Goal: Transaction & Acquisition: Purchase product/service

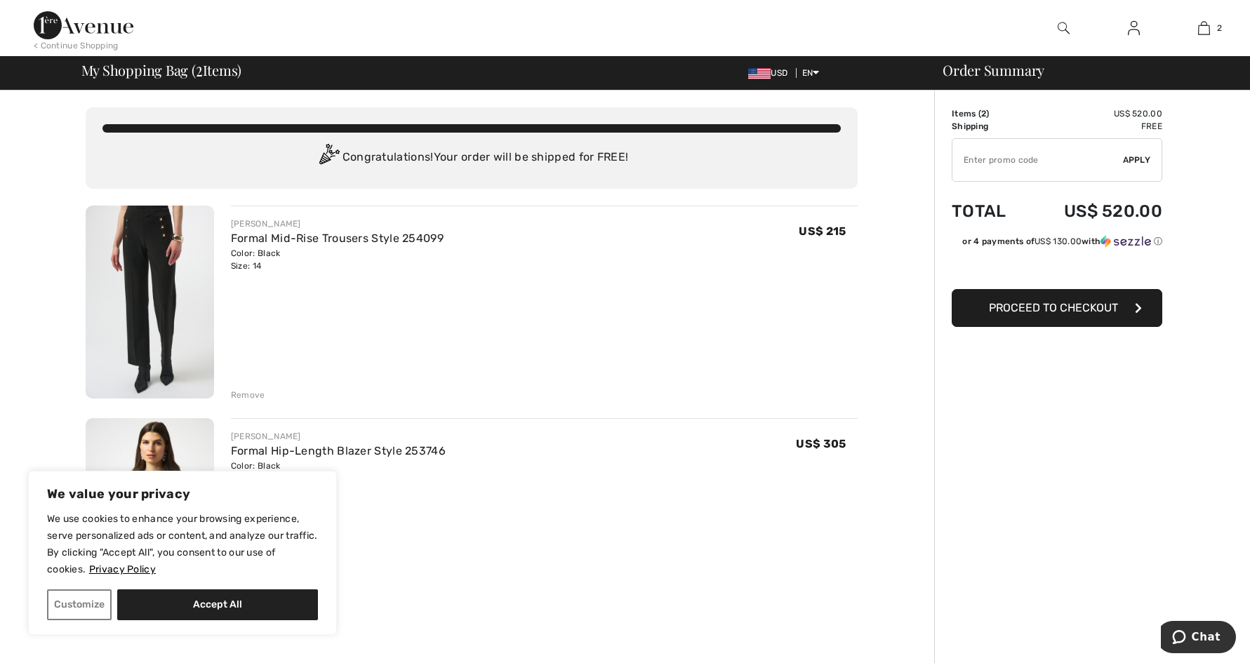
click at [82, 611] on button "Customize" at bounding box center [79, 604] width 65 height 31
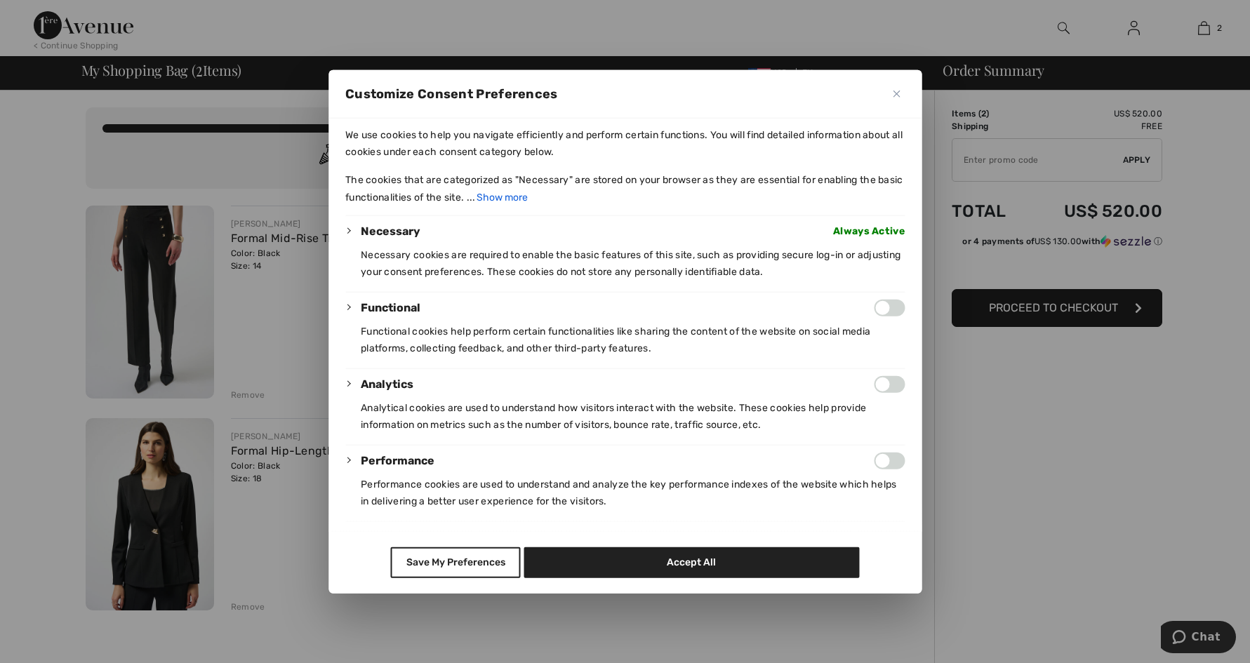
click at [895, 88] on button "Close" at bounding box center [896, 93] width 17 height 17
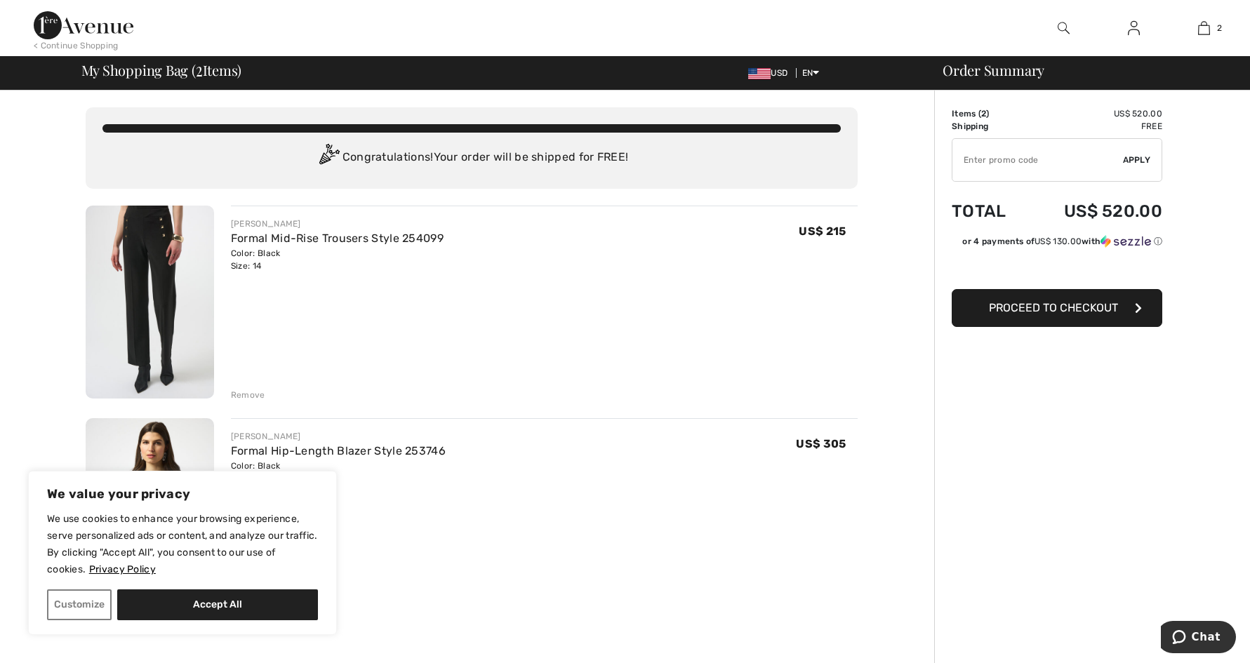
click at [1064, 28] on img at bounding box center [1064, 28] width 12 height 17
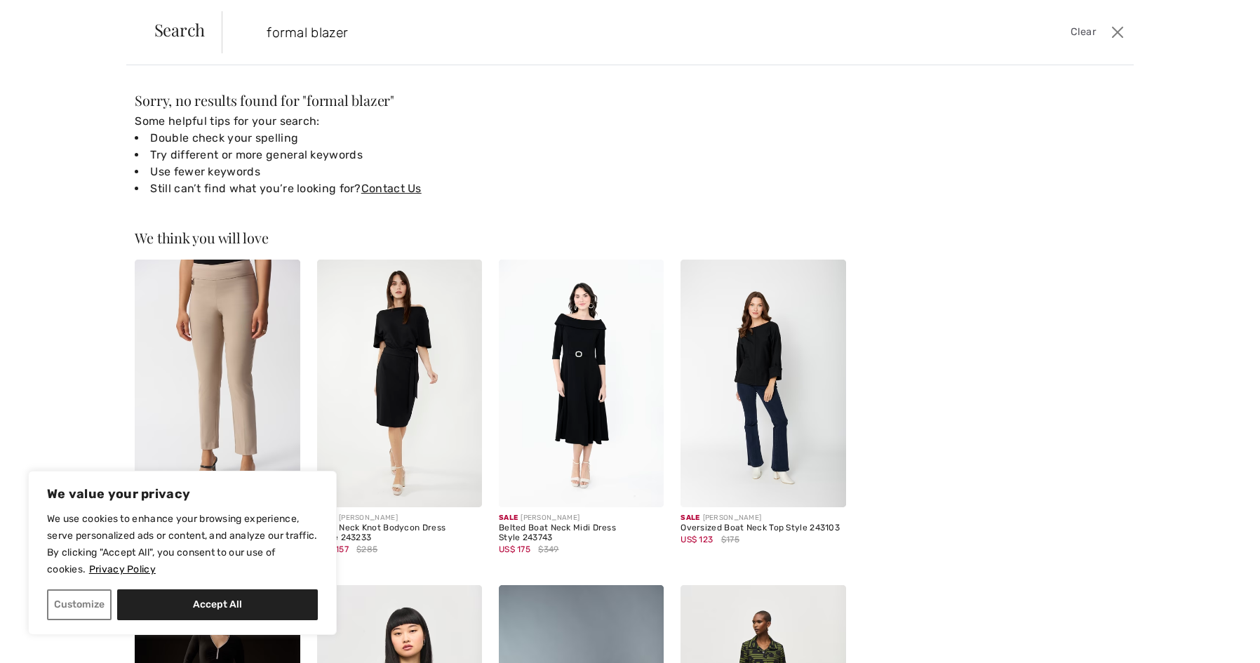
drag, startPoint x: 364, startPoint y: 39, endPoint x: 269, endPoint y: 20, distance: 95.9
click at [269, 20] on input "formal blazer" at bounding box center [575, 32] width 639 height 42
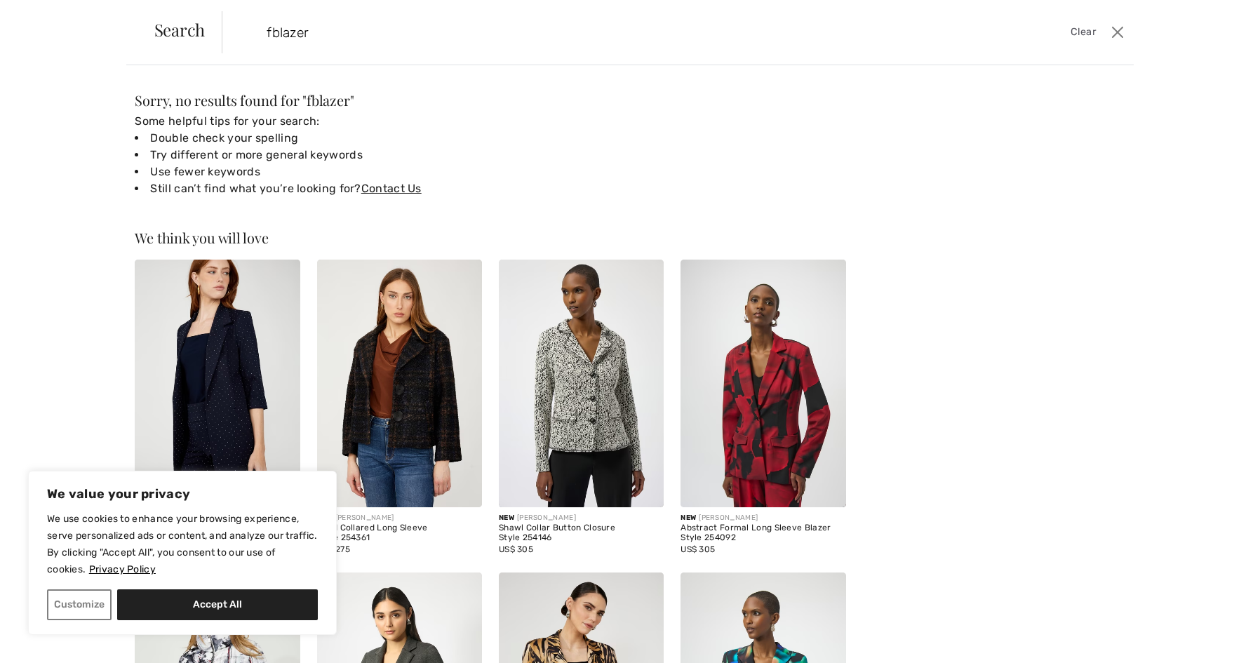
drag, startPoint x: 1248, startPoint y: 119, endPoint x: 1270, endPoint y: 191, distance: 75.7
click at [1249, 191] on html "We value your privacy We use cookies to enhance your browsing experience, serve…" at bounding box center [630, 331] width 1260 height 663
drag, startPoint x: 319, startPoint y: 33, endPoint x: 205, endPoint y: 16, distance: 114.9
click at [205, 16] on div "Search fblazer Clear" at bounding box center [630, 32] width 1008 height 65
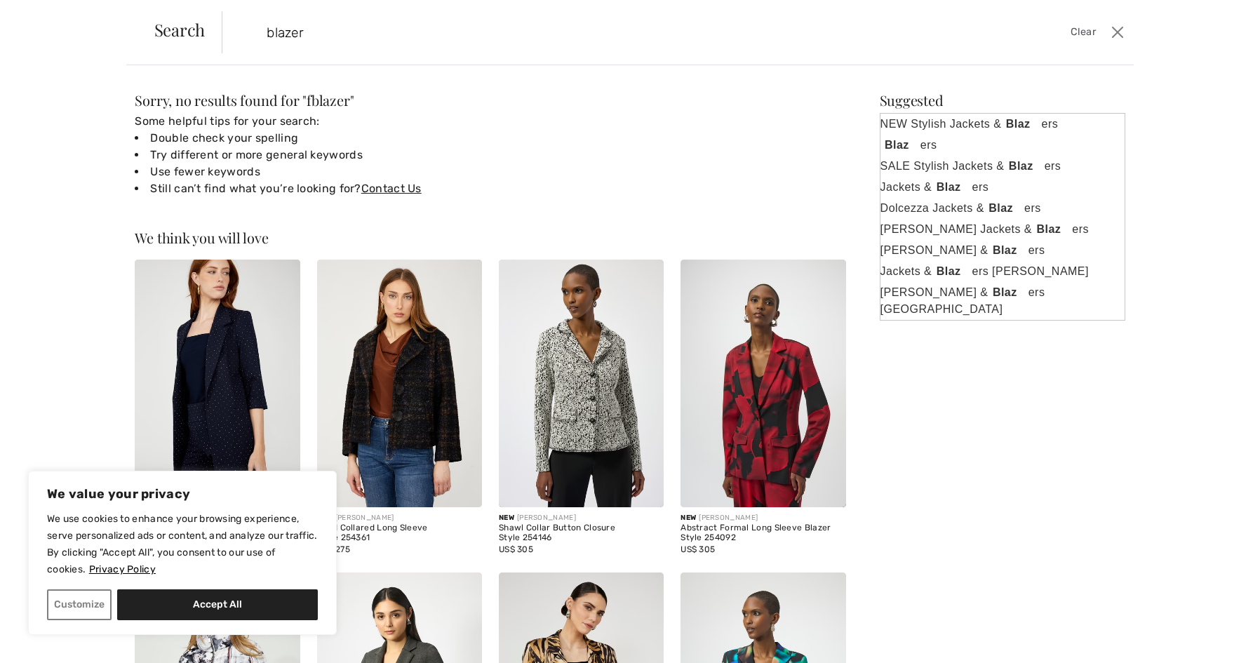
type input "blazer"
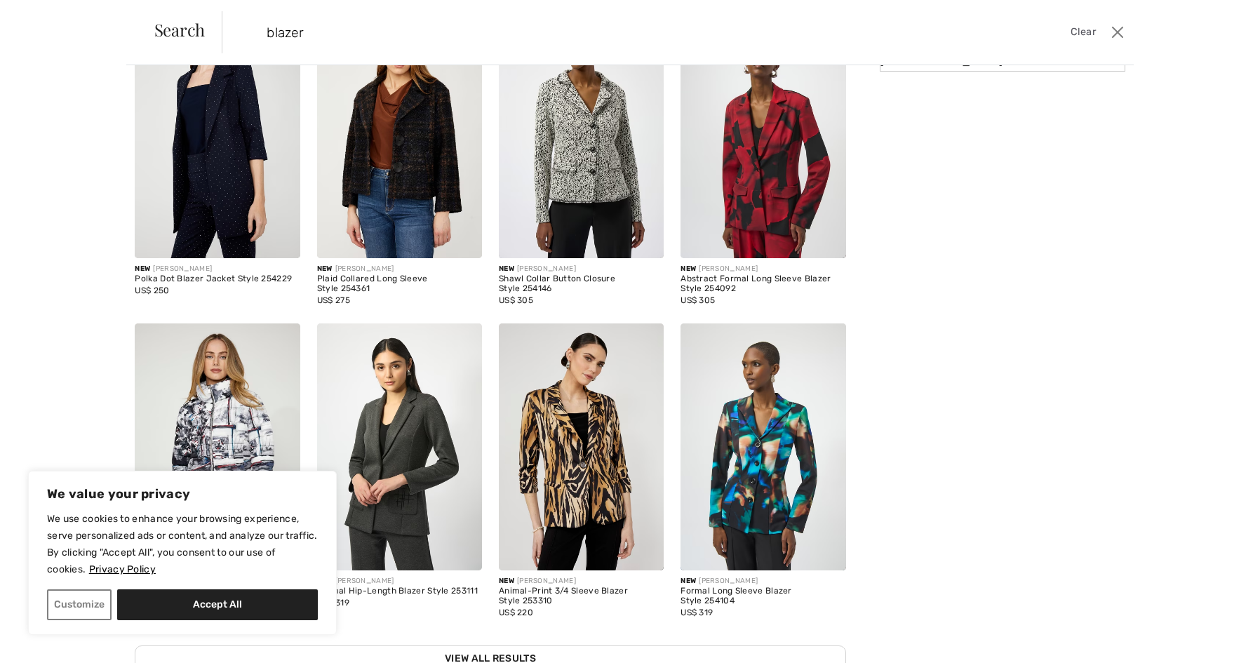
scroll to position [279, 0]
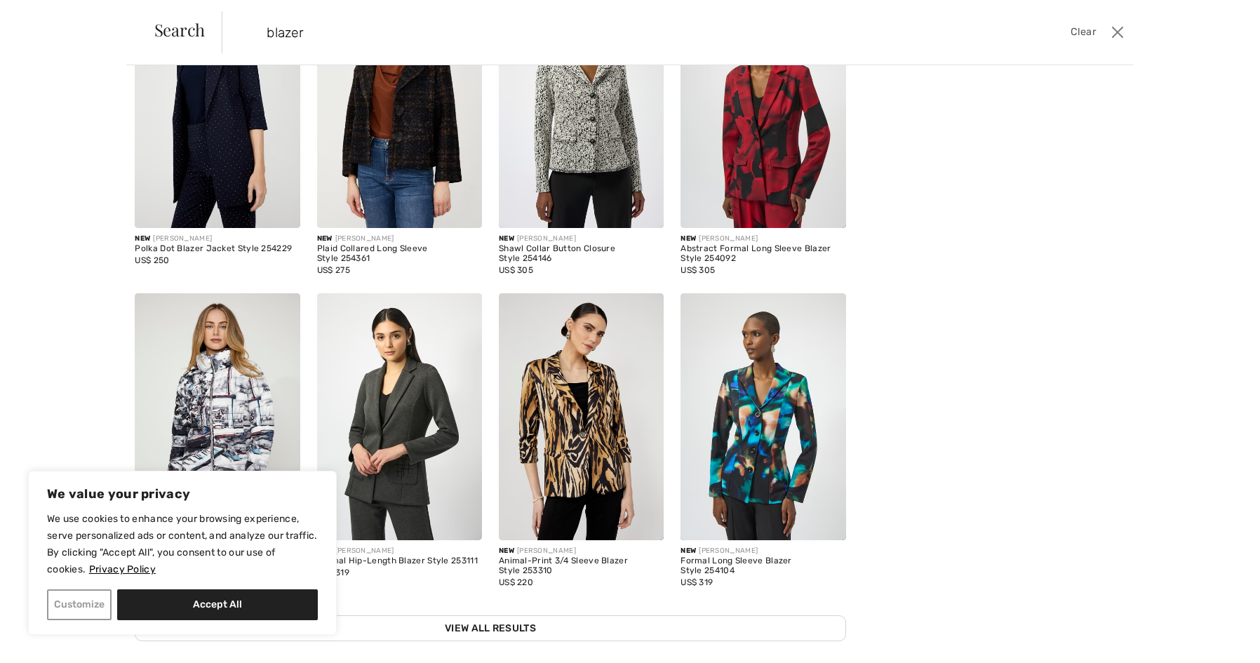
click at [76, 604] on button "Customize" at bounding box center [79, 604] width 65 height 31
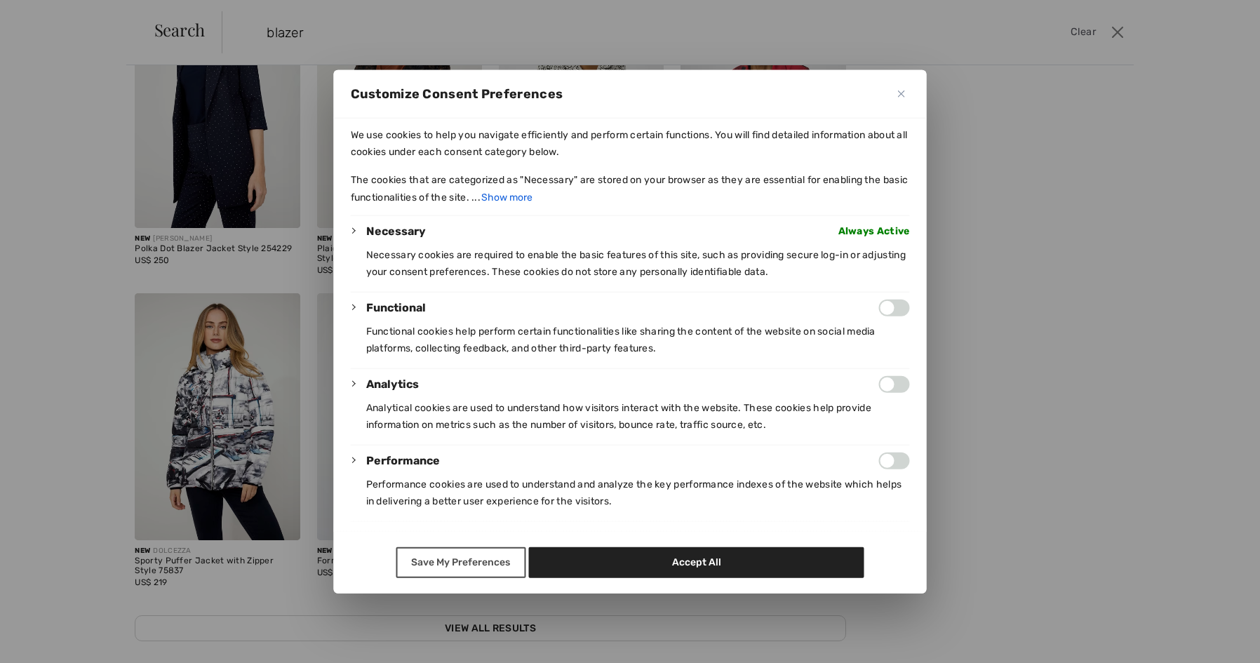
drag, startPoint x: 752, startPoint y: 567, endPoint x: 454, endPoint y: 560, distance: 298.3
click at [455, 561] on div "Save My Preferences Accept All" at bounding box center [630, 562] width 593 height 62
click at [452, 561] on button "Save My Preferences" at bounding box center [461, 562] width 130 height 31
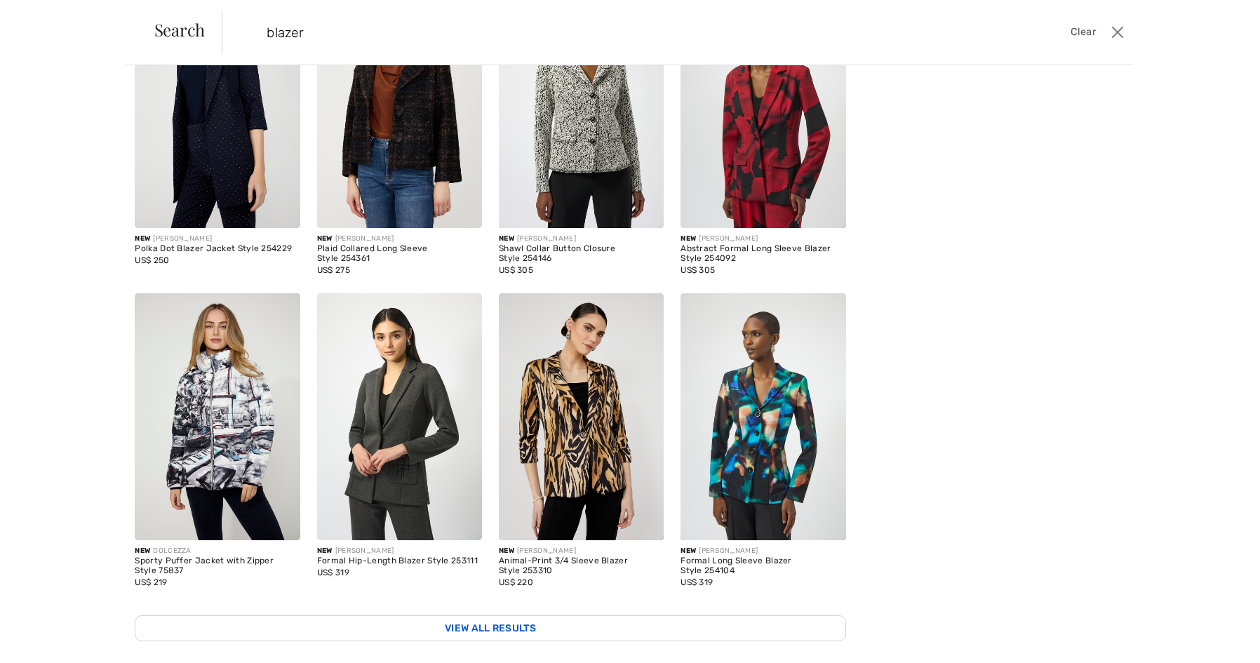
click at [595, 619] on link "View All Results" at bounding box center [490, 628] width 711 height 26
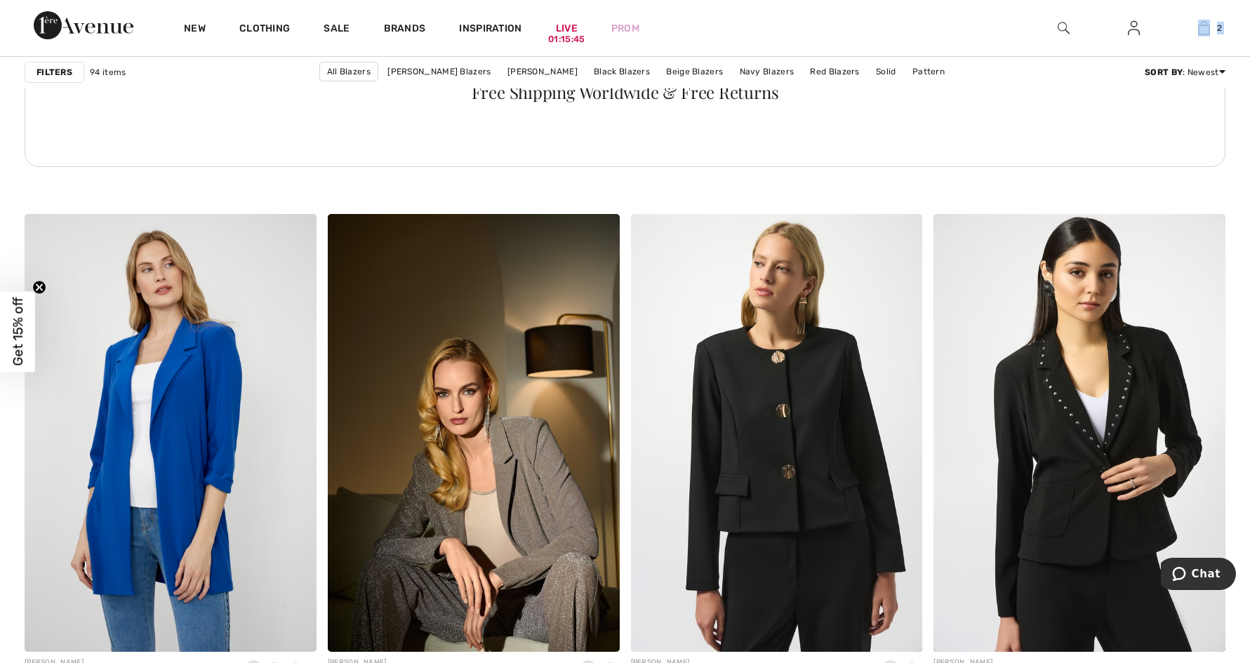
scroll to position [2192, 0]
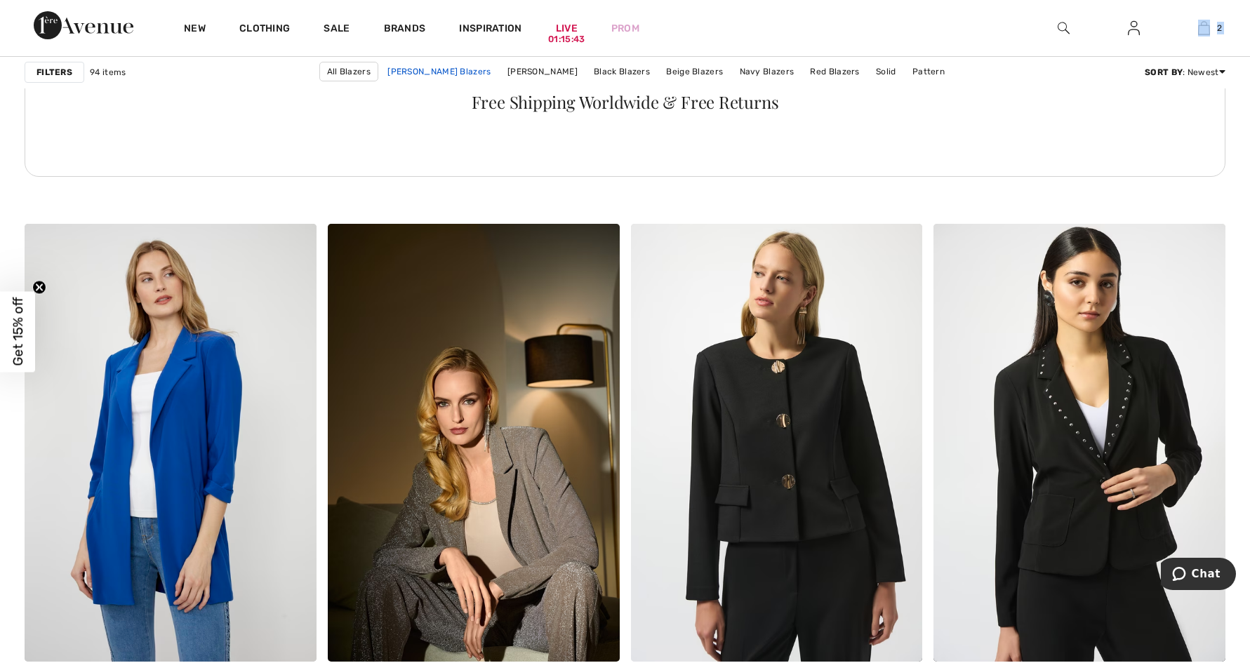
click at [430, 70] on link "Joseph Ribkoff Blazers" at bounding box center [438, 71] width 117 height 18
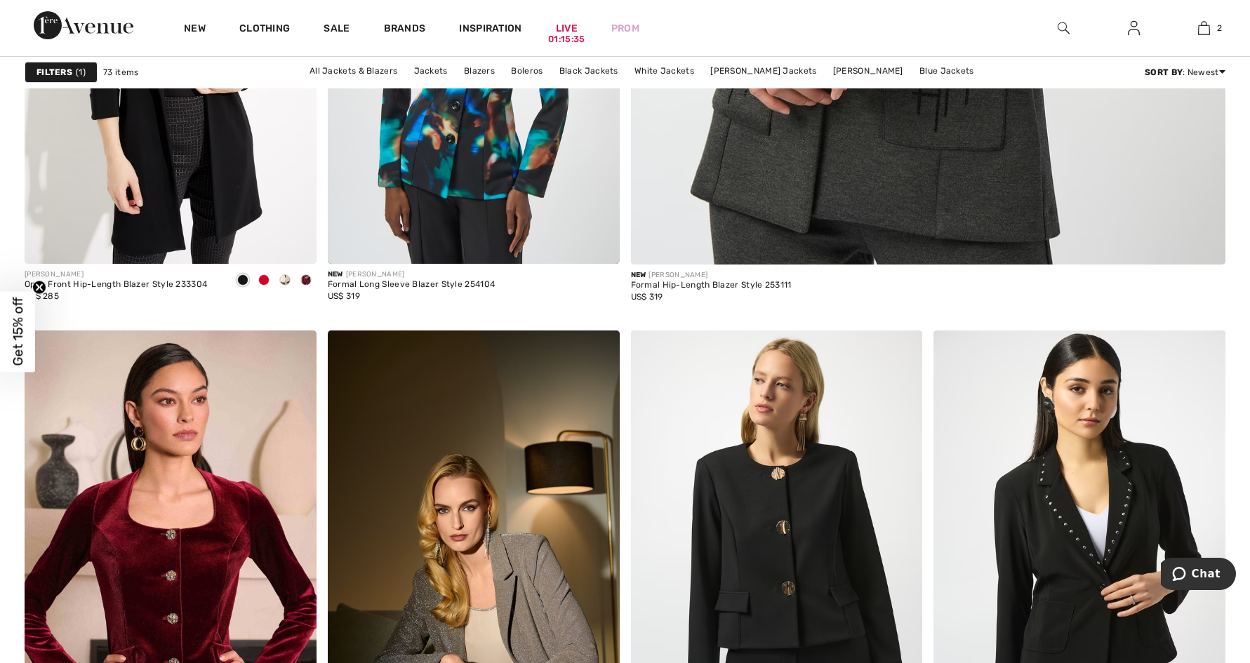
scroll to position [643, 0]
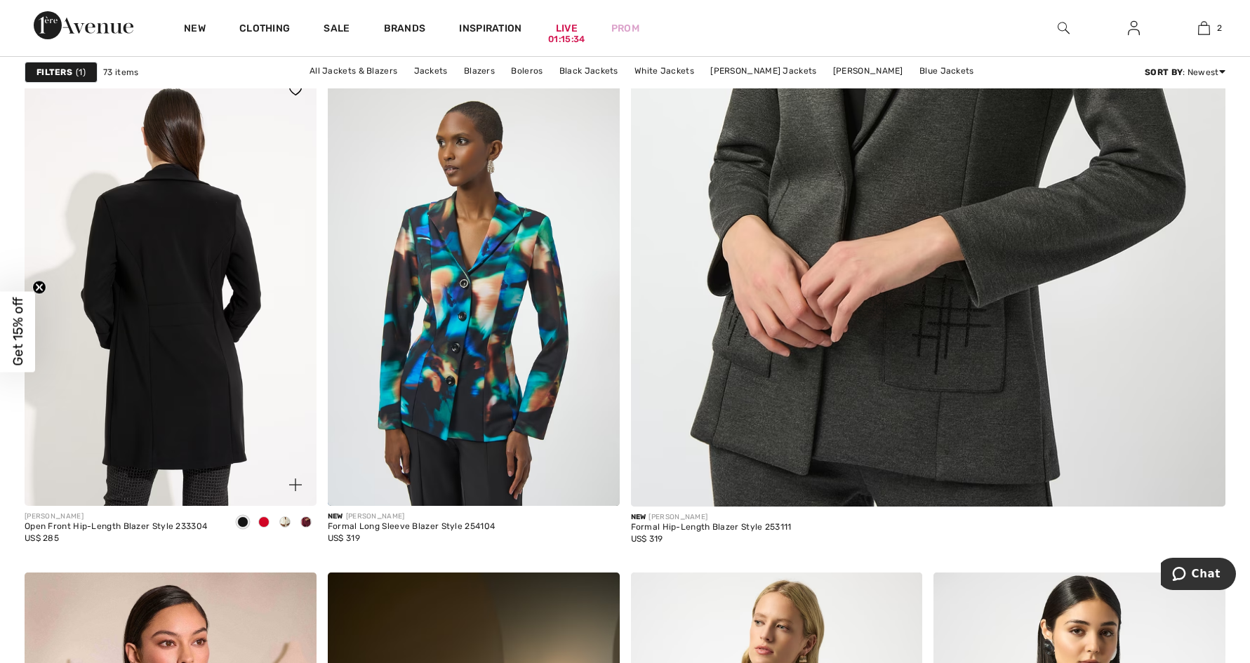
click at [229, 309] on img at bounding box center [171, 288] width 292 height 438
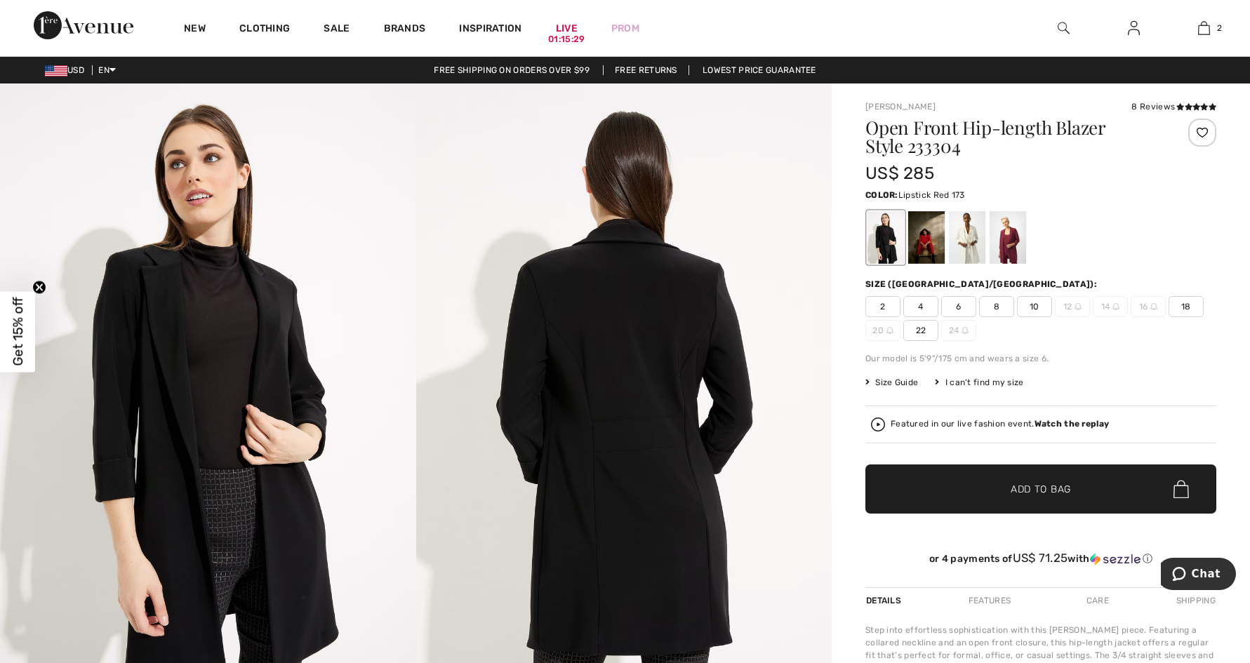
drag, startPoint x: 0, startPoint y: 0, endPoint x: 933, endPoint y: 245, distance: 965.0
click at [933, 245] on div at bounding box center [926, 237] width 36 height 53
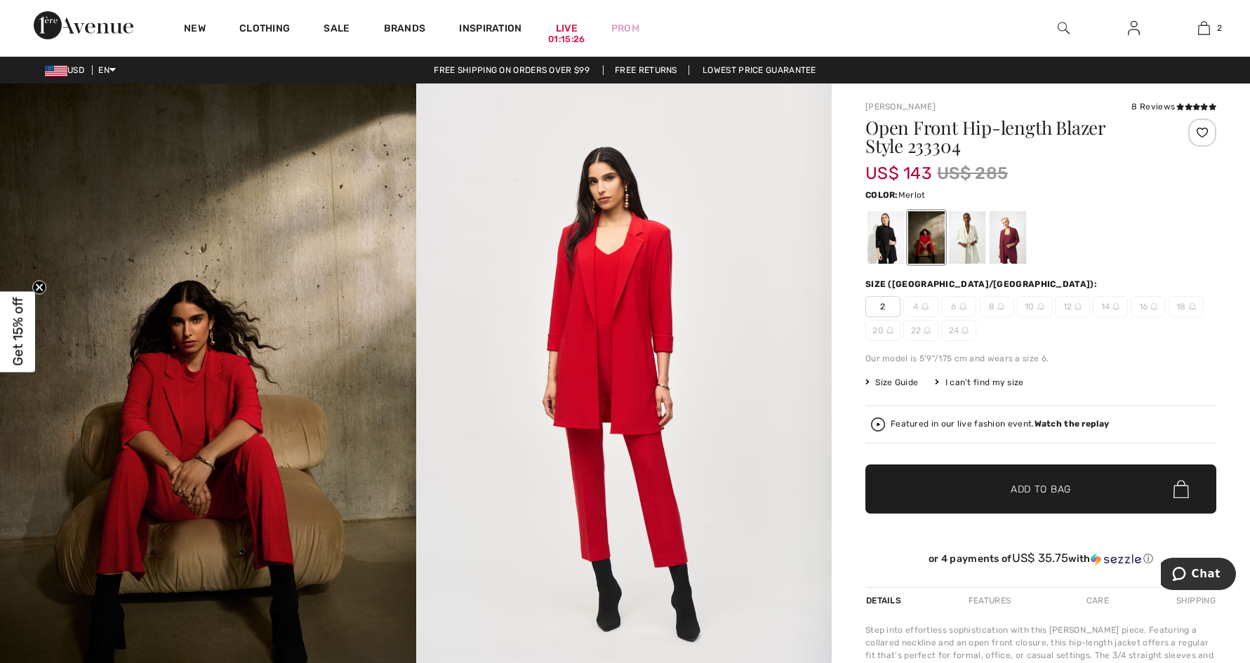
click at [1008, 248] on div at bounding box center [1008, 237] width 36 height 53
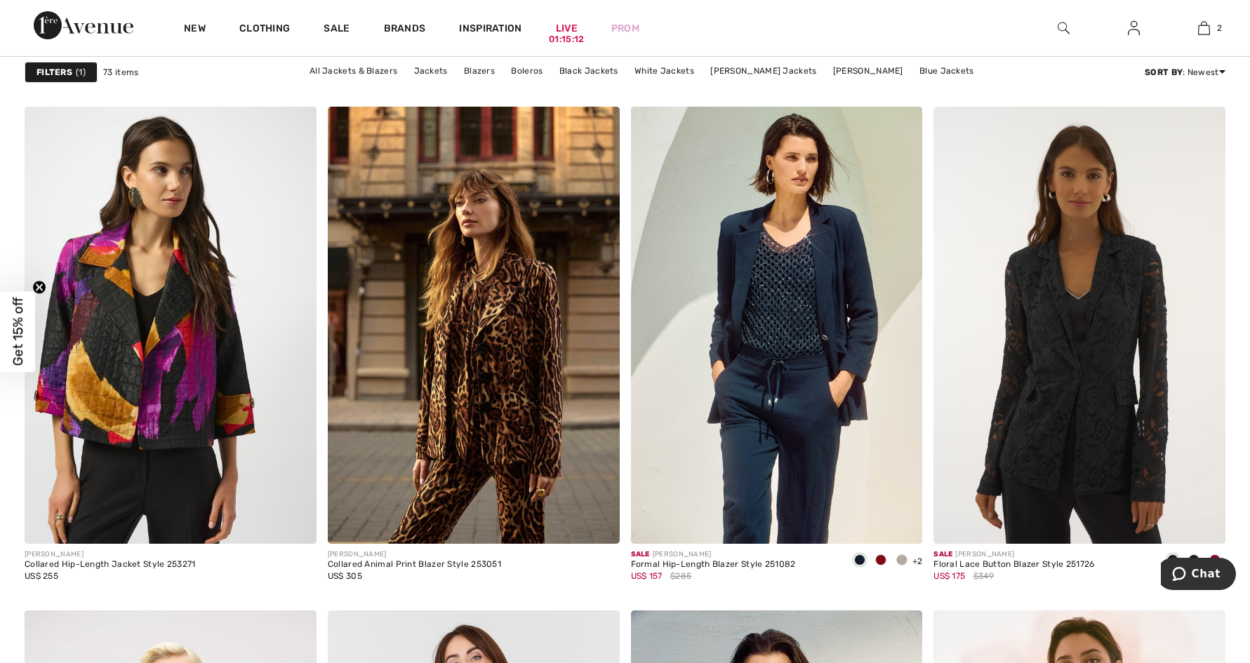
scroll to position [2926, 0]
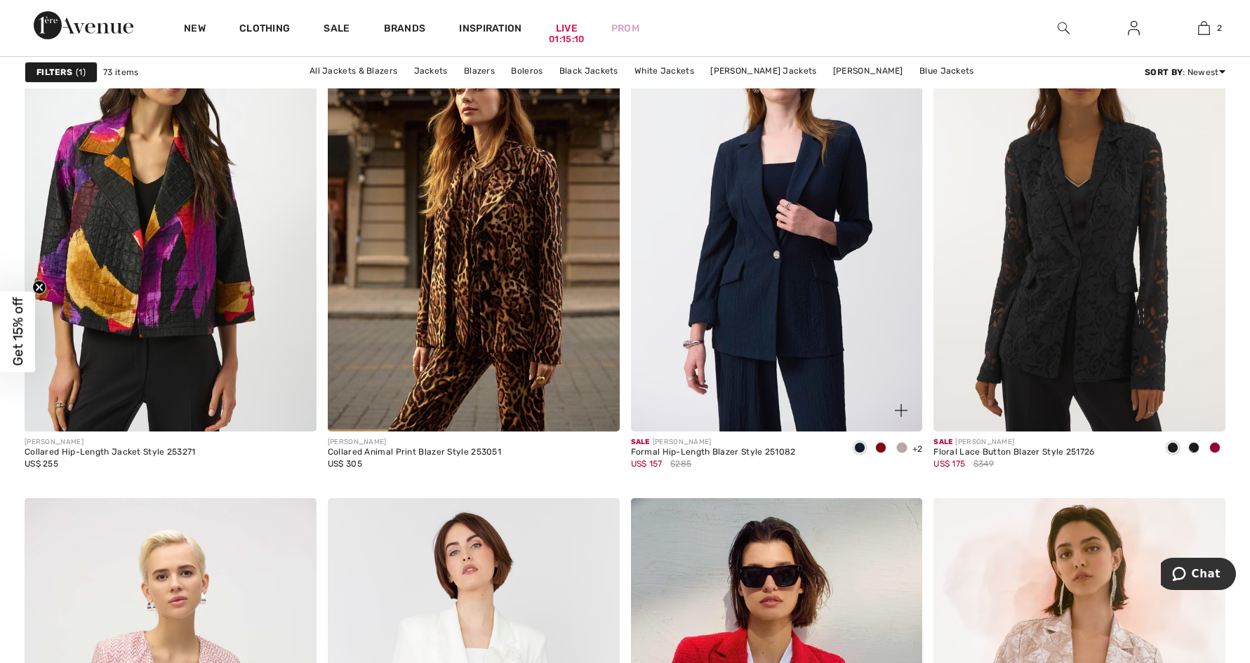
click at [862, 222] on img at bounding box center [777, 213] width 292 height 438
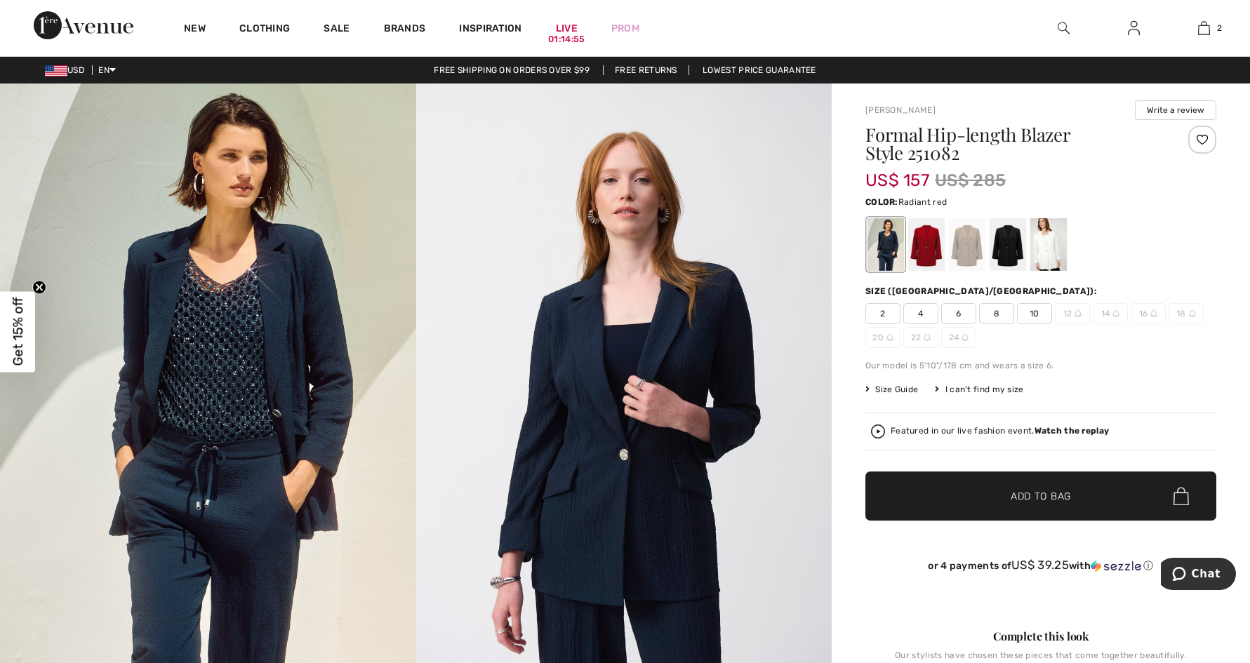
click at [924, 241] on div at bounding box center [926, 244] width 36 height 53
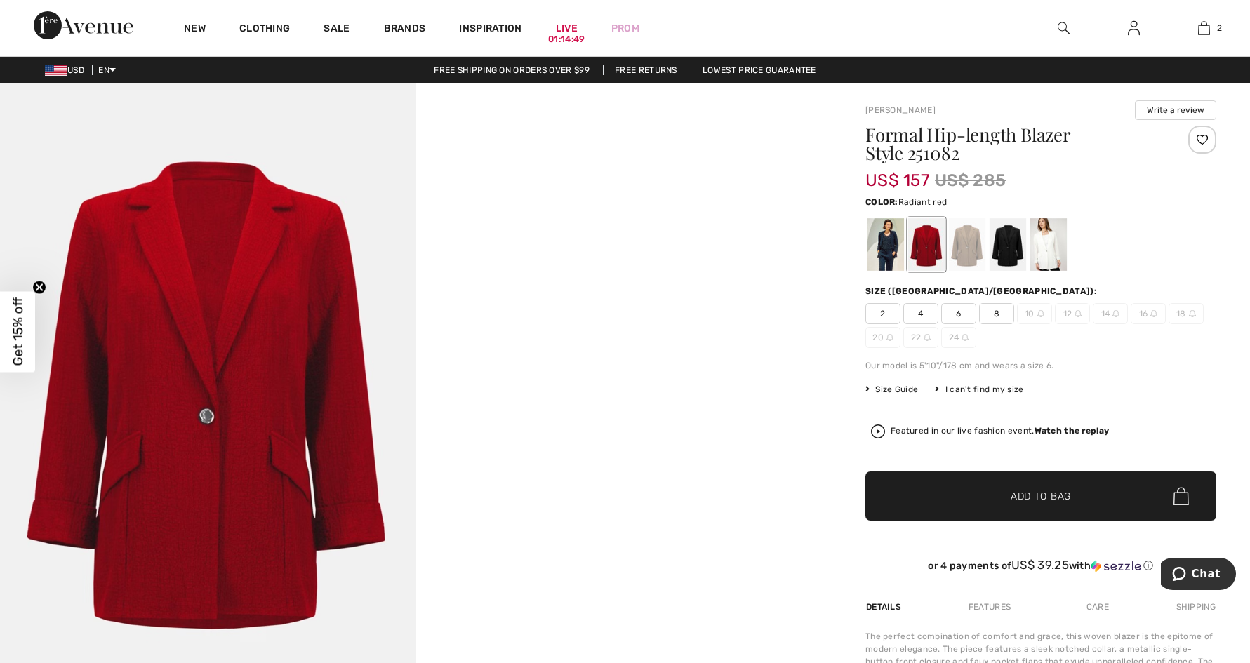
click at [1143, 312] on span "16" at bounding box center [1148, 313] width 35 height 21
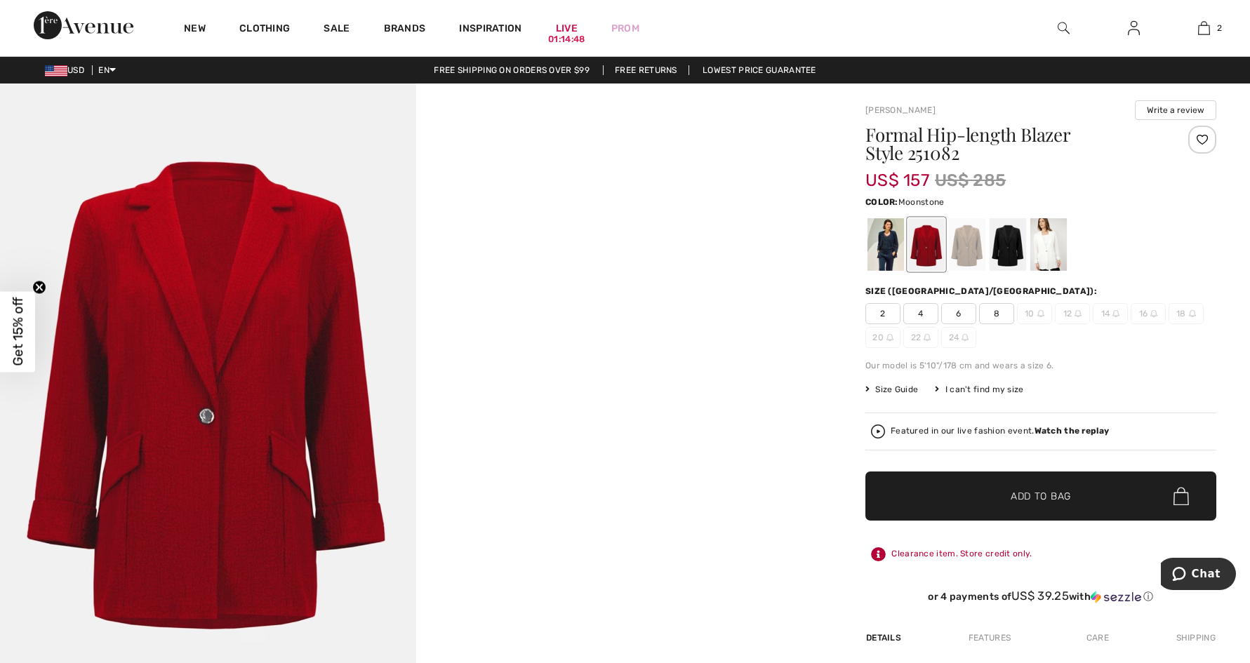
click at [982, 251] on div at bounding box center [967, 244] width 36 height 53
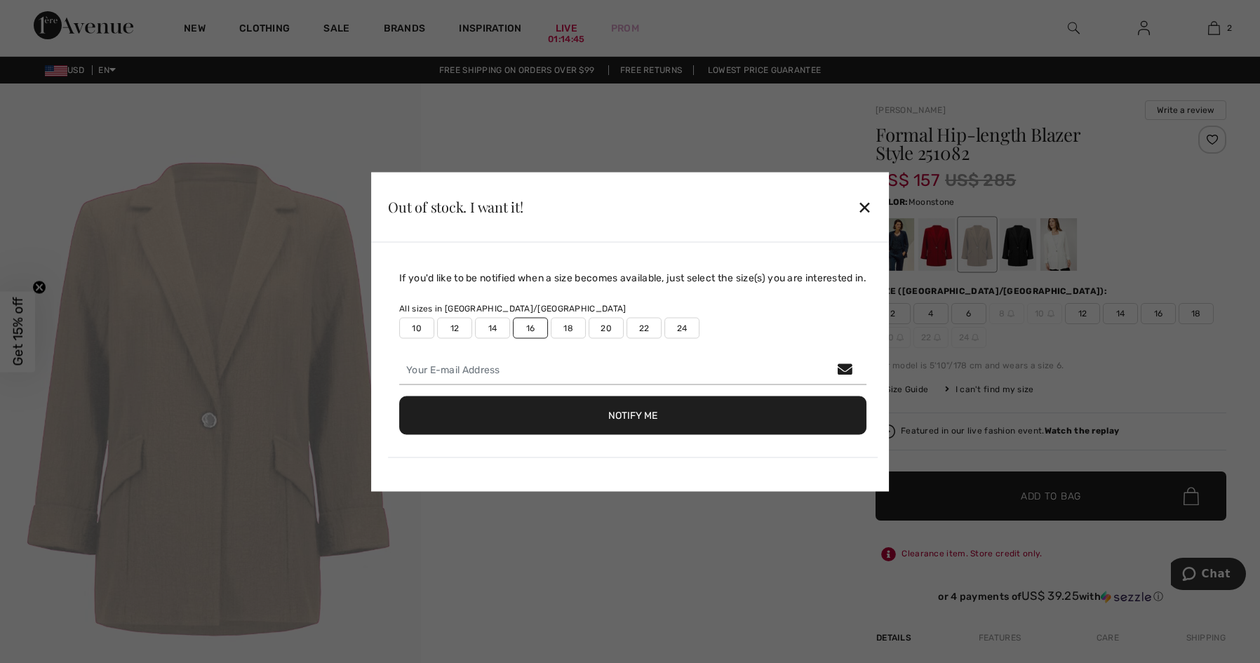
click at [868, 205] on div "✕" at bounding box center [865, 206] width 15 height 29
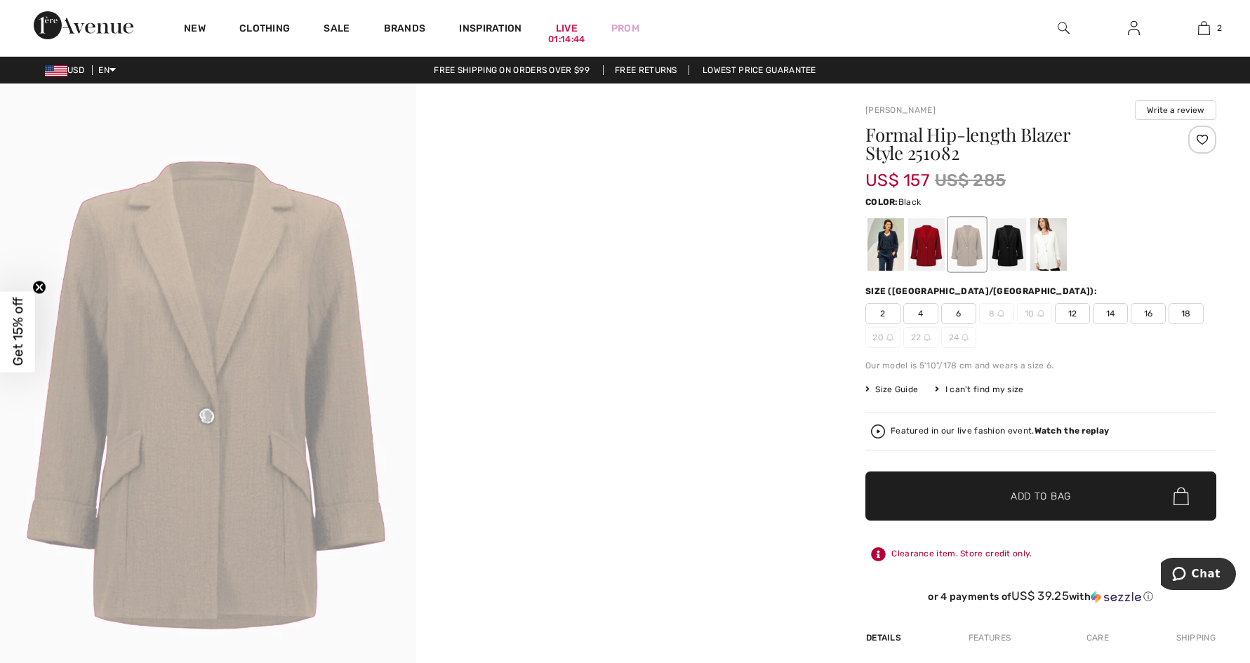
click at [1016, 245] on div at bounding box center [1008, 244] width 36 height 53
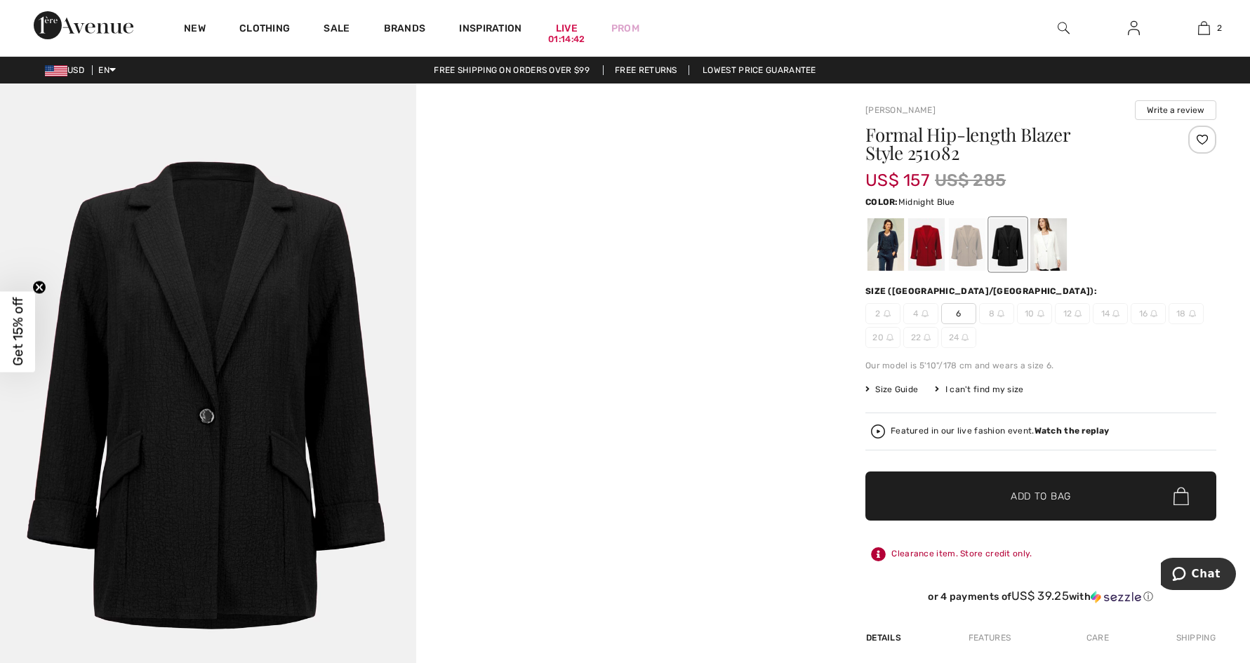
click at [890, 235] on div at bounding box center [885, 244] width 36 height 53
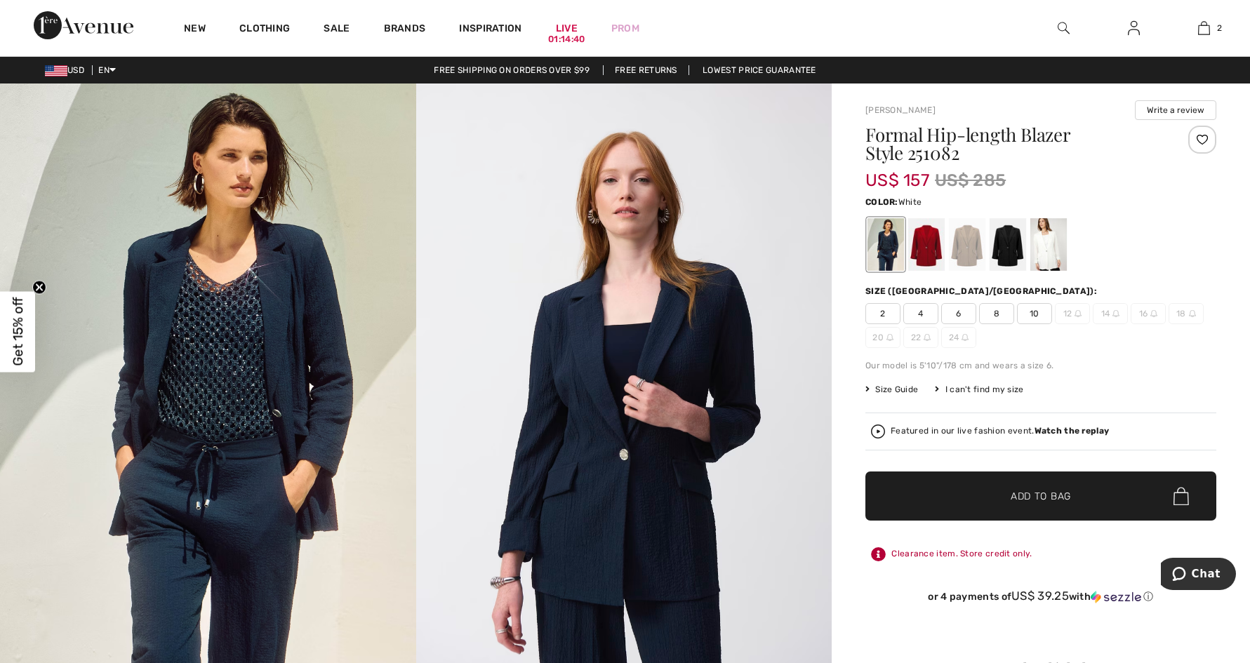
click at [1051, 255] on div at bounding box center [1048, 244] width 36 height 53
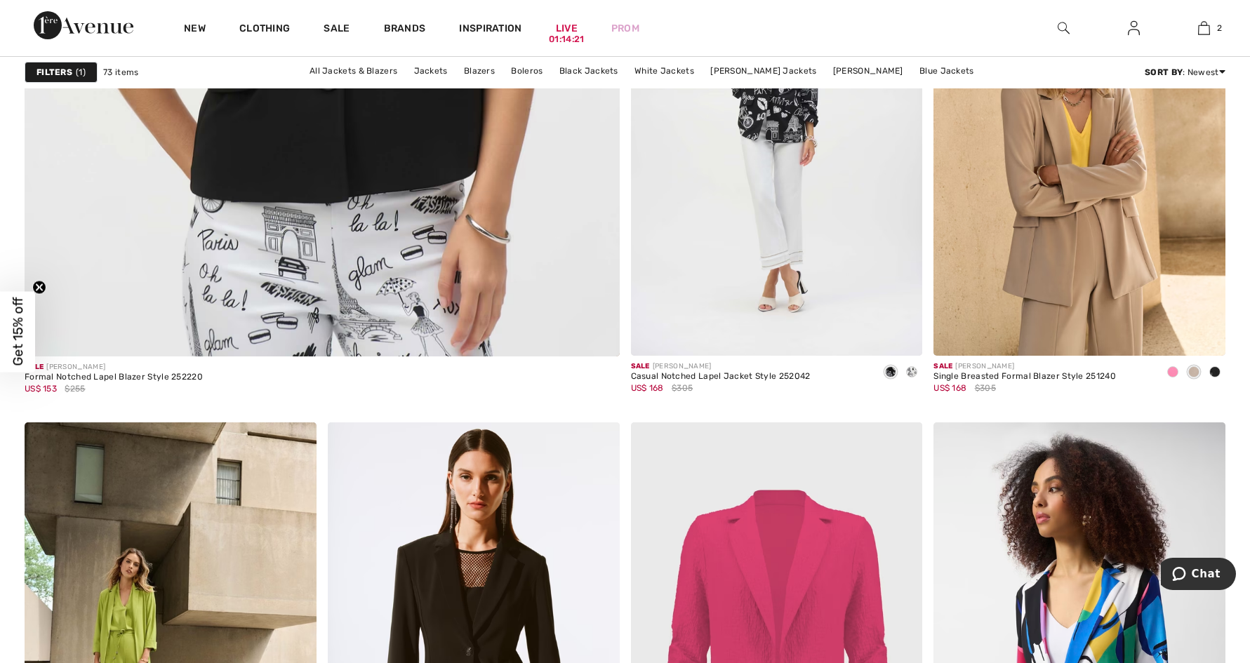
scroll to position [4630, 0]
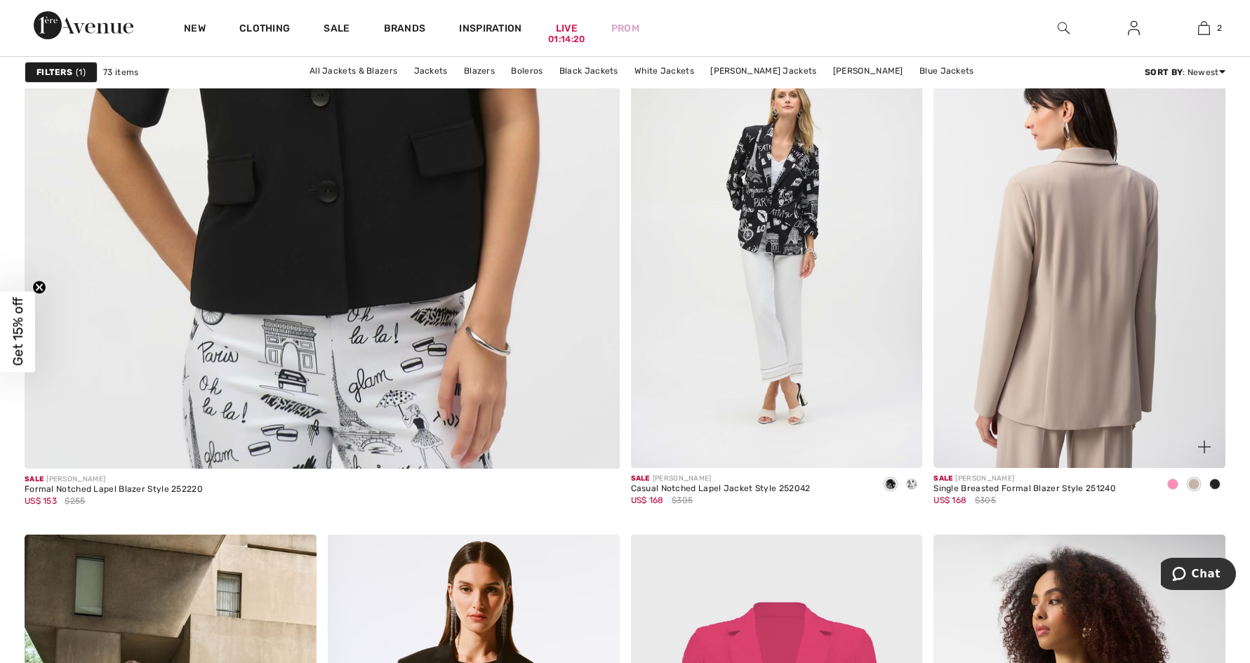
click at [1086, 342] on img at bounding box center [1079, 250] width 292 height 438
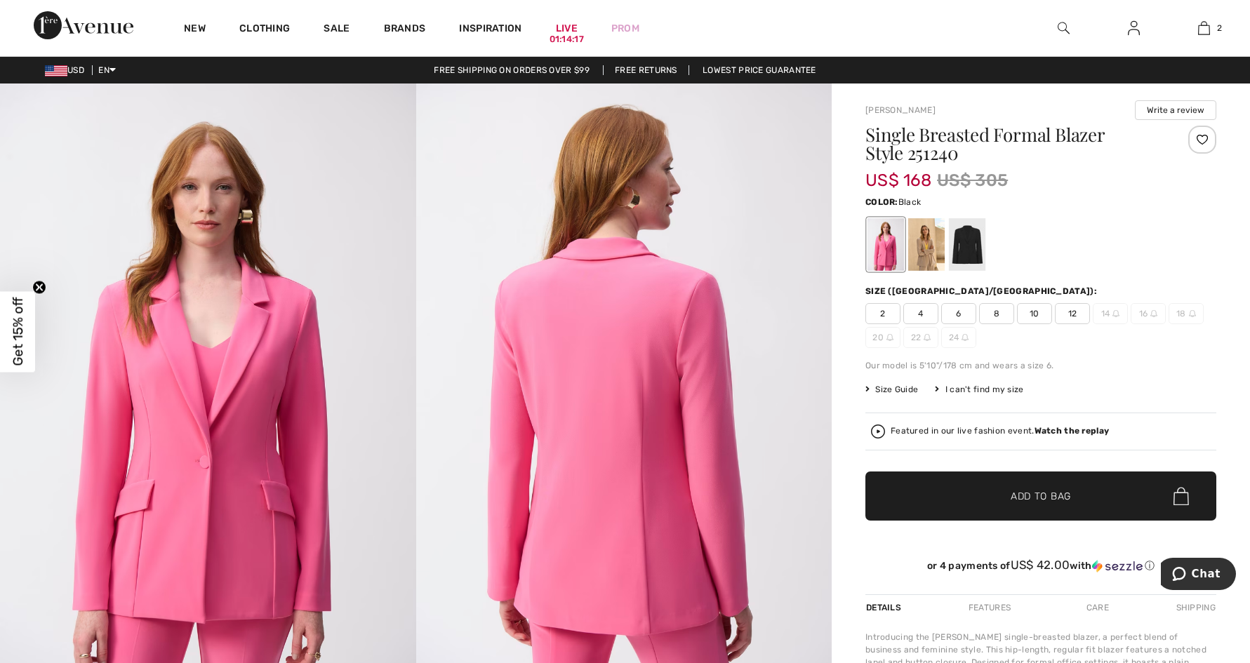
click at [957, 248] on div at bounding box center [967, 244] width 36 height 53
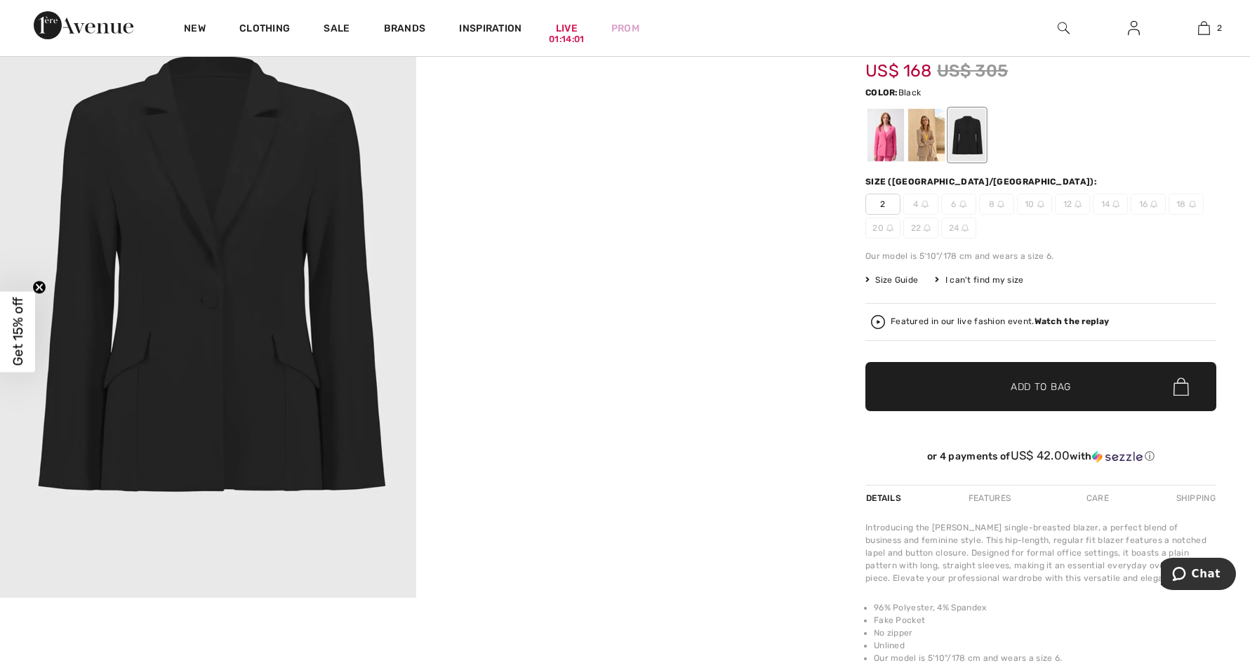
scroll to position [52, 0]
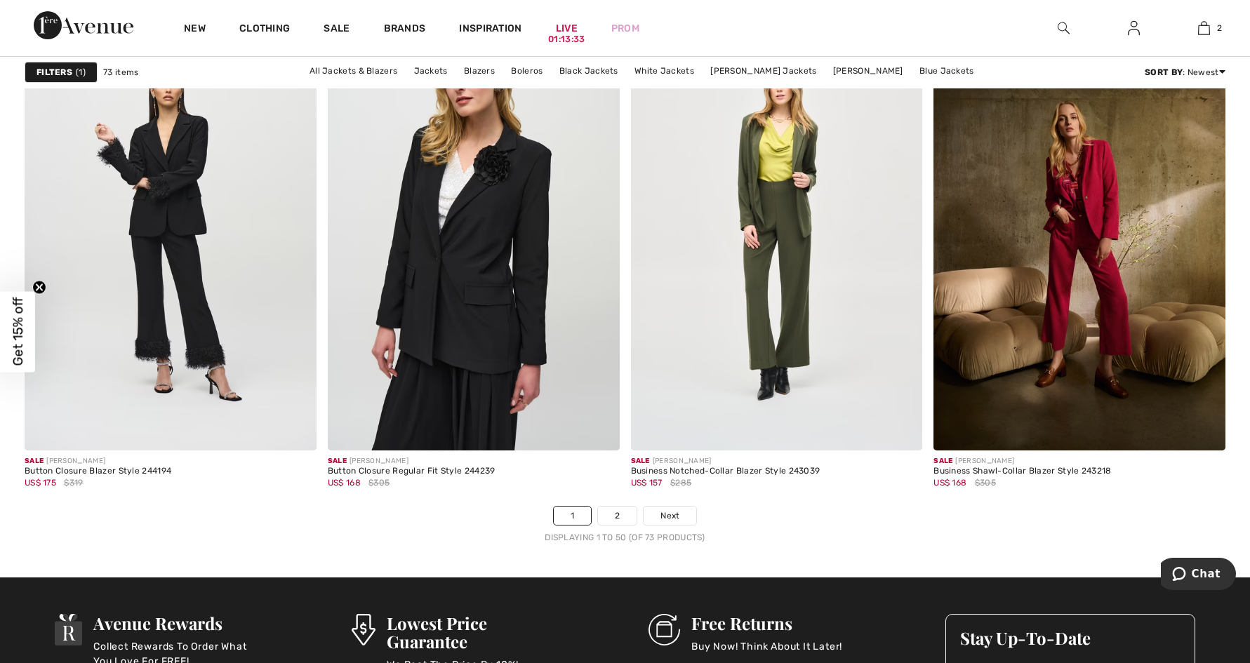
scroll to position [7371, 0]
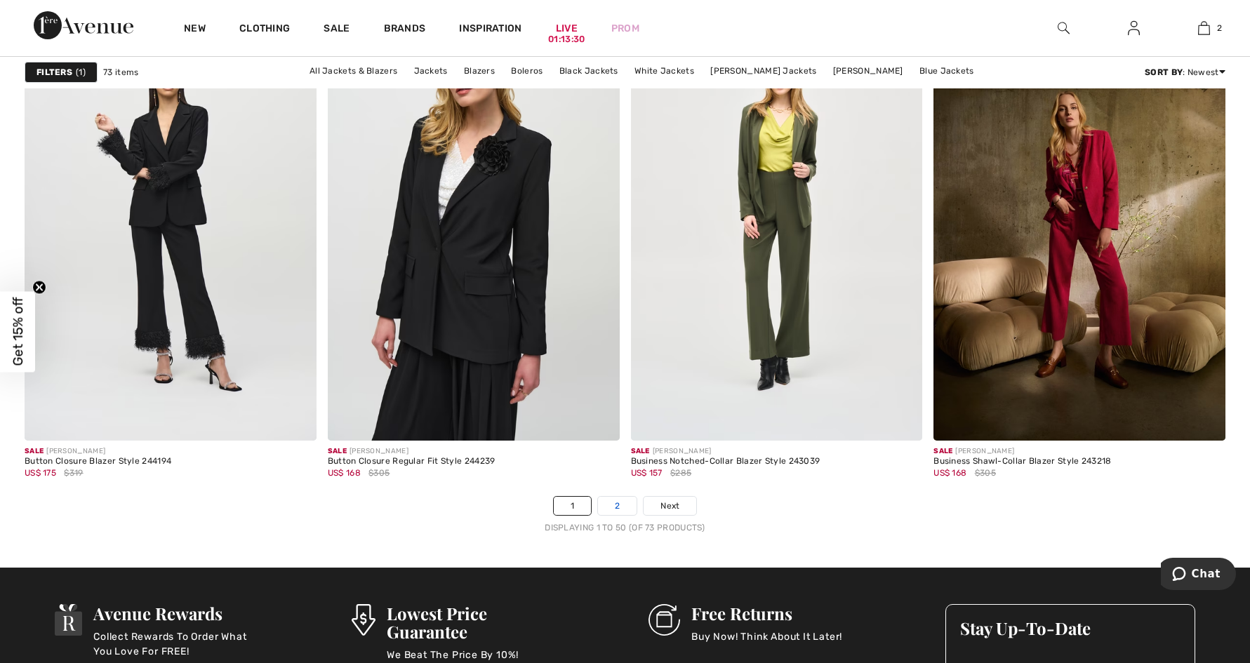
click at [617, 509] on link "2" at bounding box center [617, 506] width 39 height 18
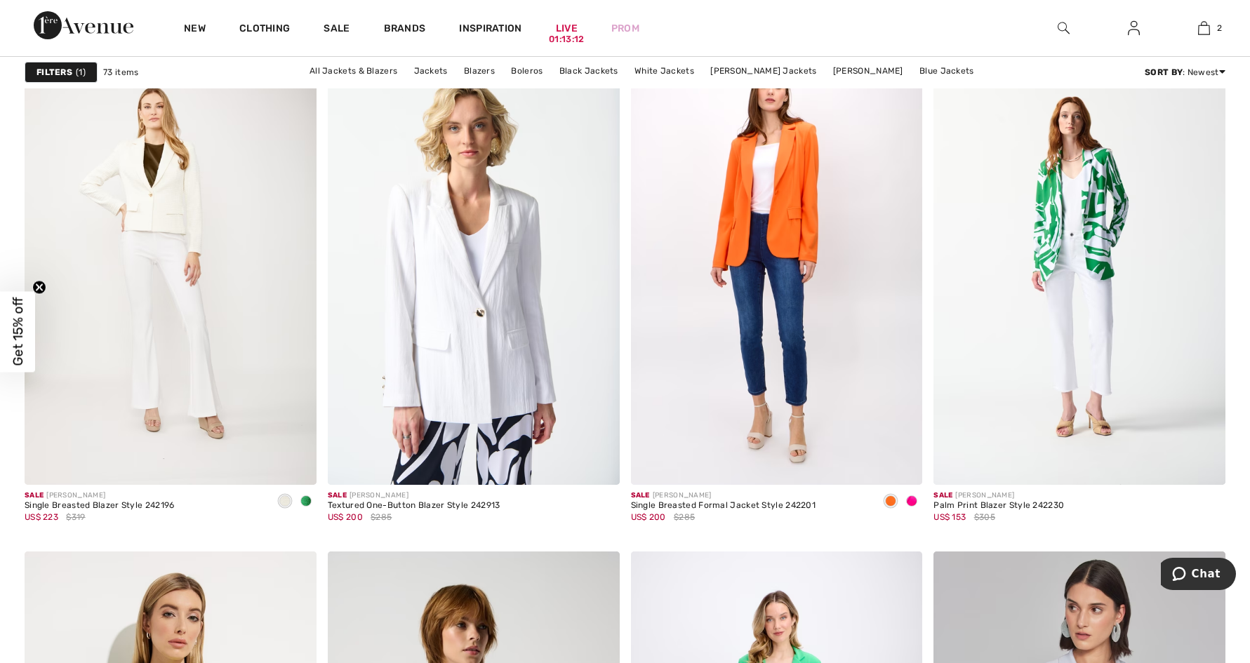
scroll to position [1173, 0]
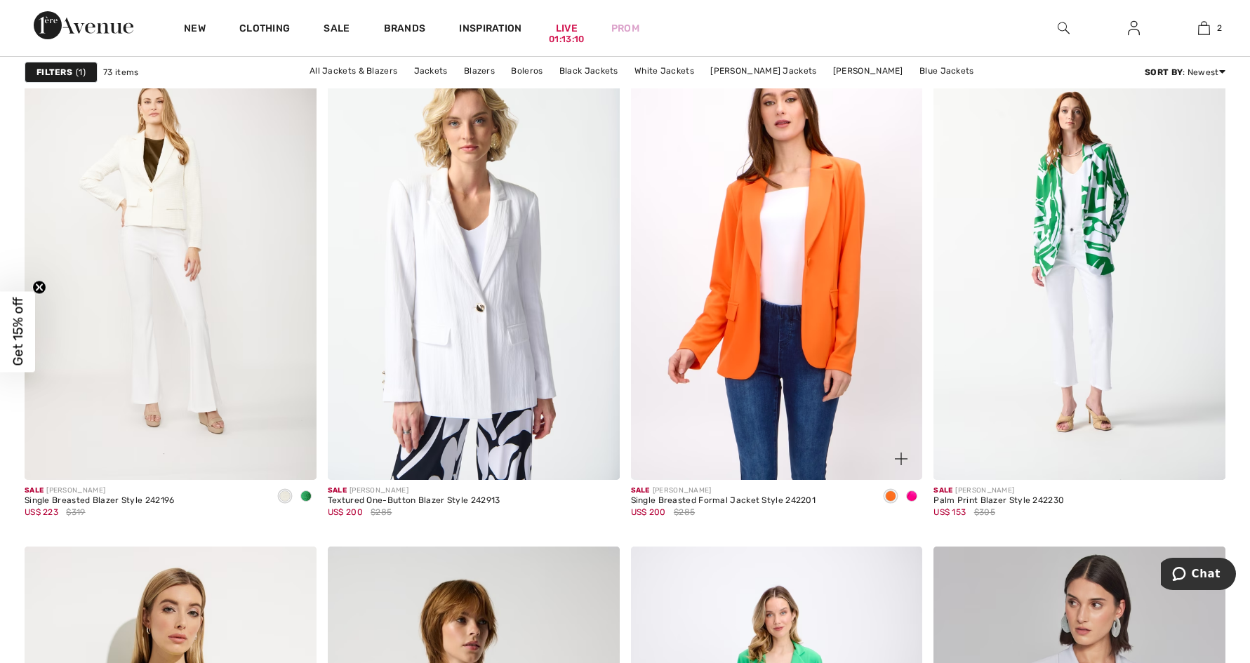
click at [818, 271] on img at bounding box center [777, 261] width 292 height 438
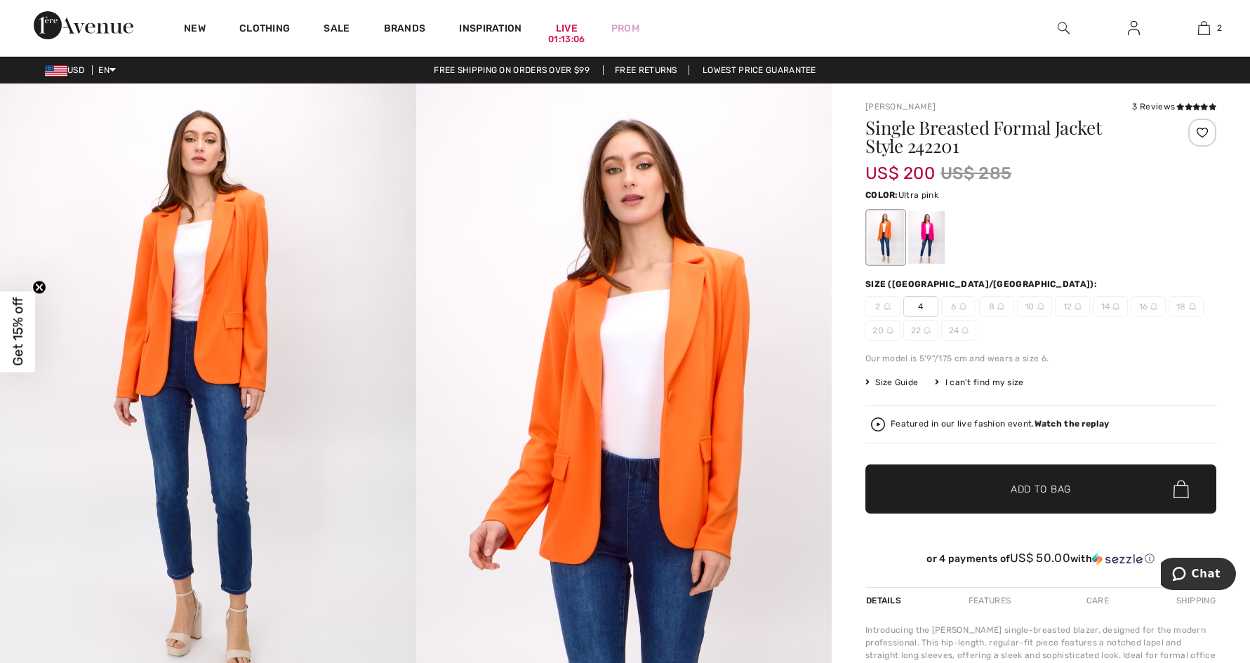
click at [924, 237] on div at bounding box center [926, 237] width 36 height 53
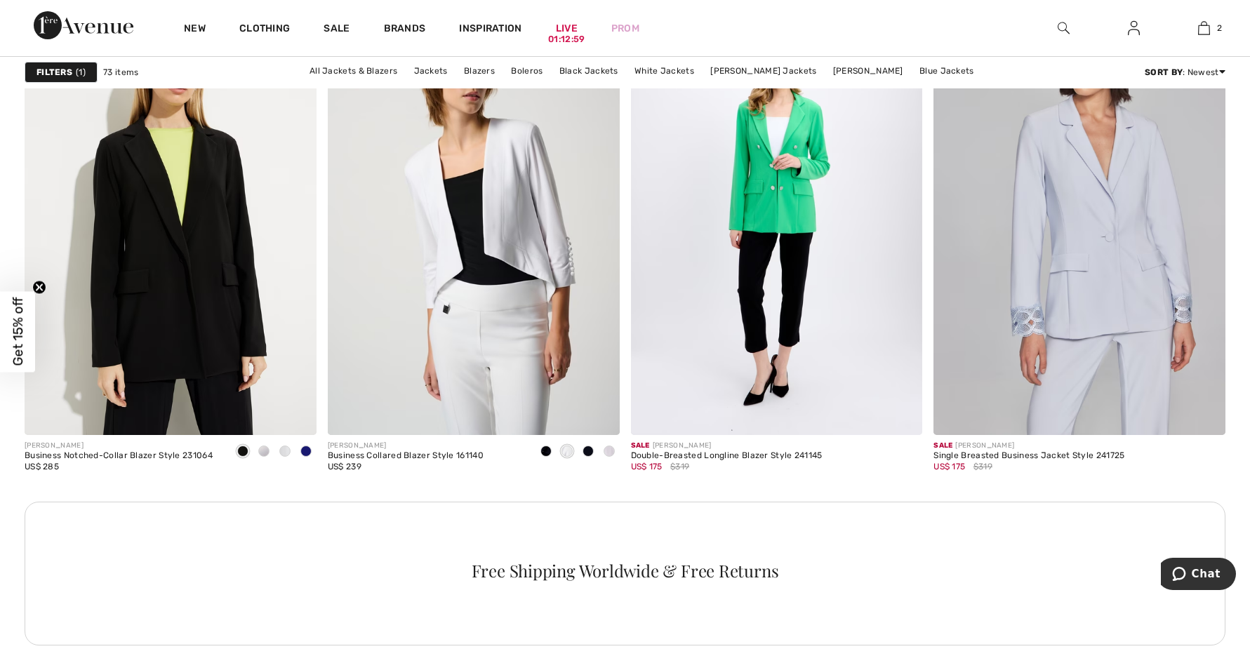
scroll to position [1707, 0]
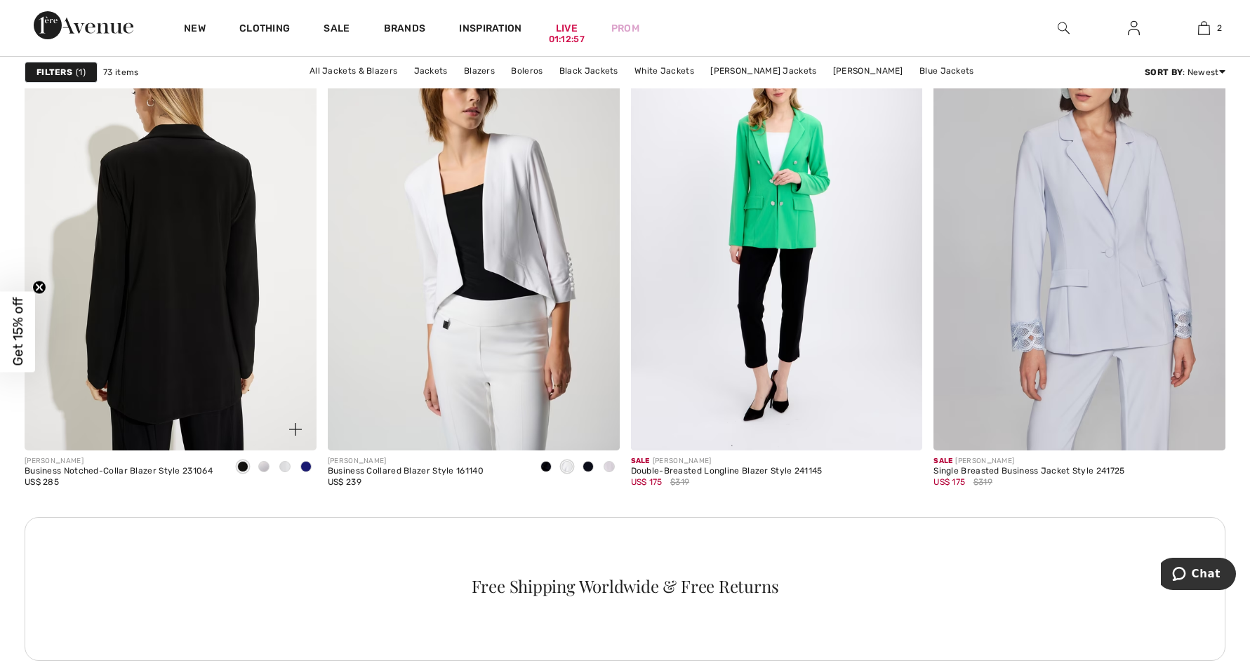
click at [196, 260] on img at bounding box center [171, 232] width 292 height 438
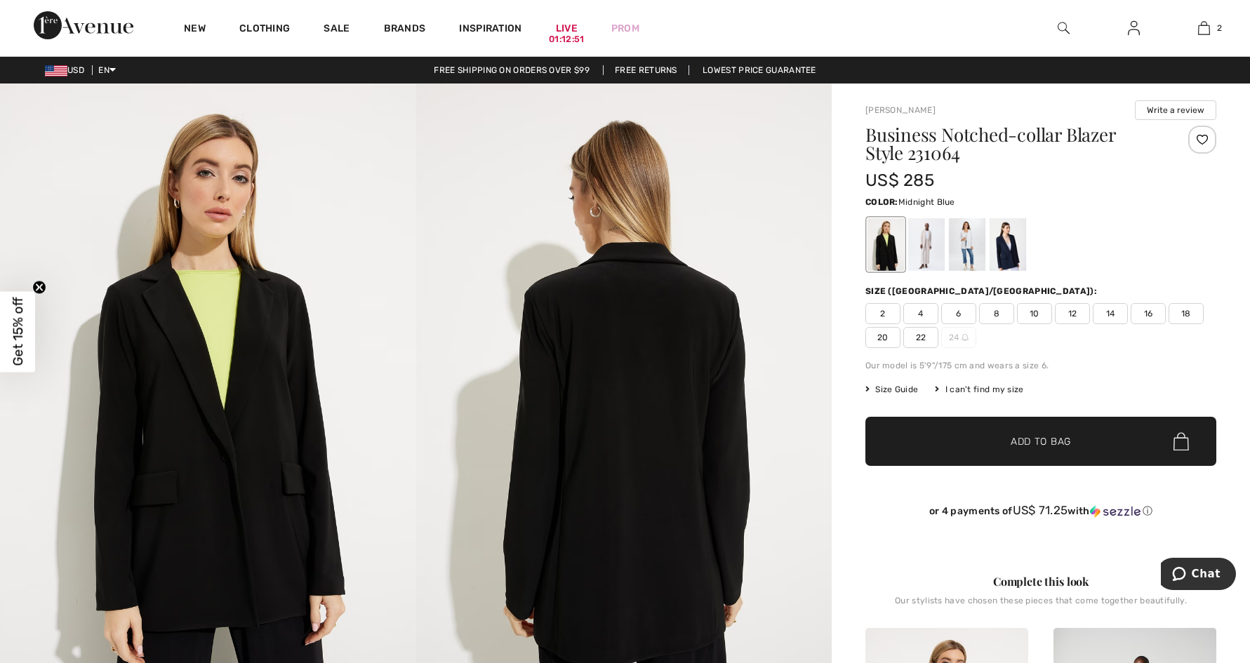
click at [1010, 255] on div at bounding box center [1008, 244] width 36 height 53
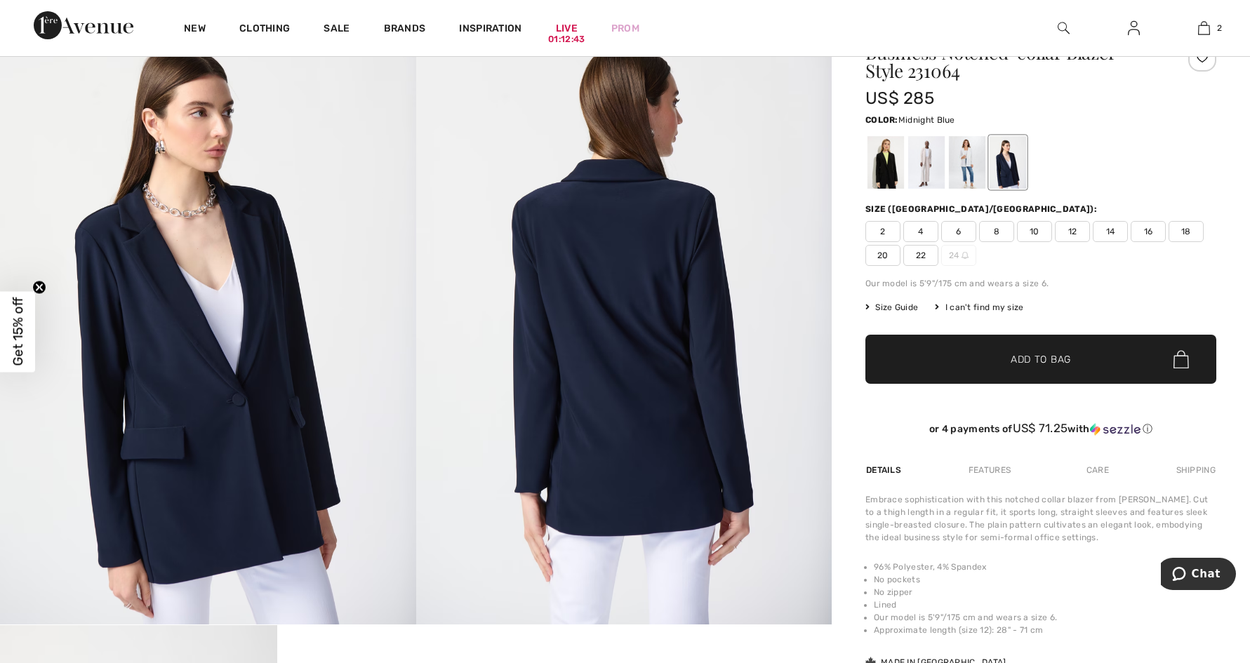
scroll to position [41, 0]
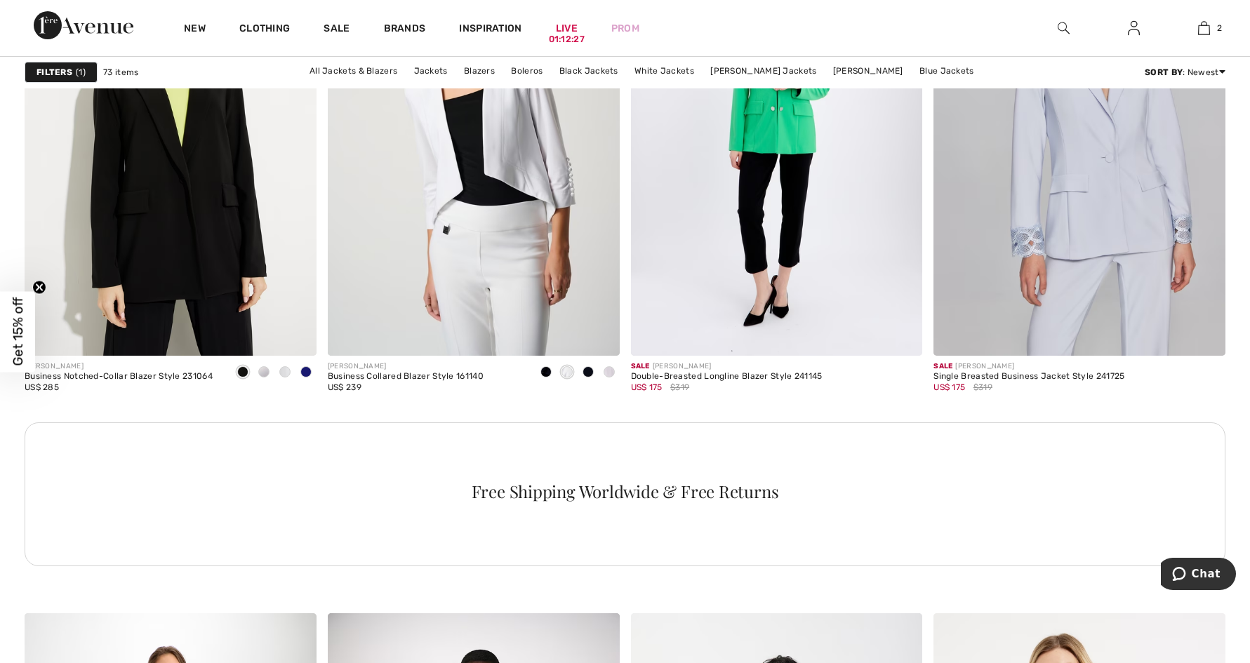
scroll to position [1707, 0]
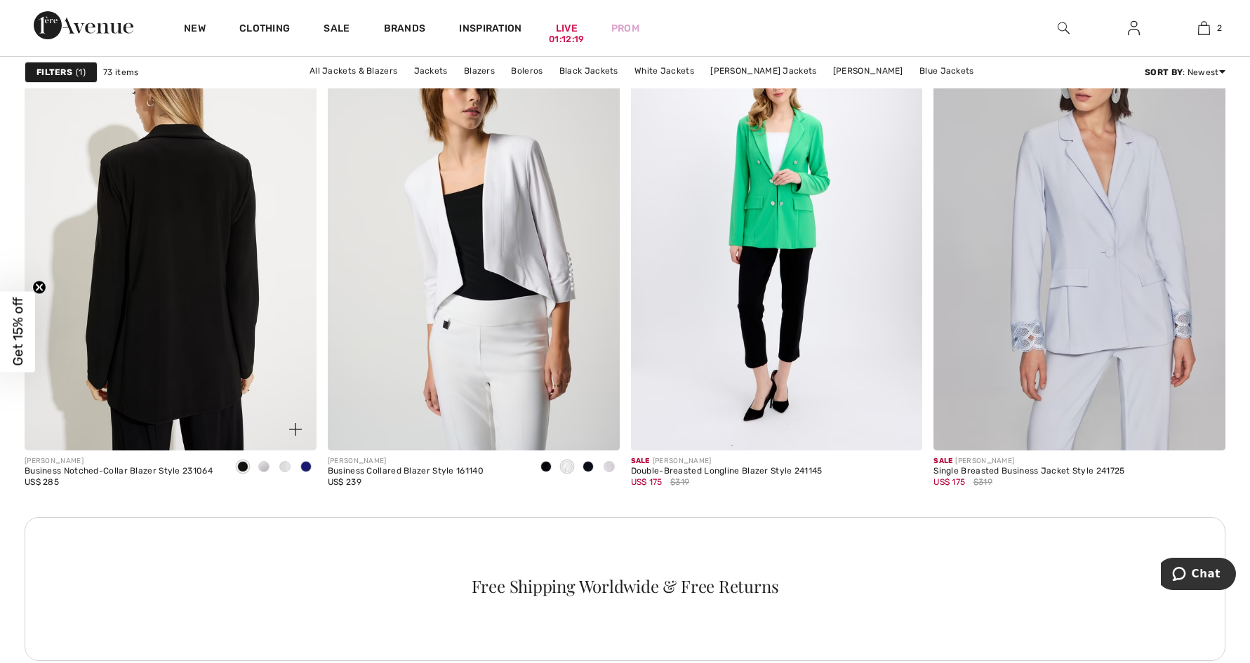
click at [176, 291] on img at bounding box center [171, 232] width 292 height 438
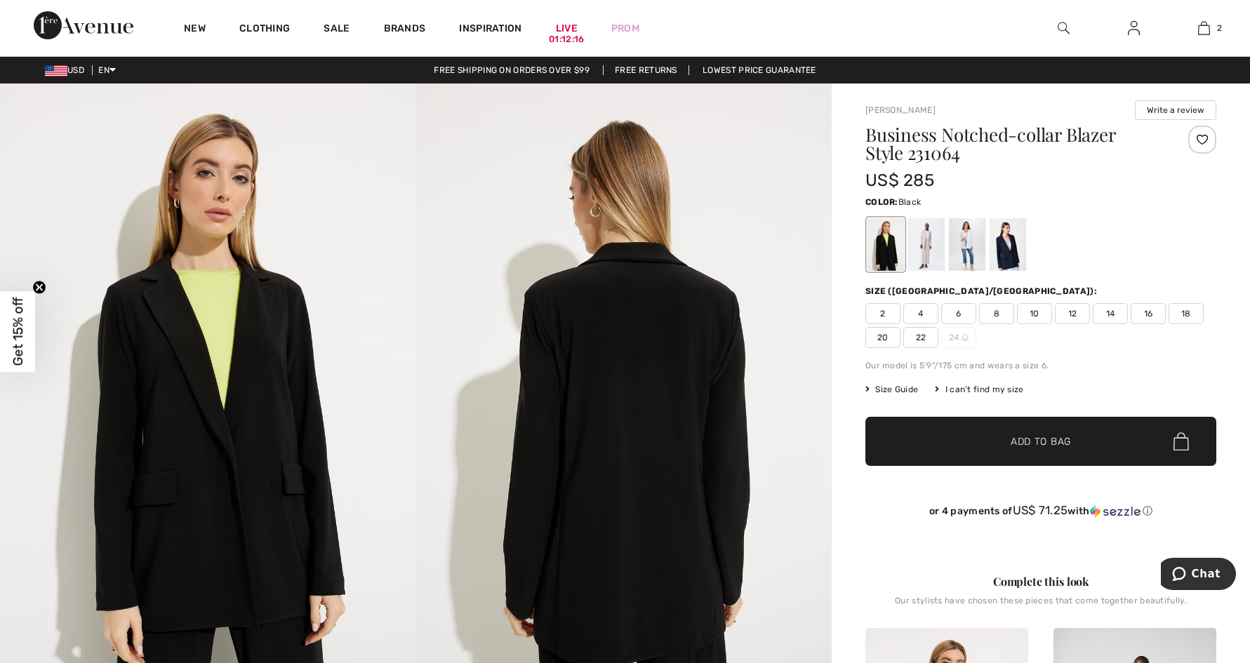
scroll to position [446, 0]
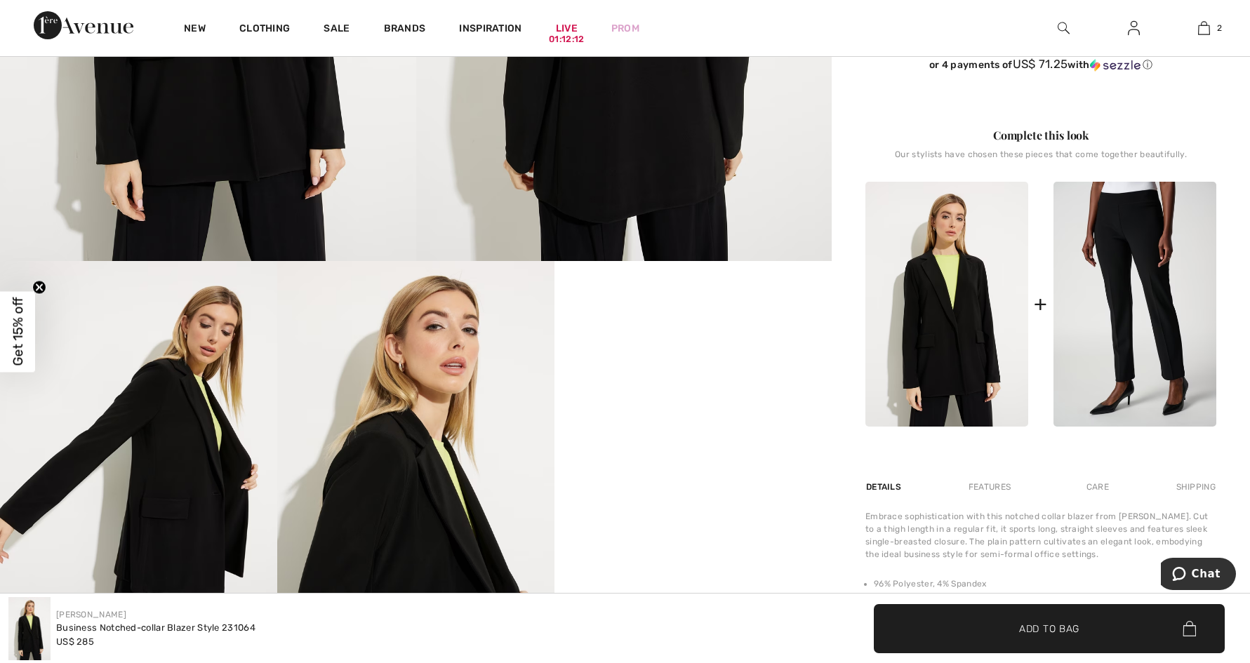
click at [1167, 322] on img at bounding box center [1134, 304] width 163 height 245
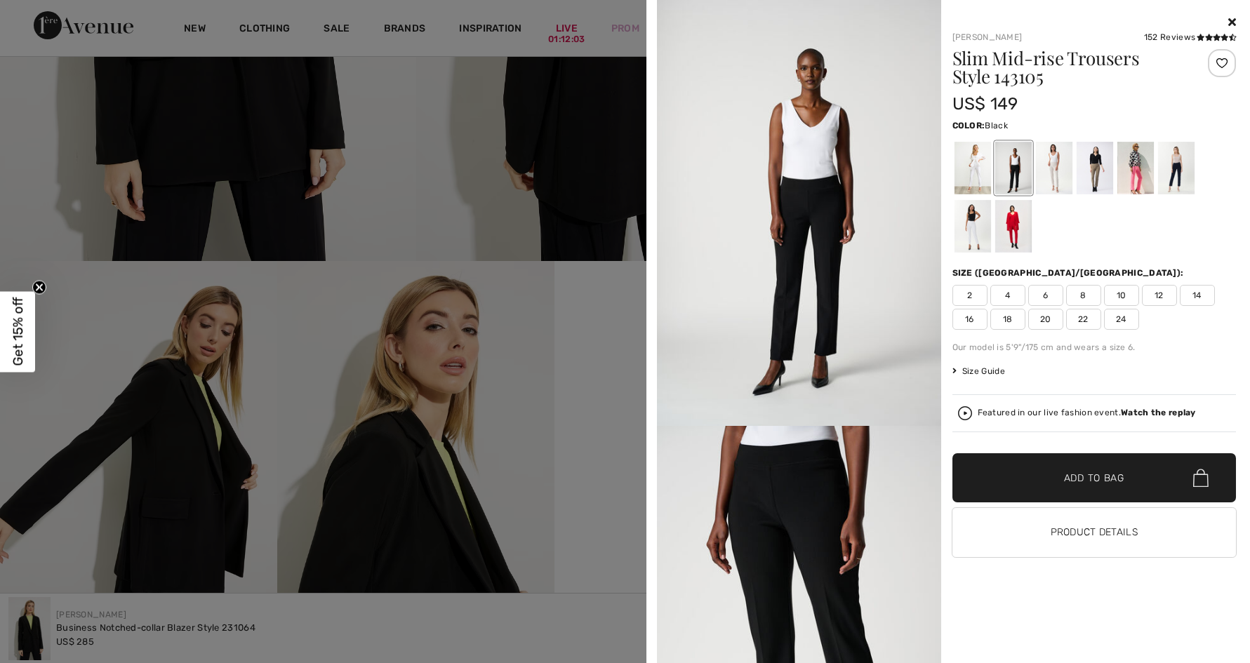
click at [1231, 20] on icon at bounding box center [1232, 21] width 8 height 11
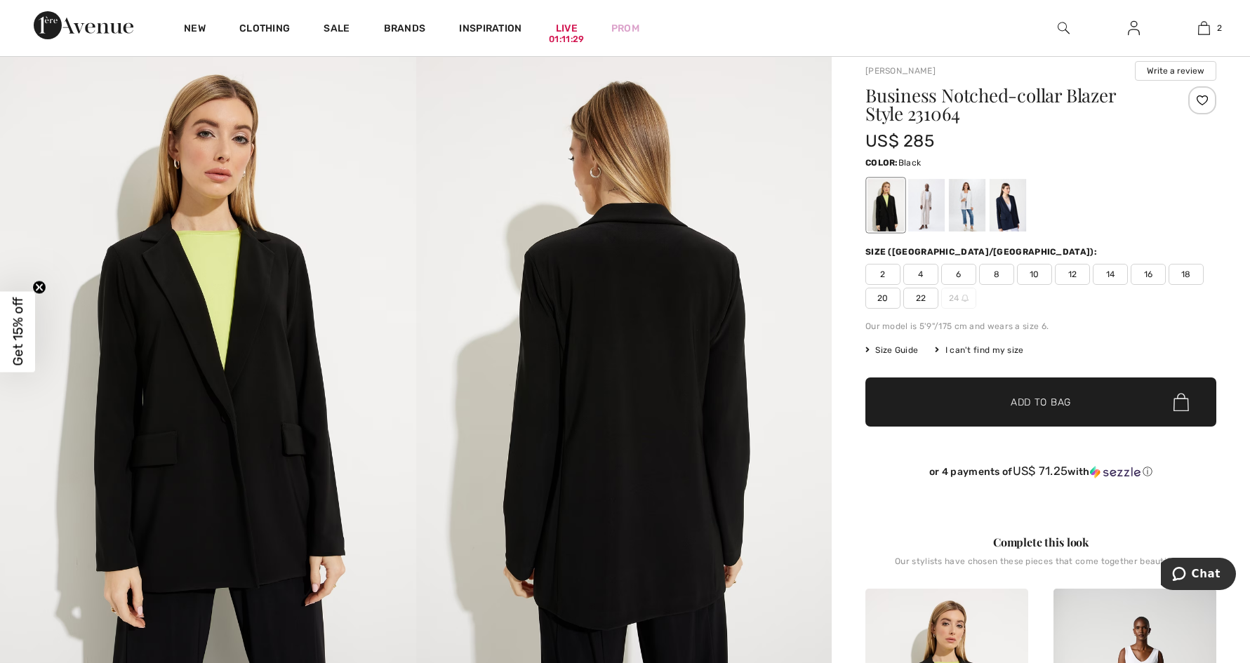
scroll to position [30, 0]
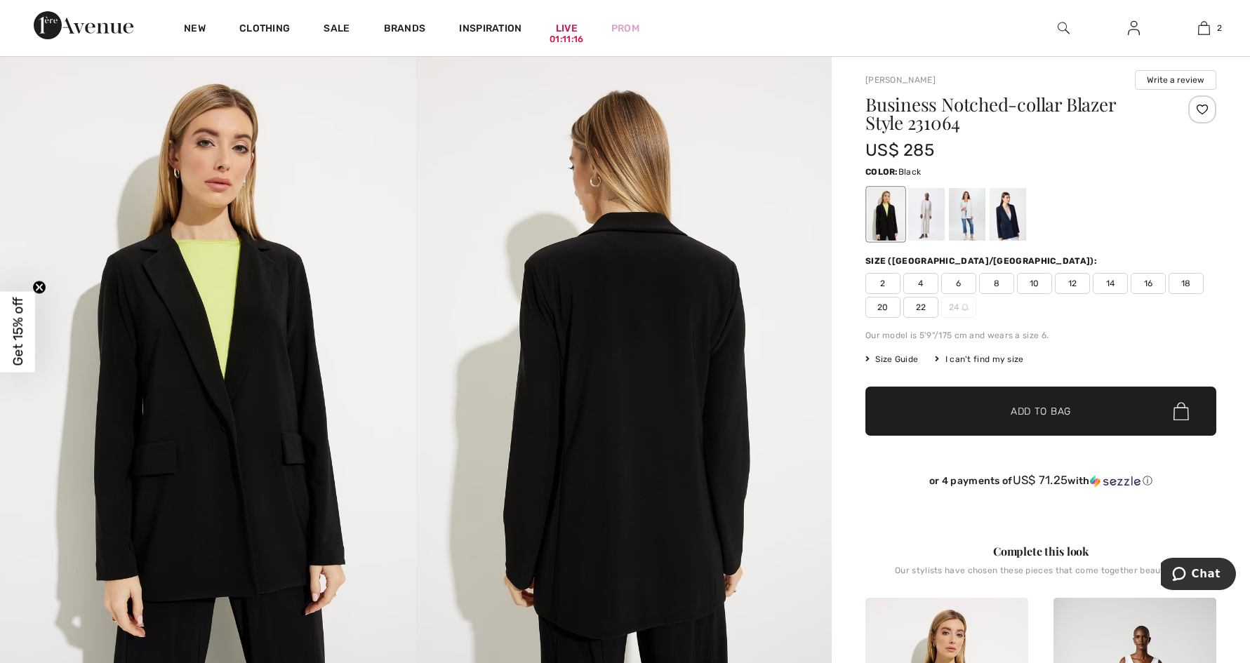
click at [1150, 286] on span "16" at bounding box center [1148, 283] width 35 height 21
click at [1187, 289] on span "18" at bounding box center [1185, 283] width 35 height 21
click at [912, 359] on span "Size Guide" at bounding box center [891, 359] width 53 height 13
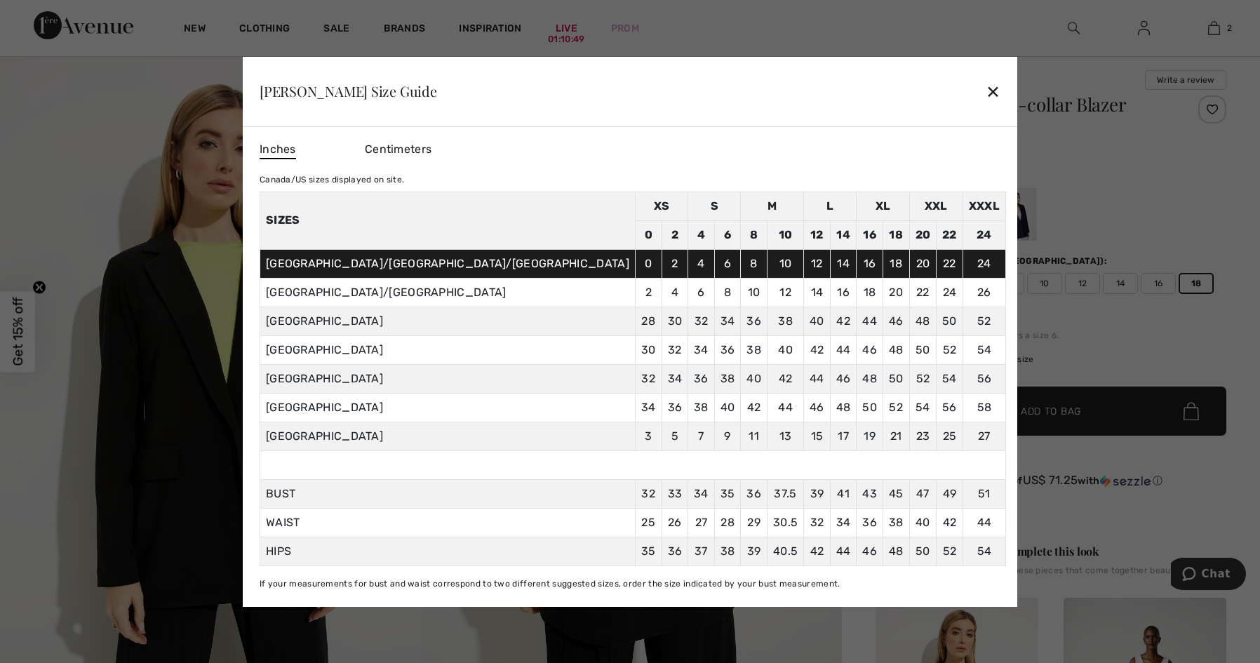
click at [986, 88] on div "✕" at bounding box center [993, 90] width 15 height 29
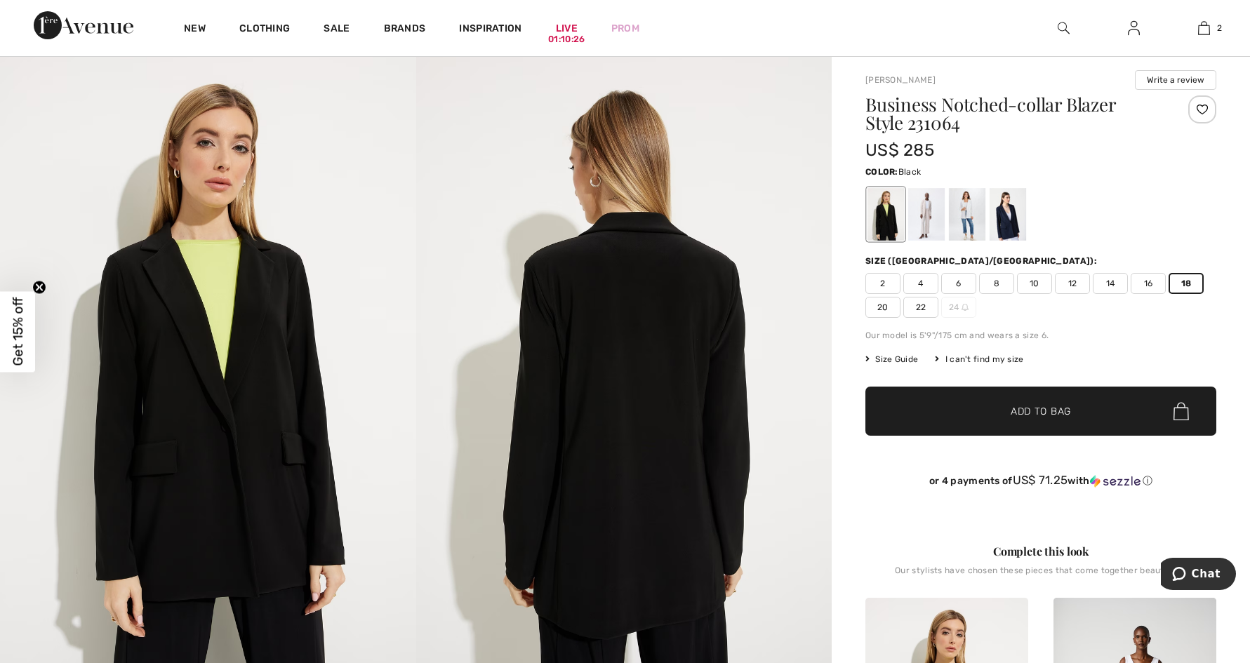
click at [1077, 417] on span "✔ Added to Bag Add to Bag" at bounding box center [1040, 411] width 351 height 49
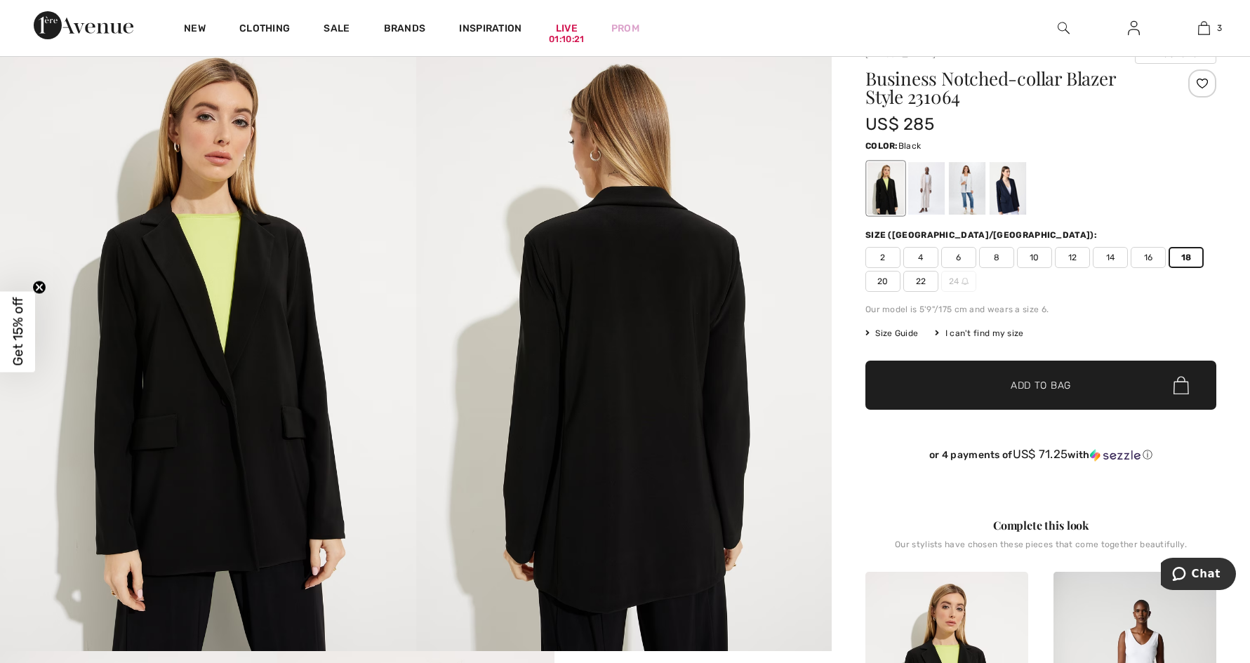
scroll to position [0, 0]
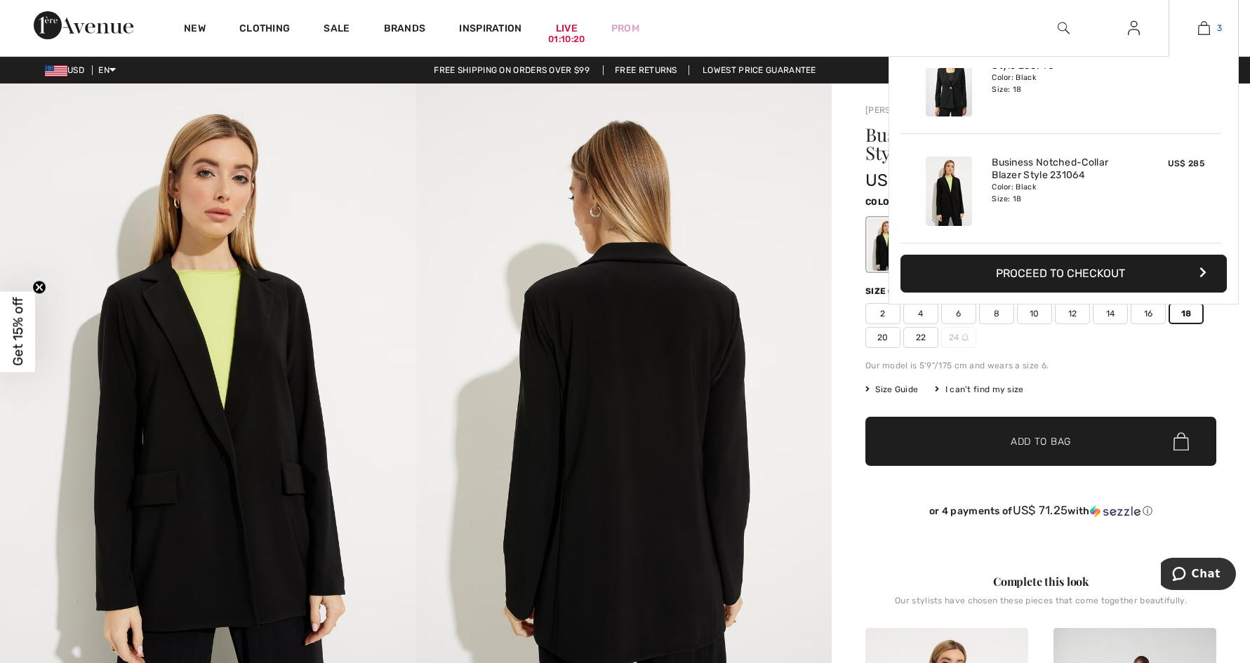
click at [1205, 22] on img at bounding box center [1204, 28] width 12 height 17
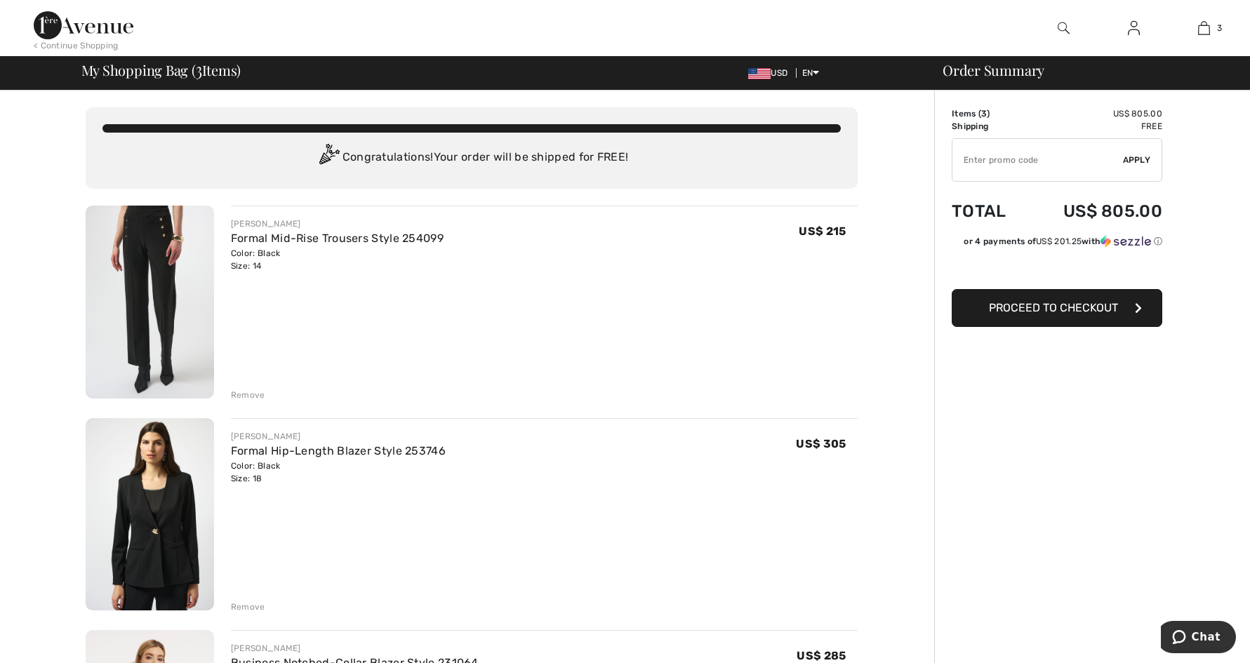
type input "NEW15"
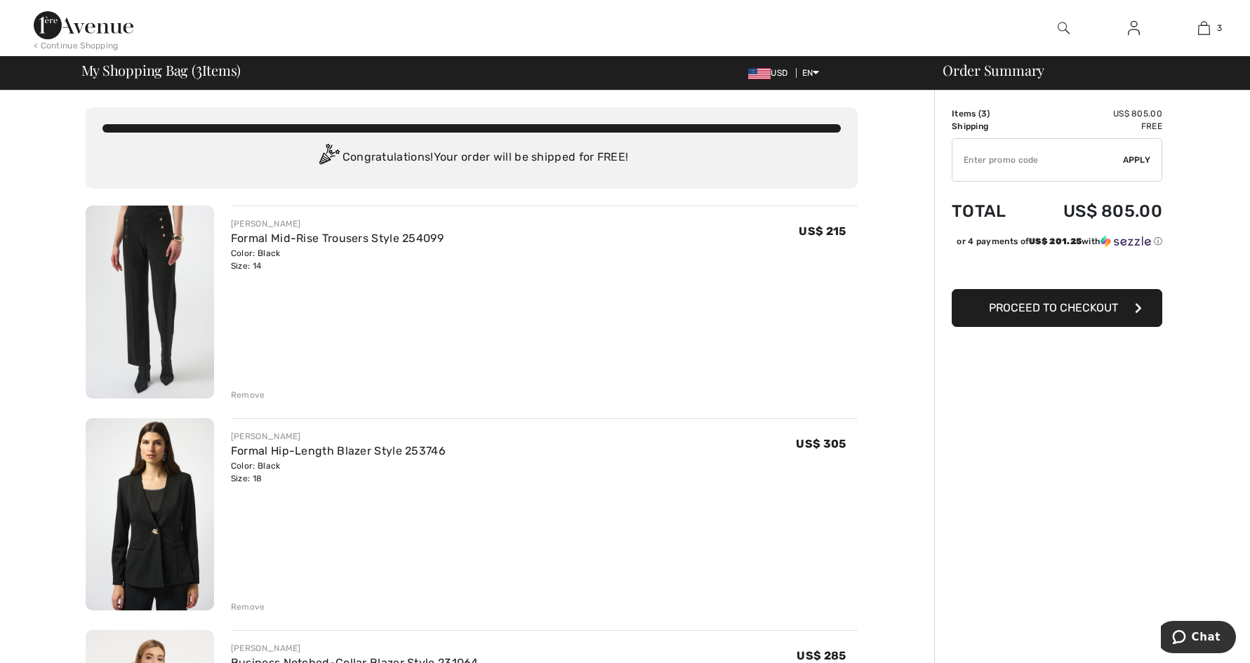
type input "NEW15"
type input "FREEXPRESS"
type input "NEW10"
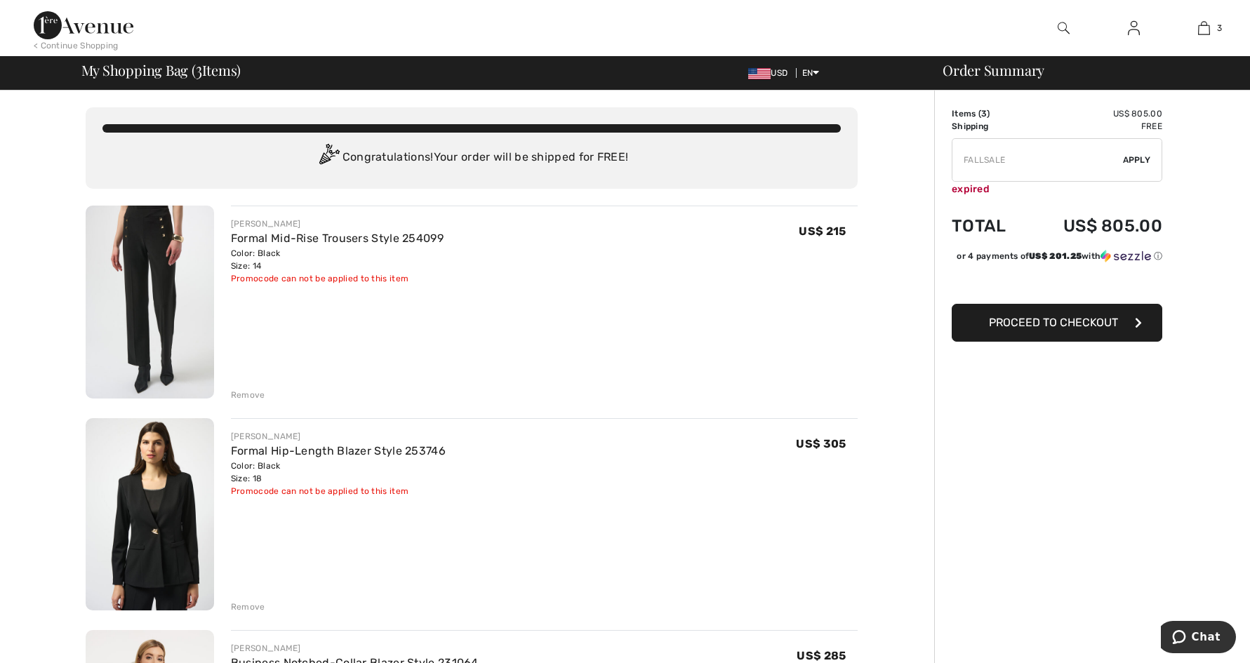
type input "SURPRISE"
type input "FREEDENIMBAG"
type input "EXTRA25"
click at [1007, 166] on input "TEXT" at bounding box center [1037, 160] width 171 height 42
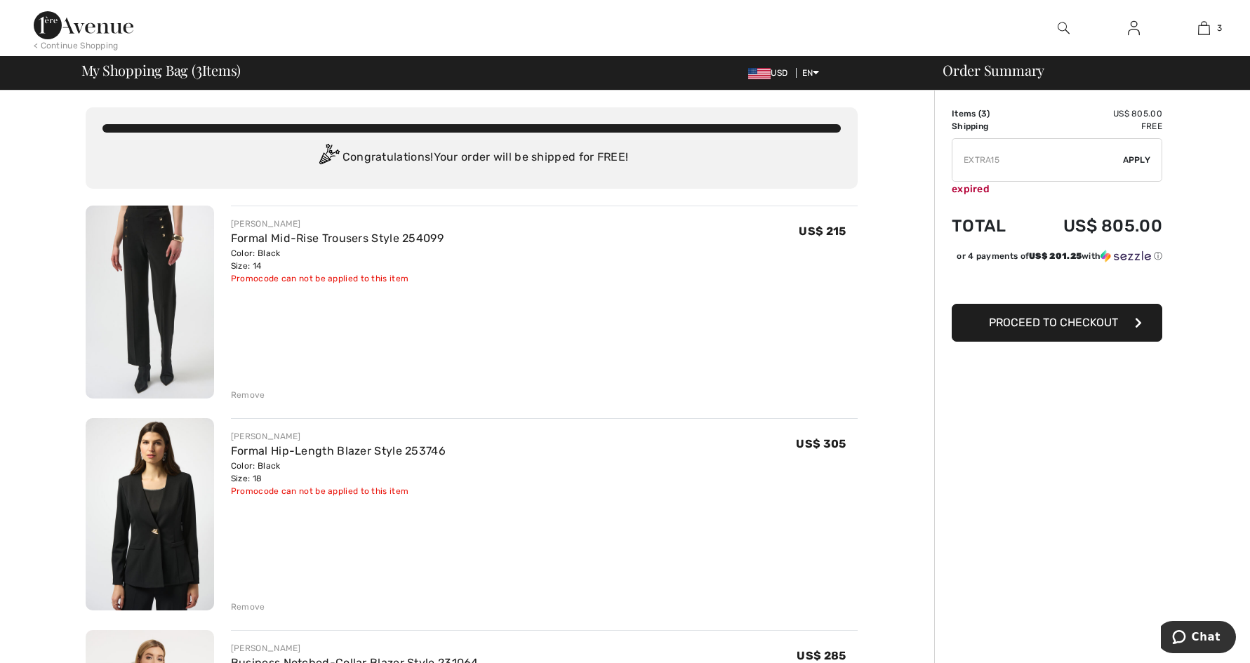
type input "EXTRA15"
click at [1125, 155] on span "Apply" at bounding box center [1137, 160] width 28 height 13
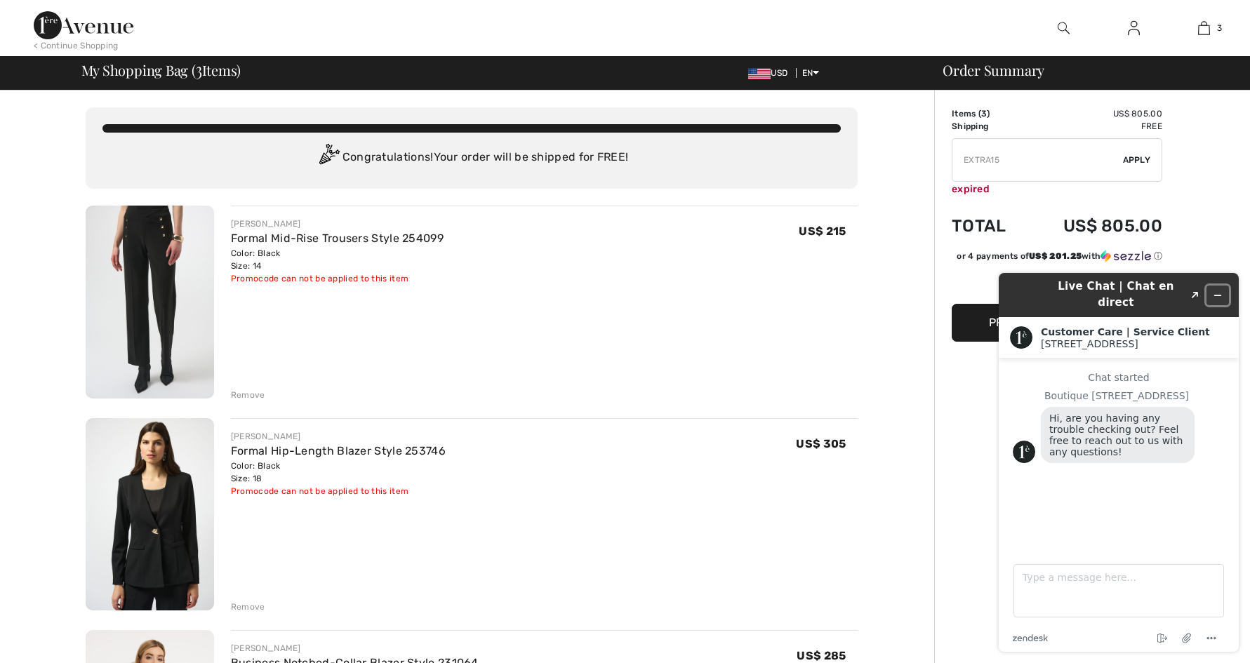
click at [1220, 295] on icon "Minimize widget" at bounding box center [1218, 295] width 6 height 0
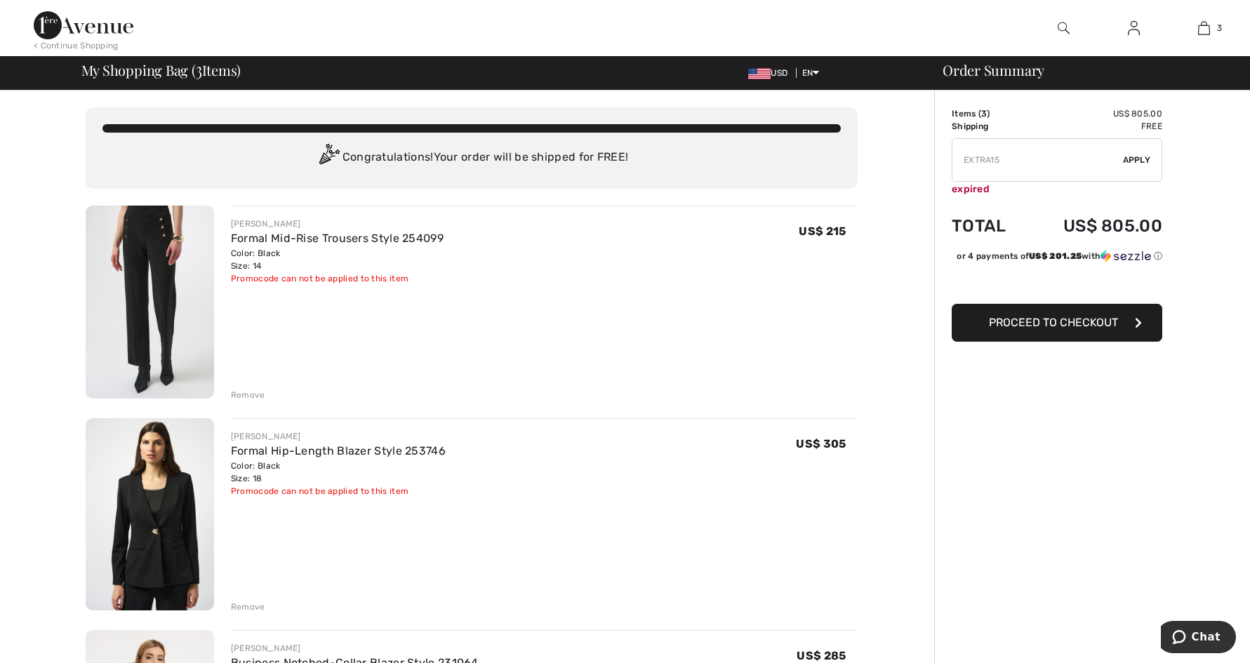
click at [1064, 27] on img at bounding box center [1064, 28] width 12 height 17
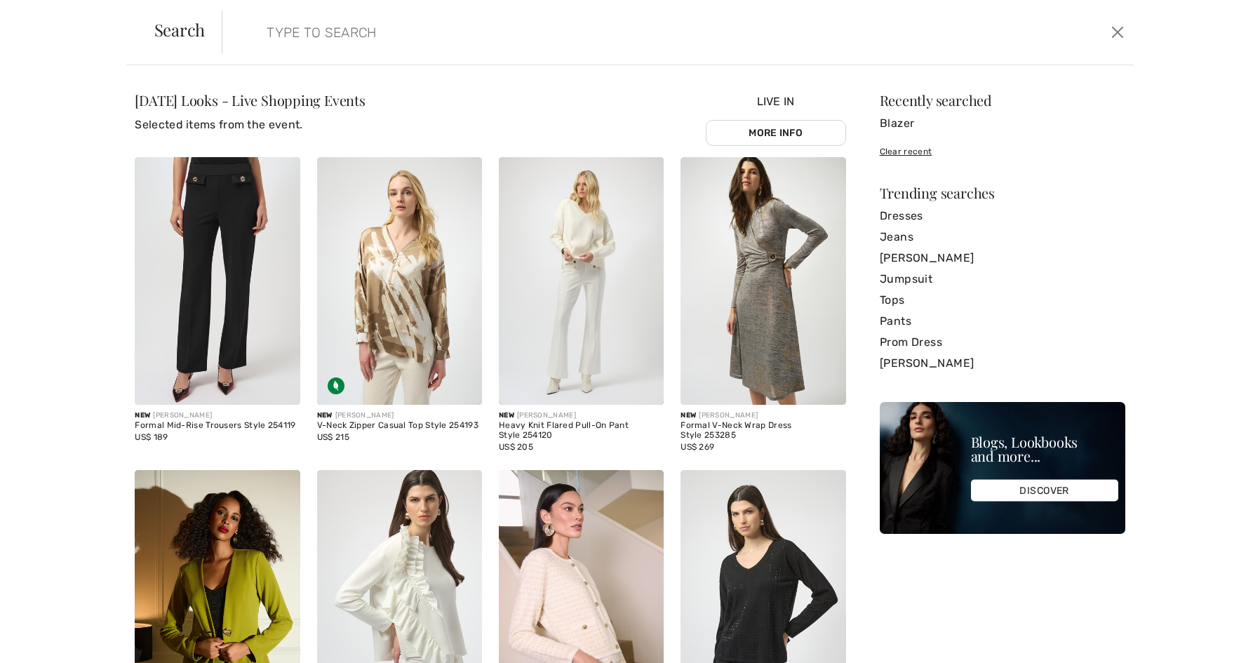
click at [230, 201] on img at bounding box center [217, 281] width 165 height 248
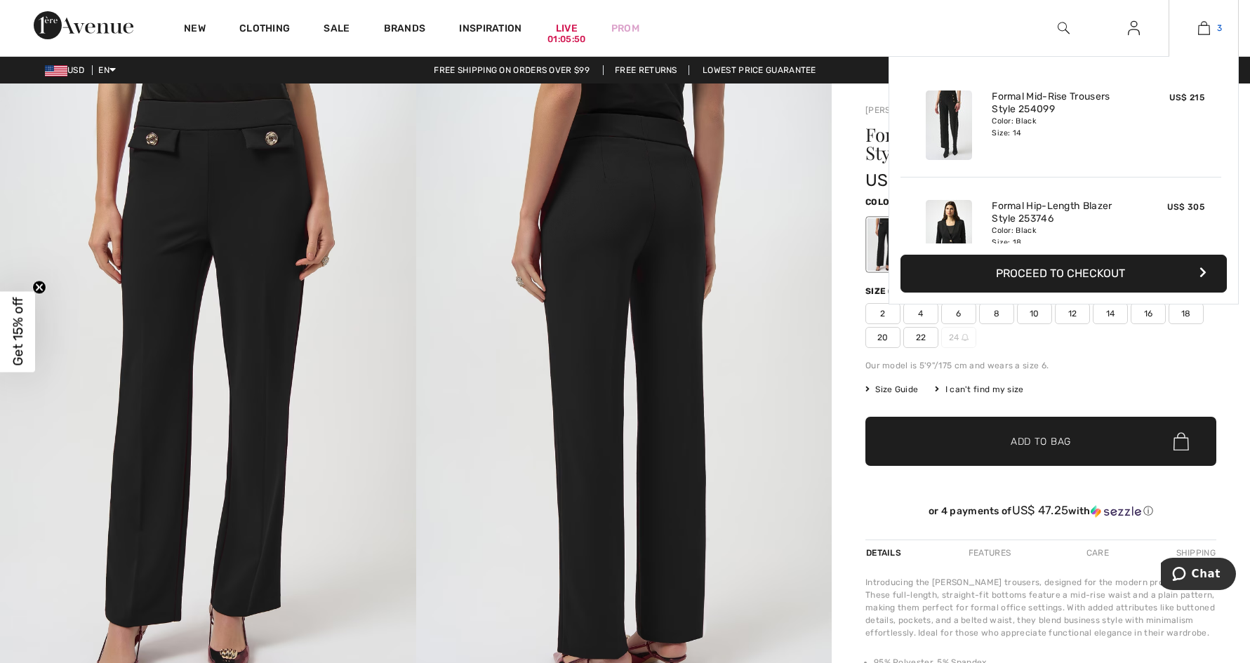
click at [1202, 34] on img at bounding box center [1204, 28] width 12 height 17
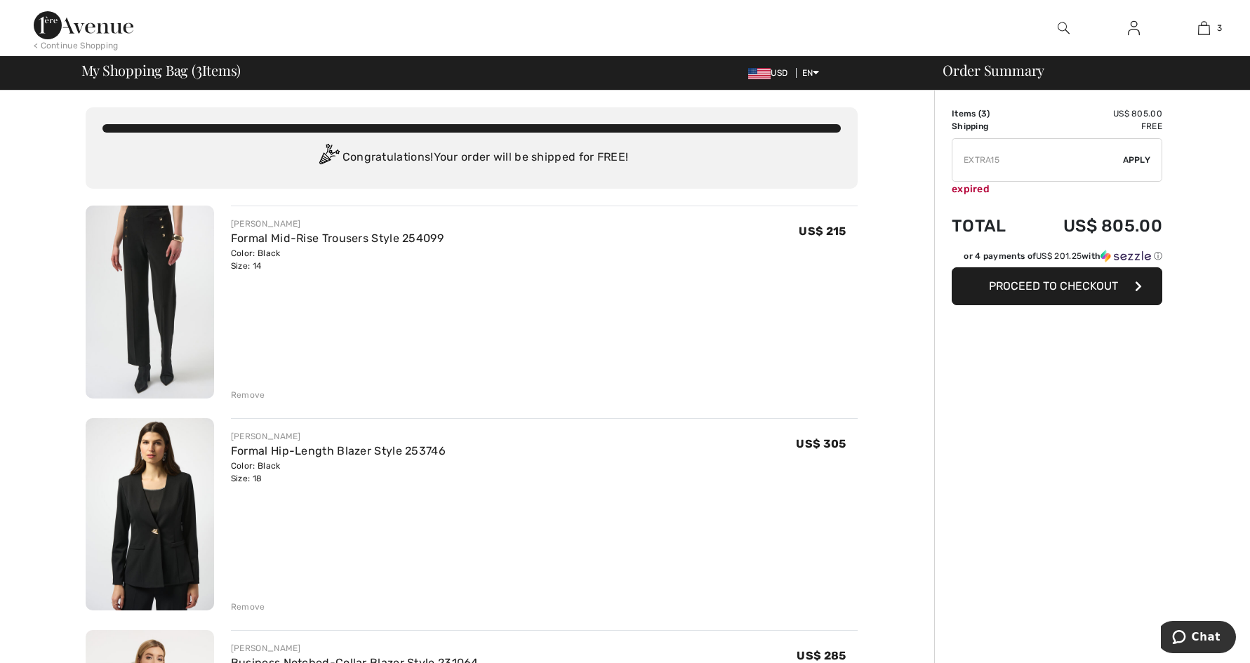
click at [160, 528] on img at bounding box center [150, 514] width 128 height 193
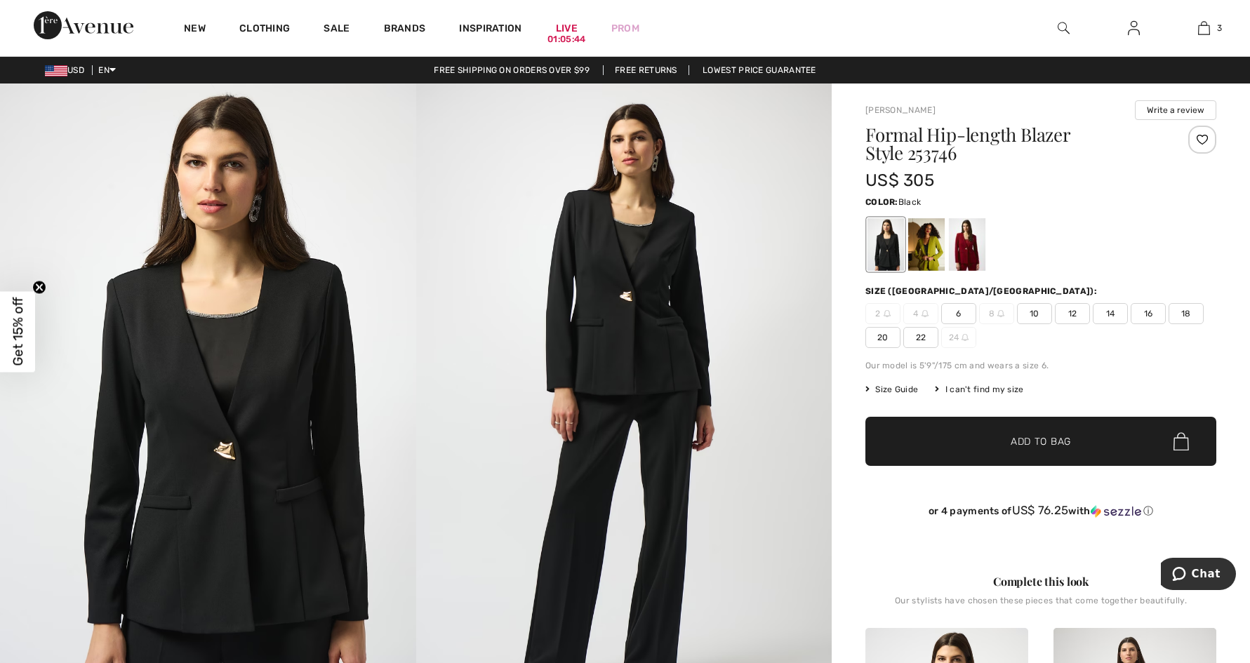
click at [626, 299] on img at bounding box center [624, 395] width 416 height 623
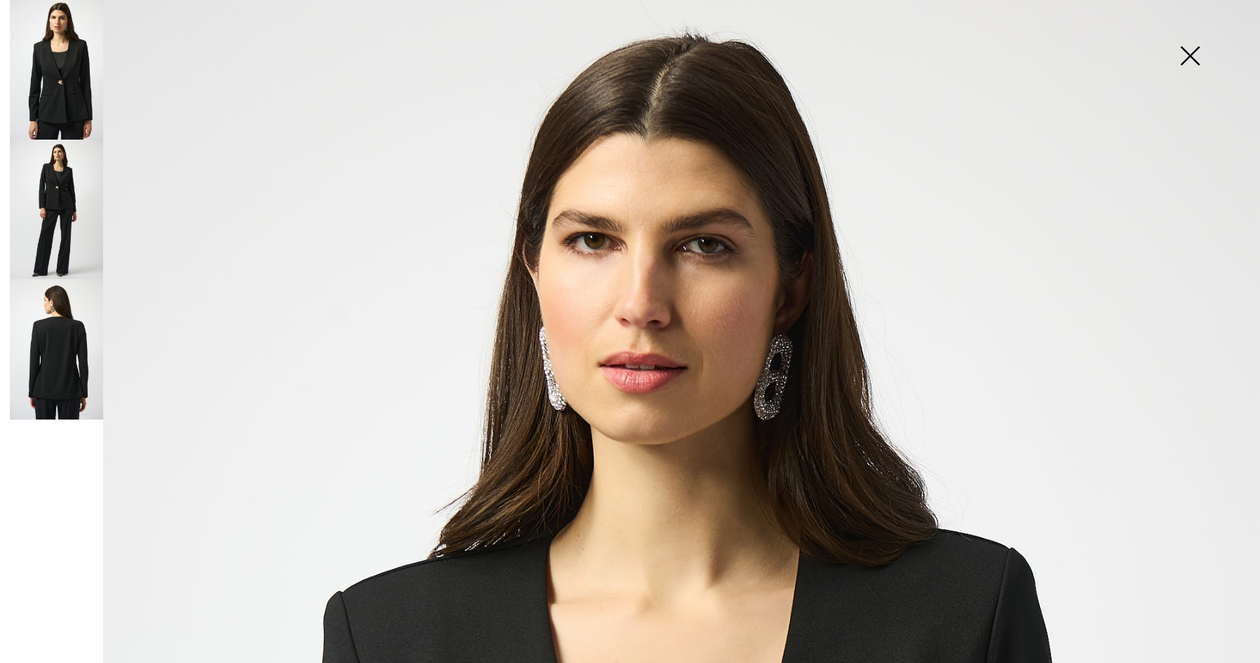
click at [74, 206] on img at bounding box center [56, 210] width 93 height 140
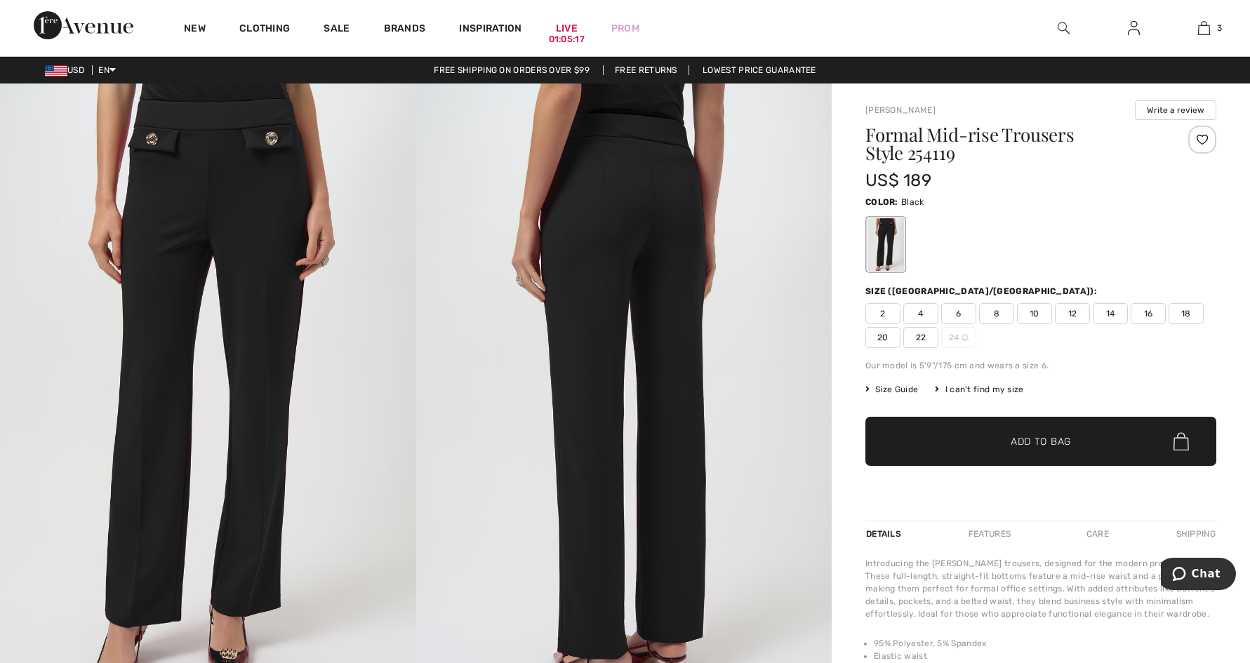
click at [1112, 313] on span "14" at bounding box center [1110, 313] width 35 height 21
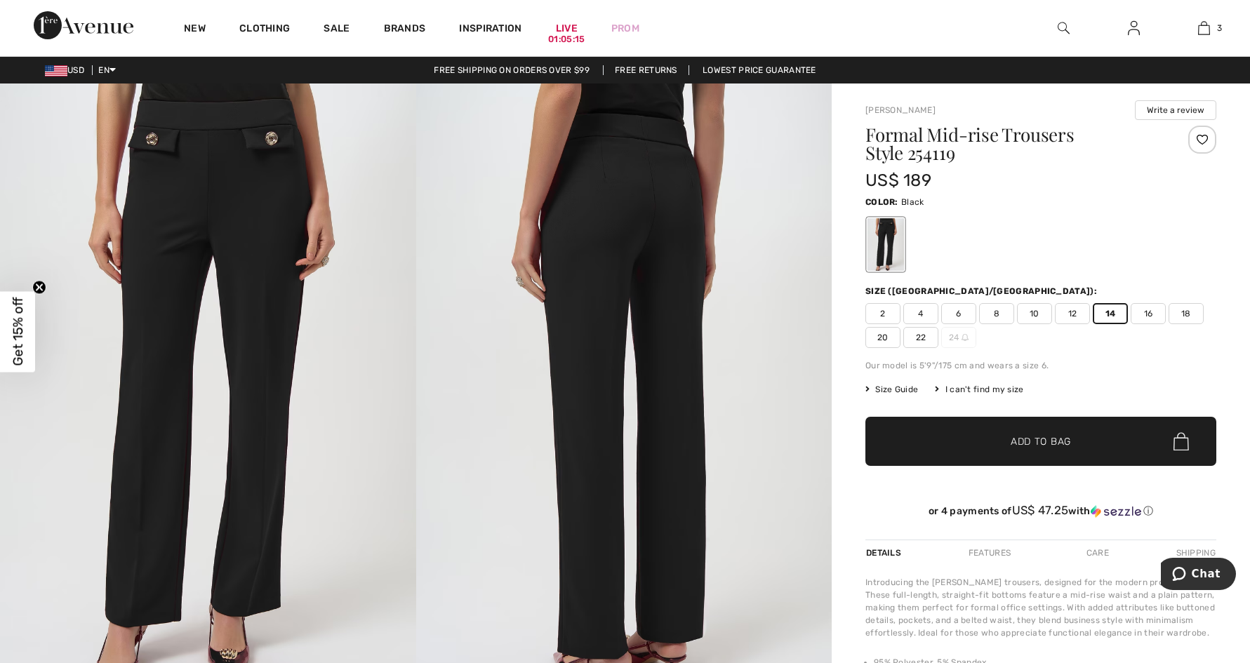
click at [1133, 452] on span "✔ Added to Bag Add to Bag" at bounding box center [1040, 441] width 351 height 49
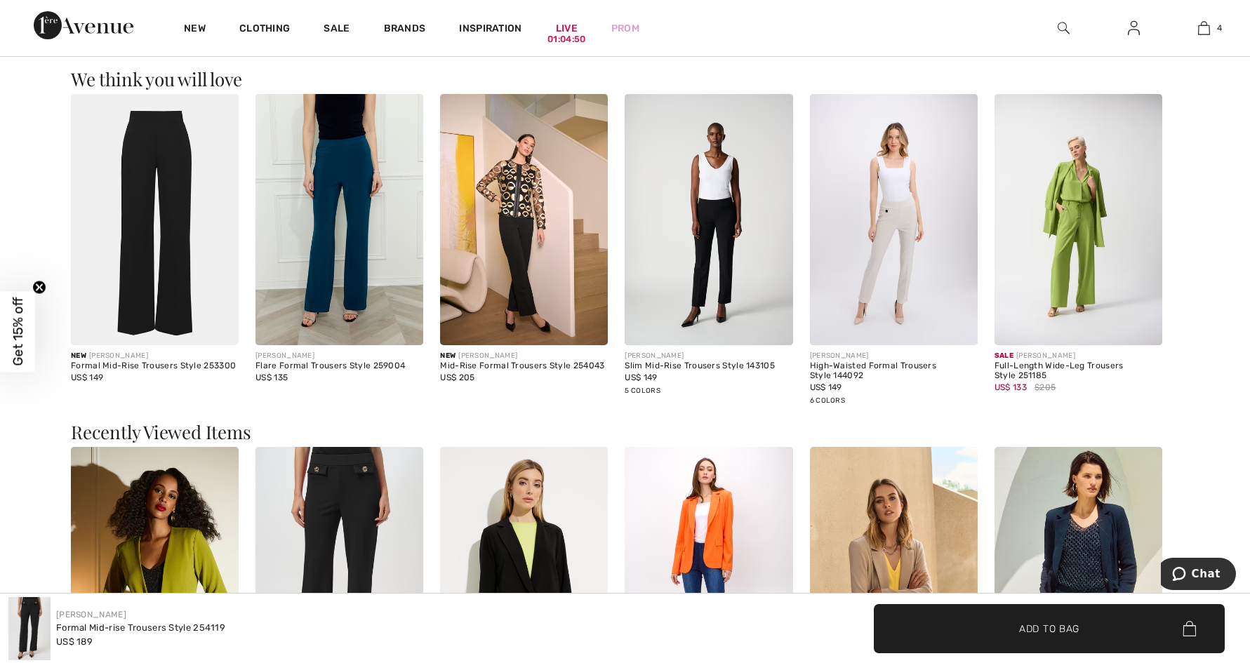
scroll to position [1410, 0]
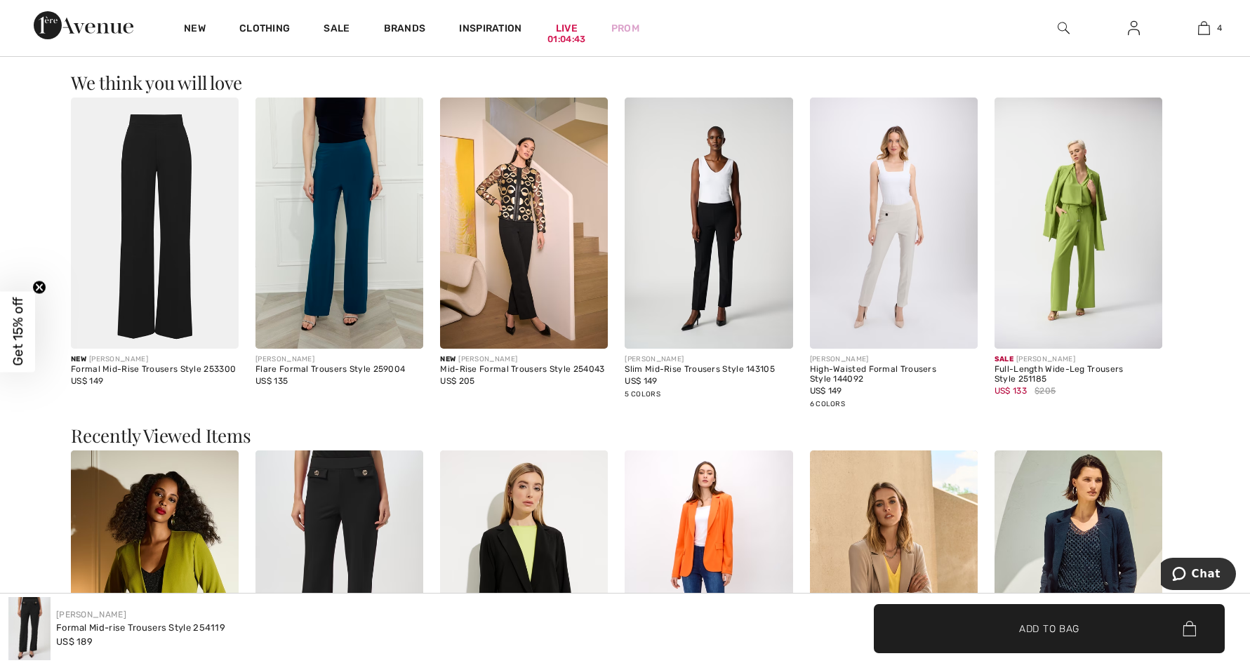
click at [715, 219] on img at bounding box center [709, 224] width 168 height 252
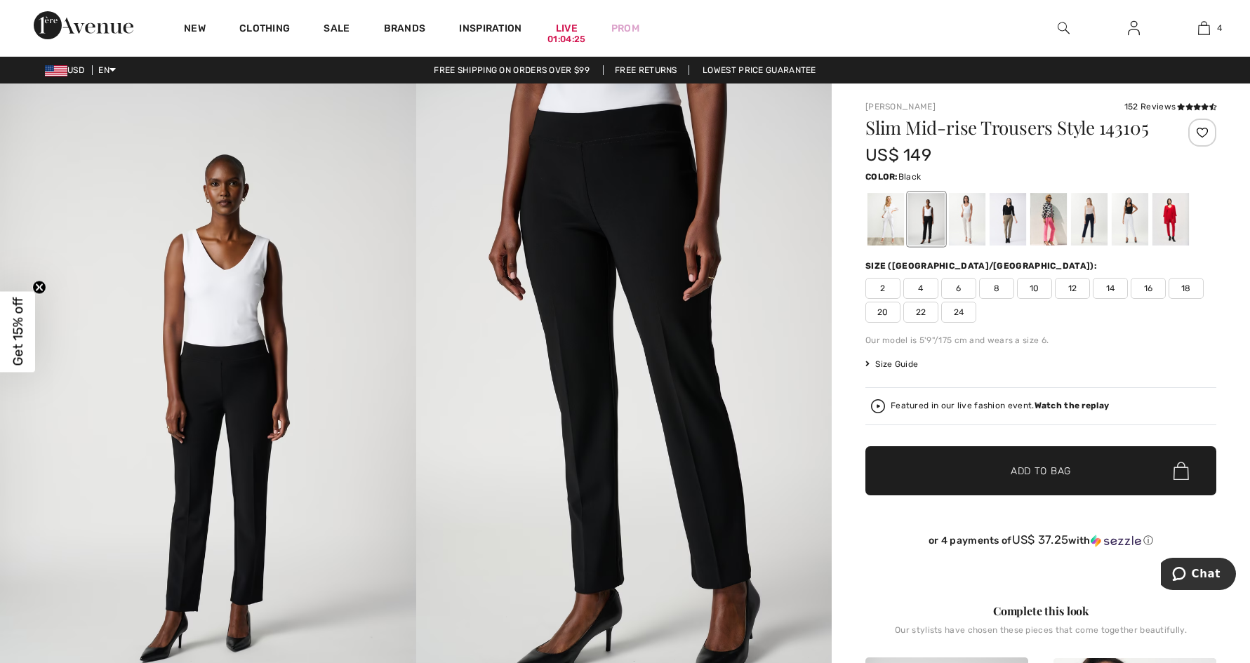
click at [1114, 290] on span "14" at bounding box center [1110, 288] width 35 height 21
click at [1073, 474] on span "✔ Added to Bag Add to Bag" at bounding box center [1040, 470] width 351 height 49
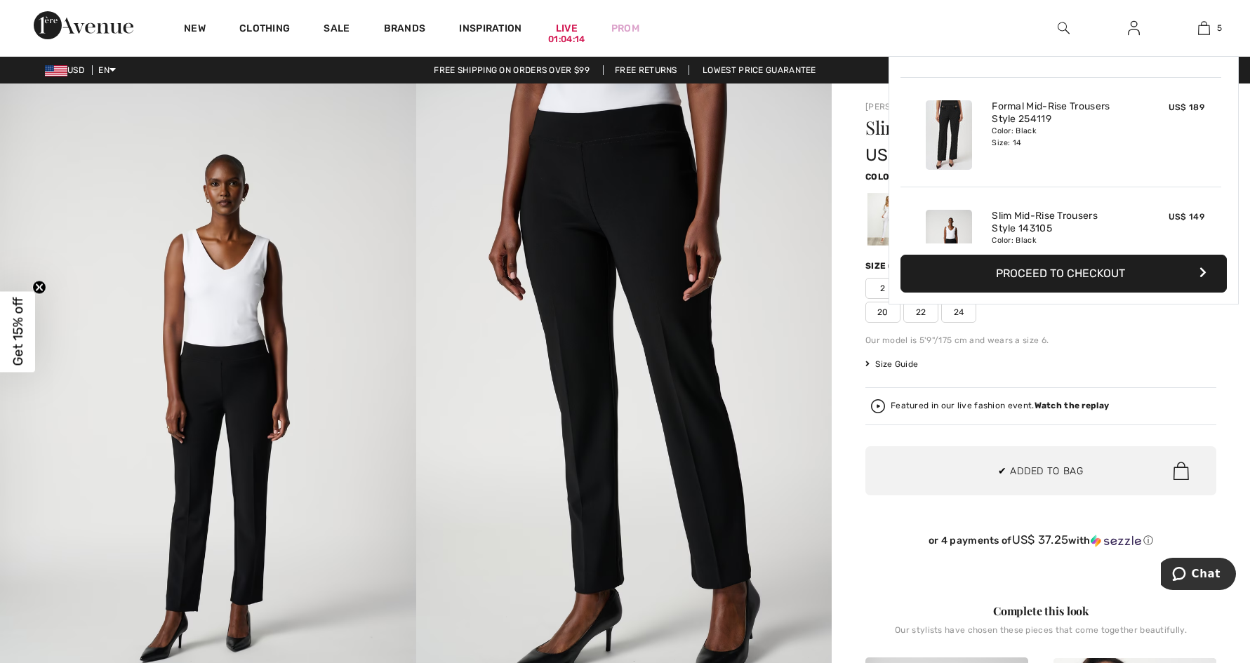
scroll to position [372, 0]
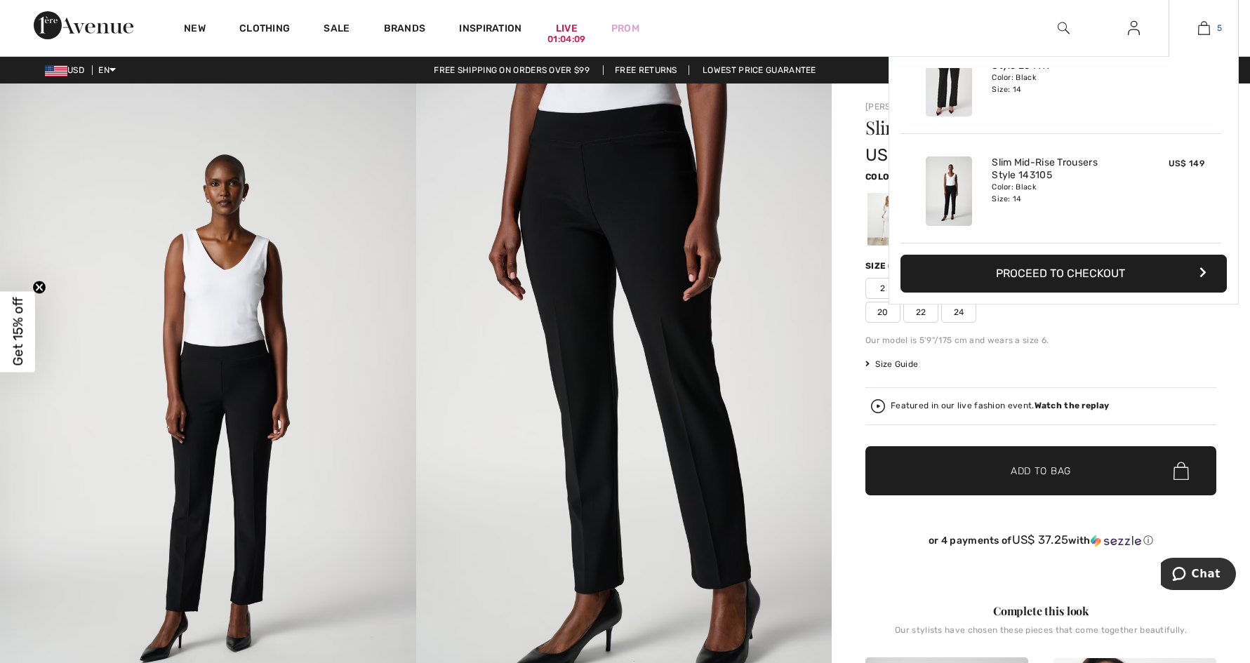
click at [1204, 32] on img at bounding box center [1204, 28] width 12 height 17
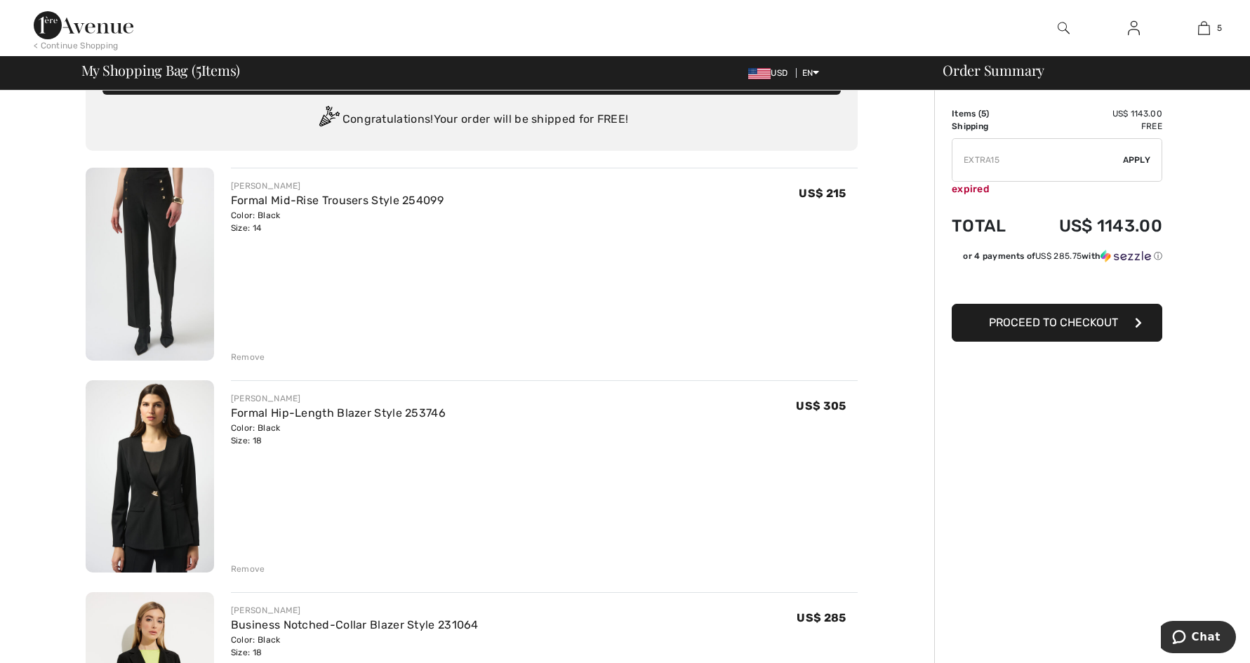
scroll to position [34, 0]
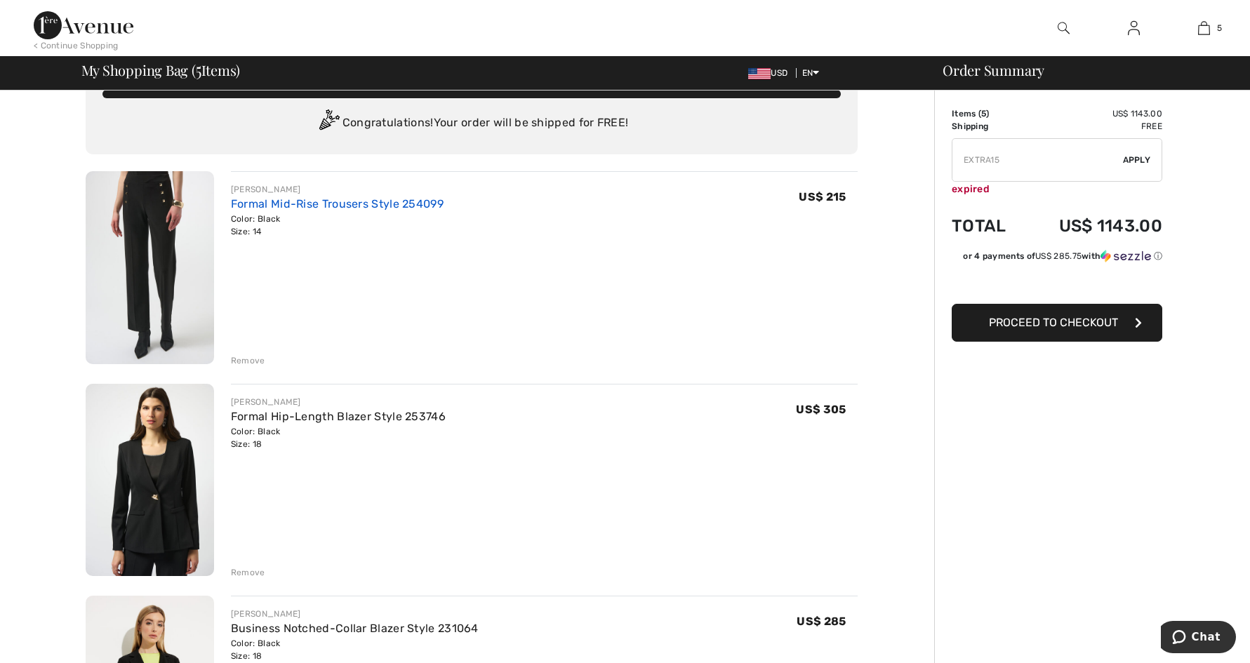
click at [333, 204] on link "Formal Mid-Rise Trousers Style 254099" at bounding box center [337, 203] width 213 height 13
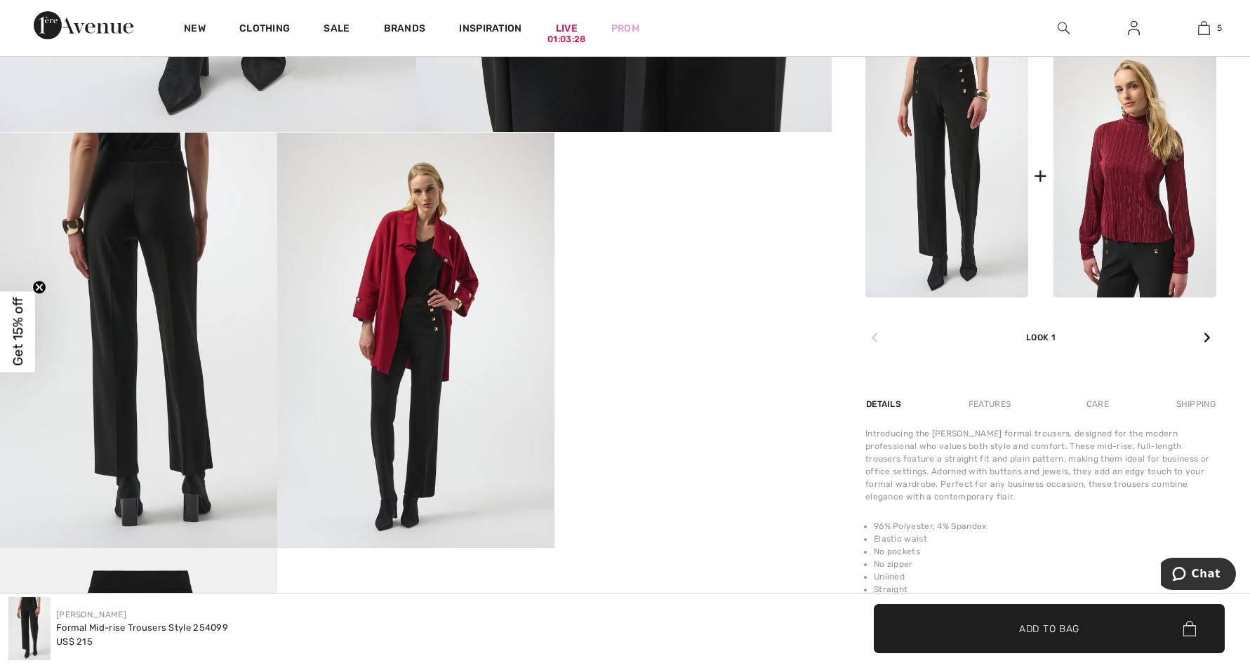
scroll to position [571, 0]
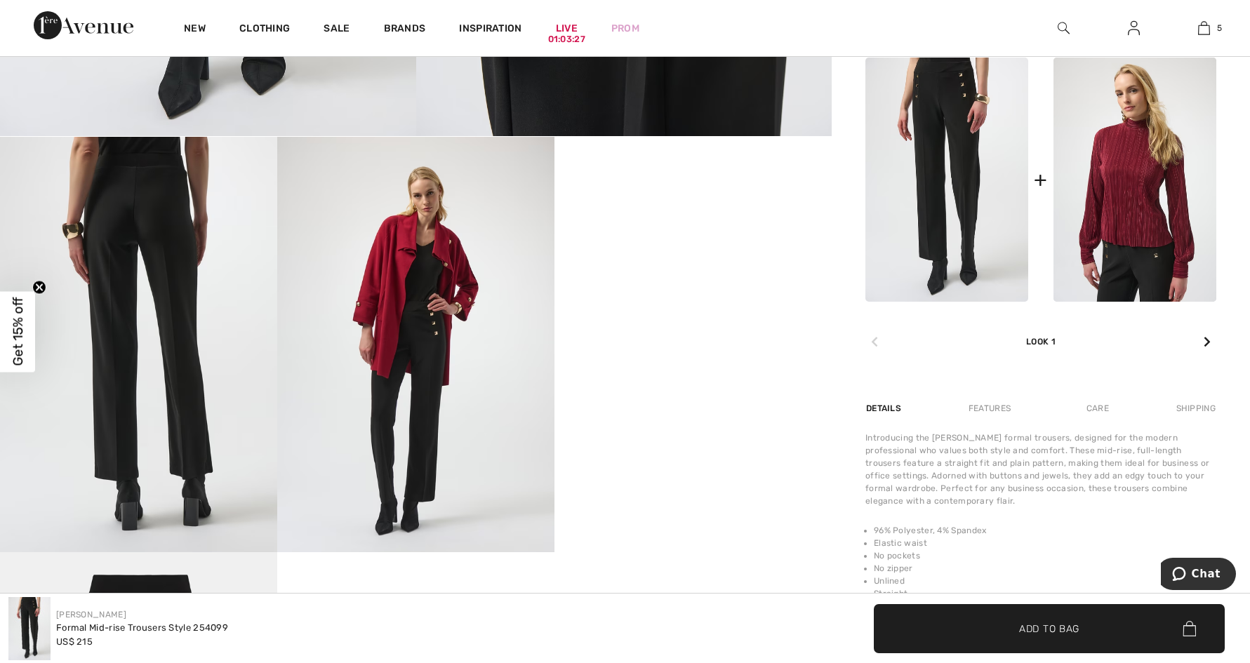
click at [968, 406] on div "Features" at bounding box center [990, 408] width 66 height 25
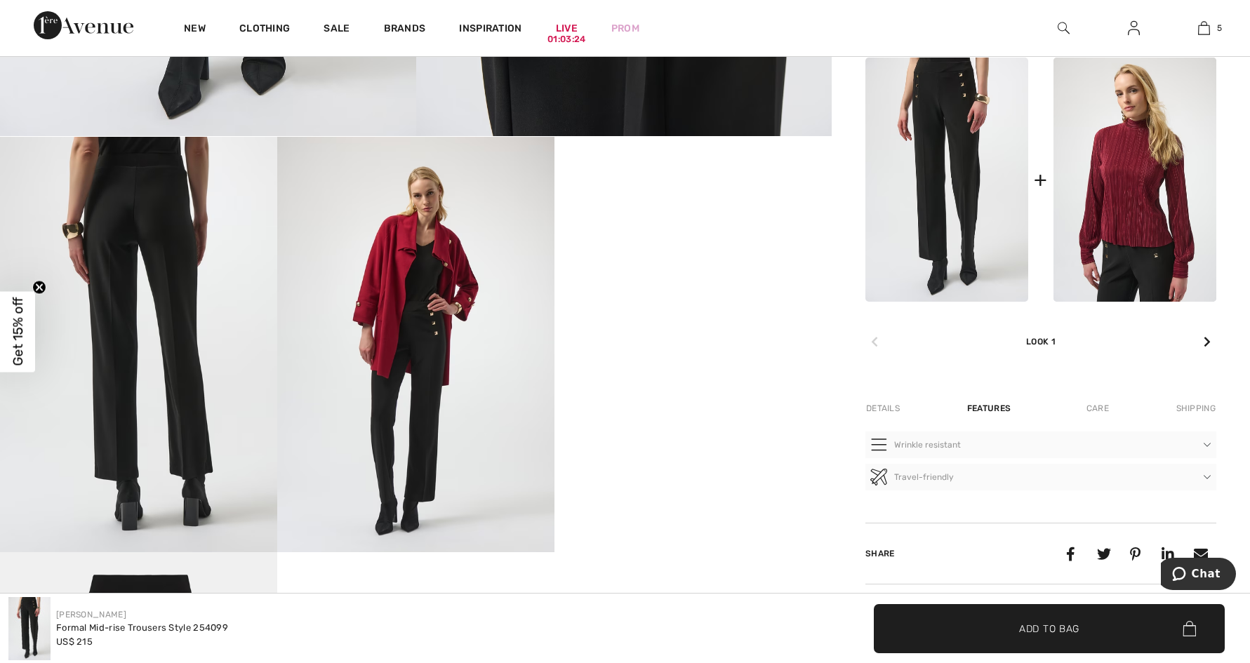
click at [1103, 408] on div "Care" at bounding box center [1097, 408] width 46 height 25
click at [891, 405] on div "Details" at bounding box center [884, 408] width 38 height 25
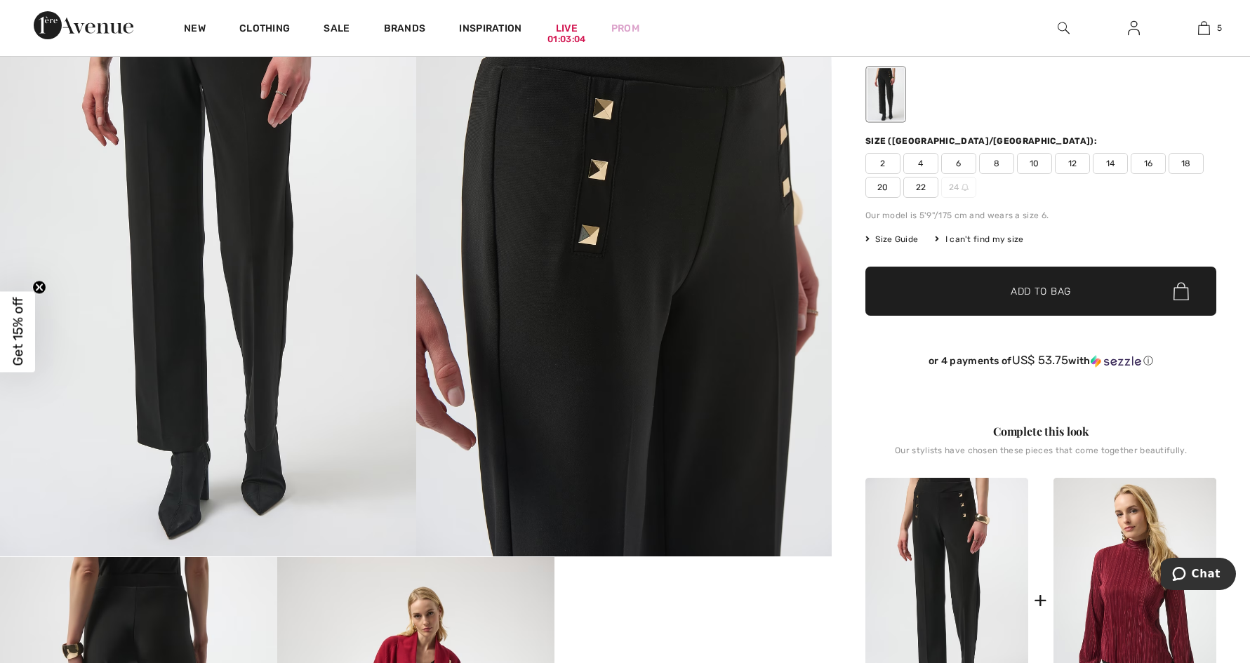
scroll to position [0, 0]
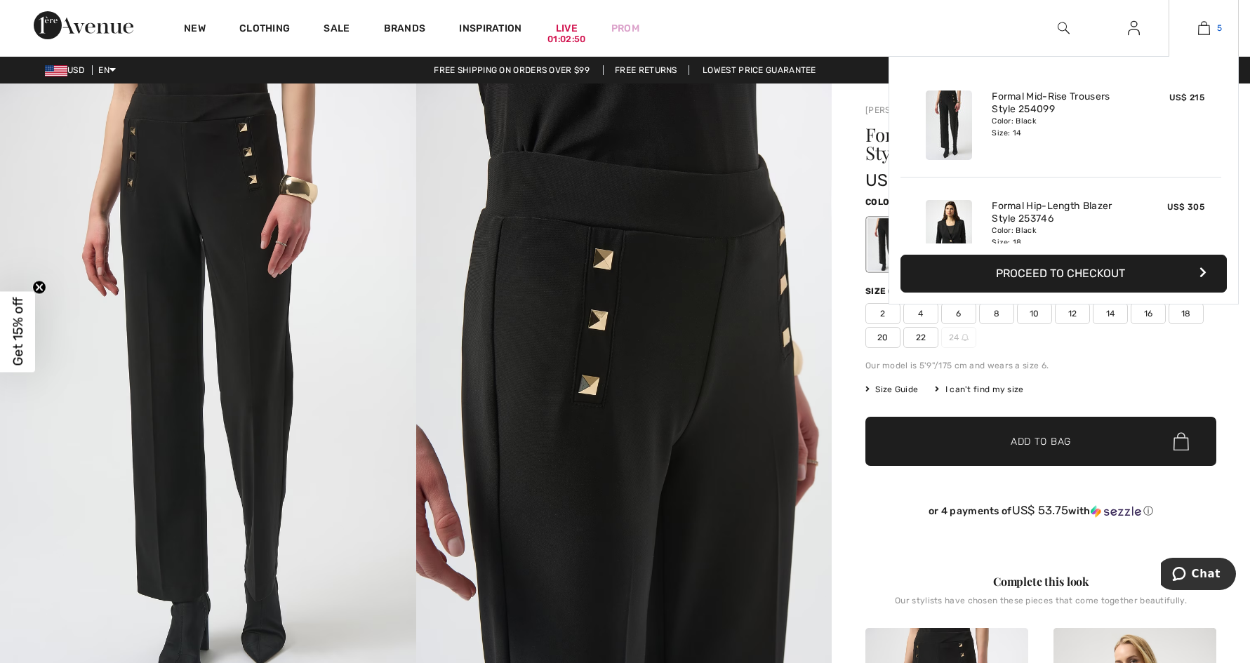
click at [1200, 32] on img at bounding box center [1204, 28] width 12 height 17
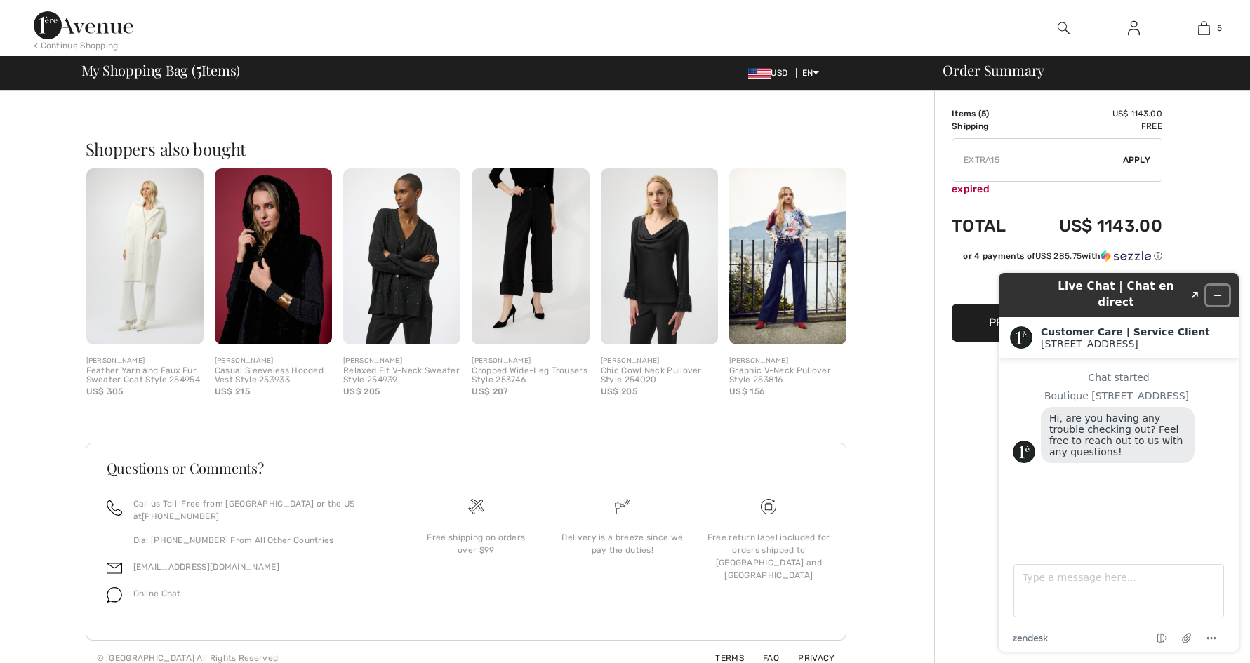
click at [1214, 291] on icon "Minimize widget" at bounding box center [1218, 296] width 10 height 10
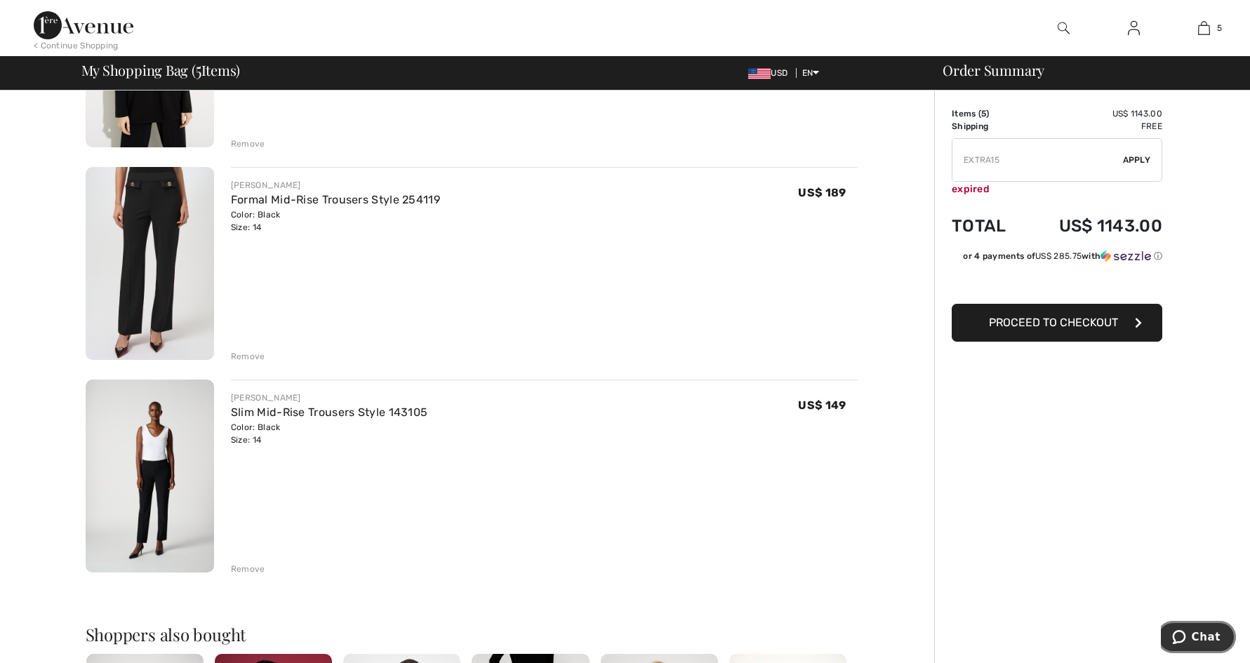
scroll to position [678, 0]
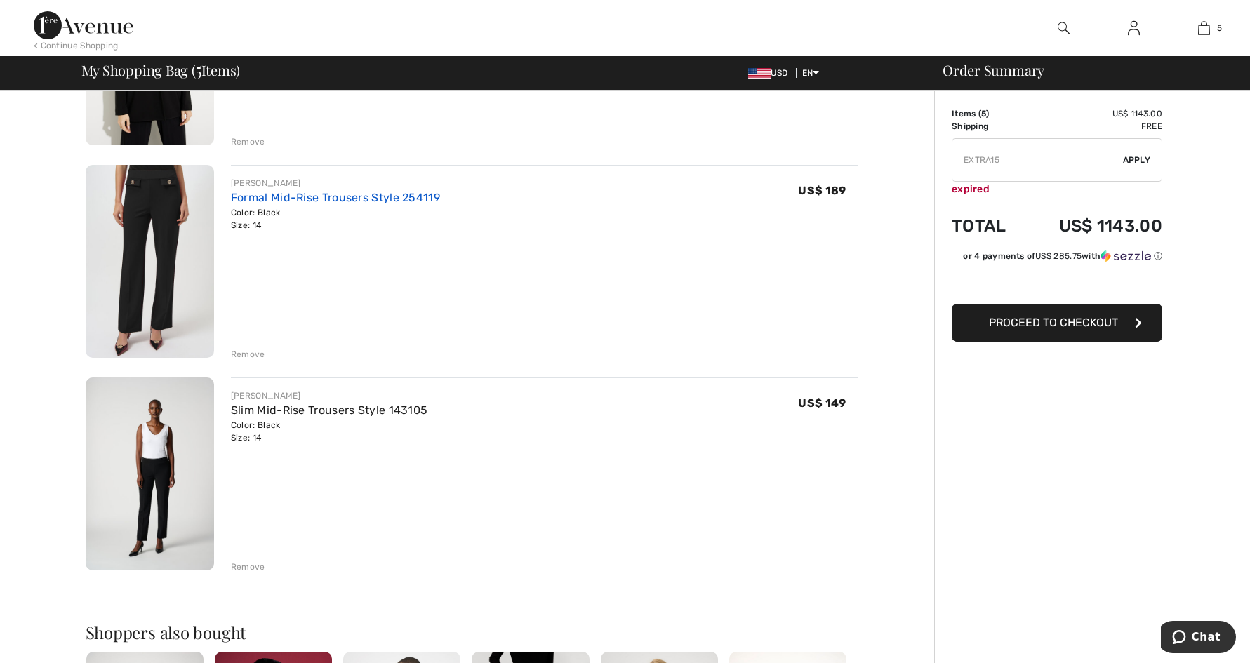
click at [399, 193] on link "Formal Mid-Rise Trousers Style 254119" at bounding box center [335, 197] width 209 height 13
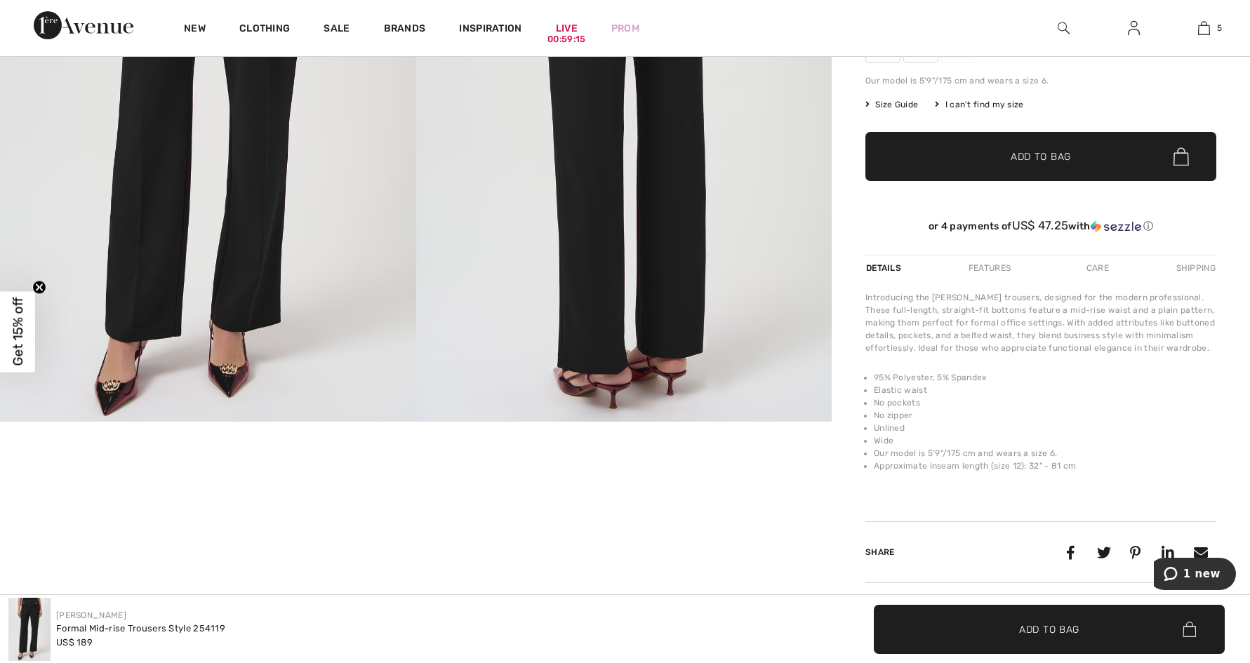
scroll to position [175, 0]
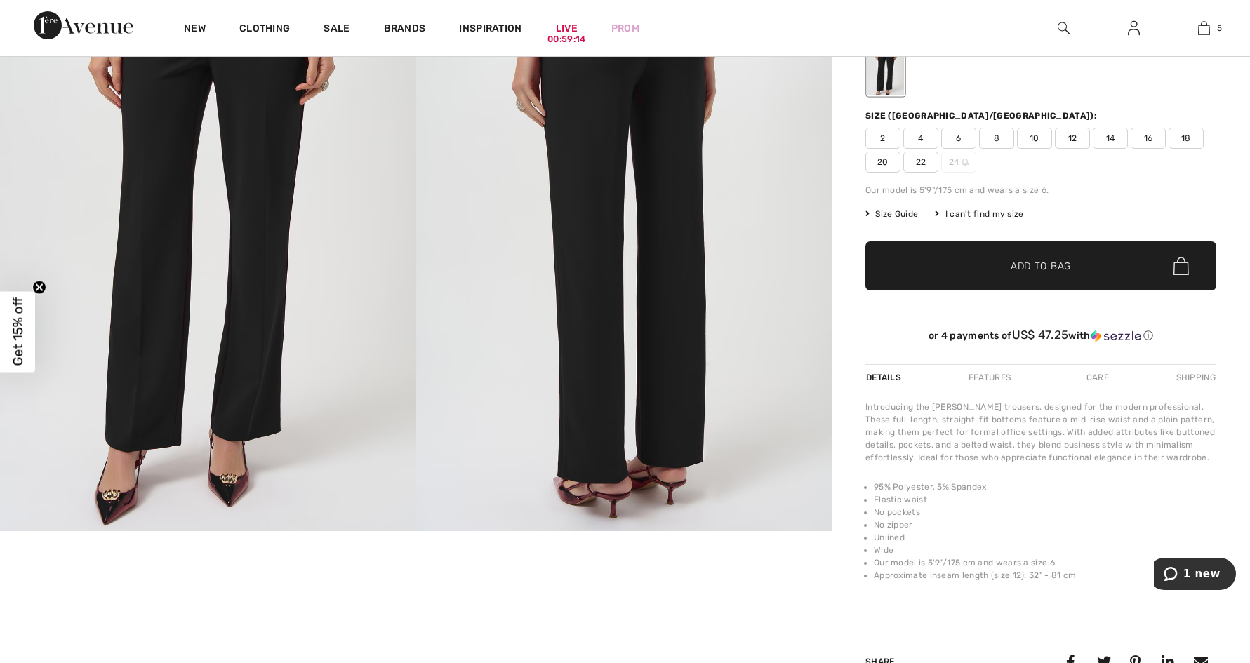
click at [1133, 30] on img at bounding box center [1134, 28] width 12 height 17
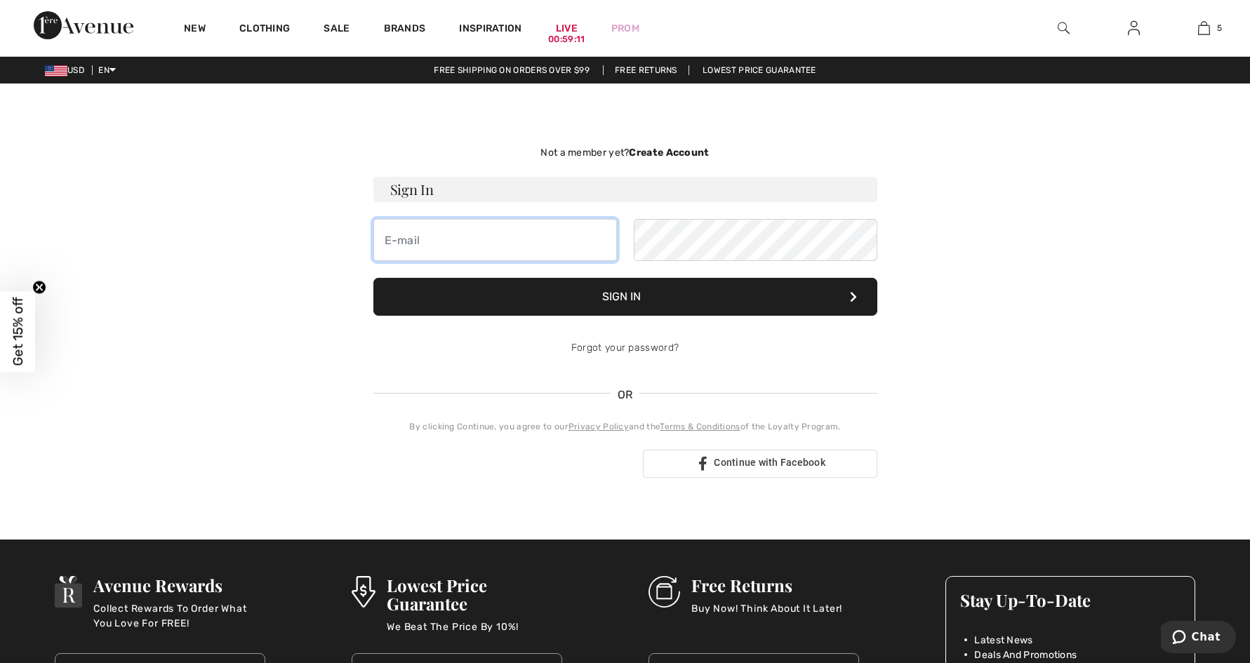
type input "[EMAIL_ADDRESS][DOMAIN_NAME]"
click at [602, 296] on button "Sign In" at bounding box center [625, 297] width 504 height 38
click at [850, 298] on icon at bounding box center [853, 296] width 7 height 11
click at [616, 348] on link "Forgot your password?" at bounding box center [624, 348] width 107 height 12
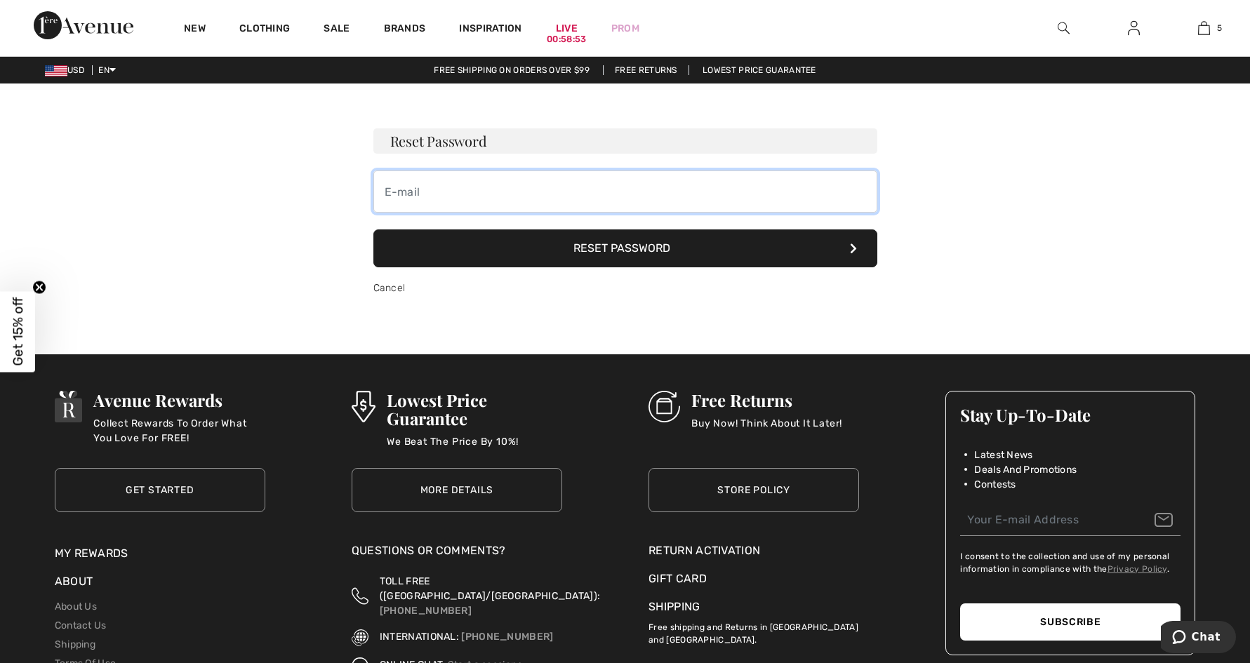
click at [528, 196] on input "email" at bounding box center [625, 192] width 504 height 42
type input "ninagrant@live.com"
click at [547, 245] on button "Reset Password" at bounding box center [625, 248] width 504 height 38
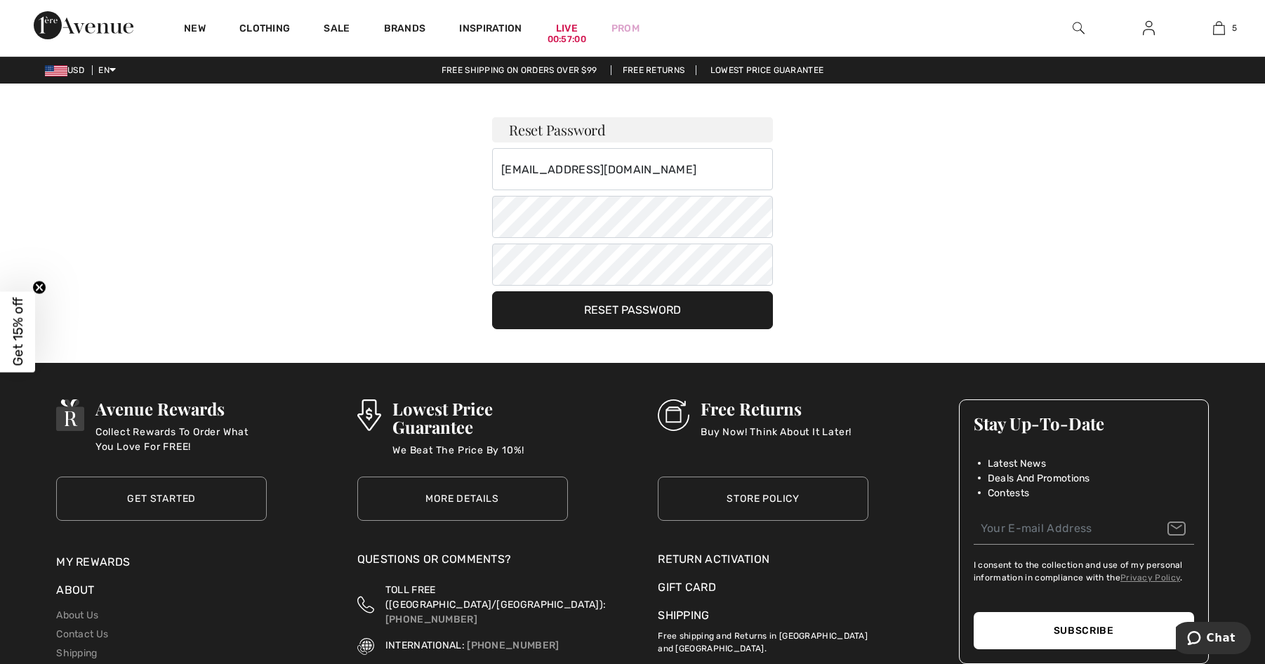
click at [536, 311] on button "Reset Password" at bounding box center [632, 310] width 281 height 38
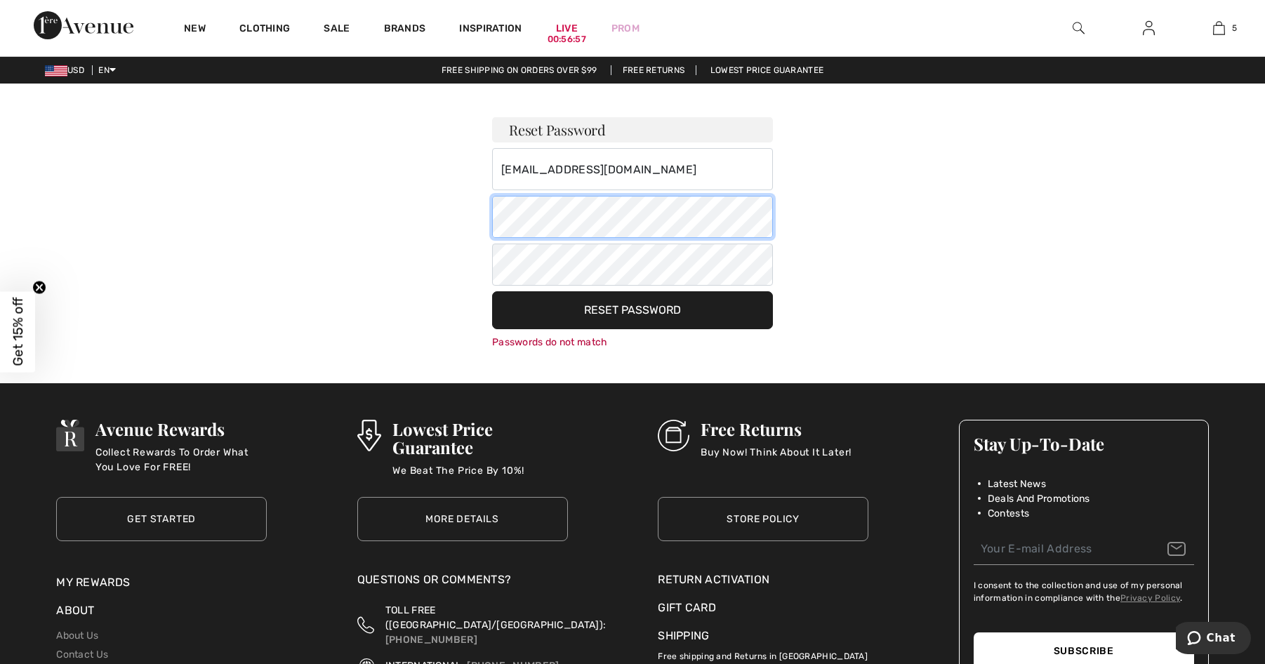
click at [446, 200] on div "Reset Password ninagrant@live.com Your password must: include both lower and up…" at bounding box center [632, 217] width 982 height 266
click at [488, 262] on div "Reset Password ninagrant@live.com Your password must: include both lower and up…" at bounding box center [632, 217] width 982 height 266
click at [492, 291] on button "Reset Password" at bounding box center [632, 310] width 281 height 38
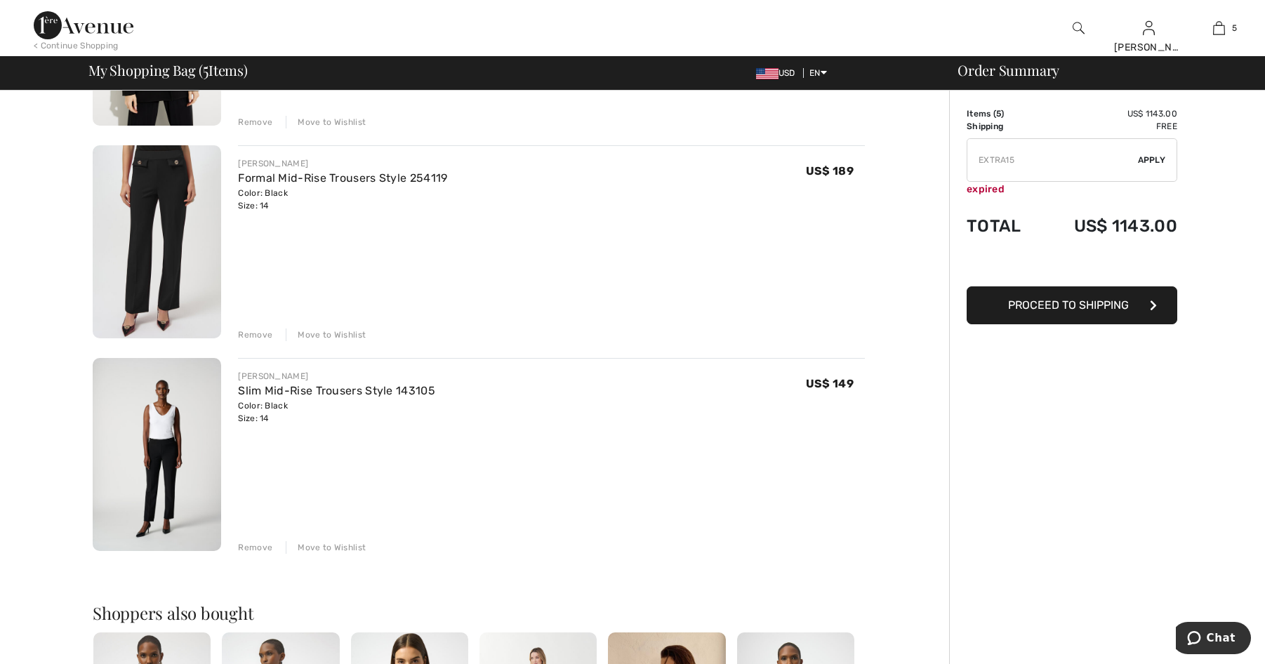
scroll to position [700, 0]
click at [260, 545] on div "Remove" at bounding box center [255, 545] width 34 height 13
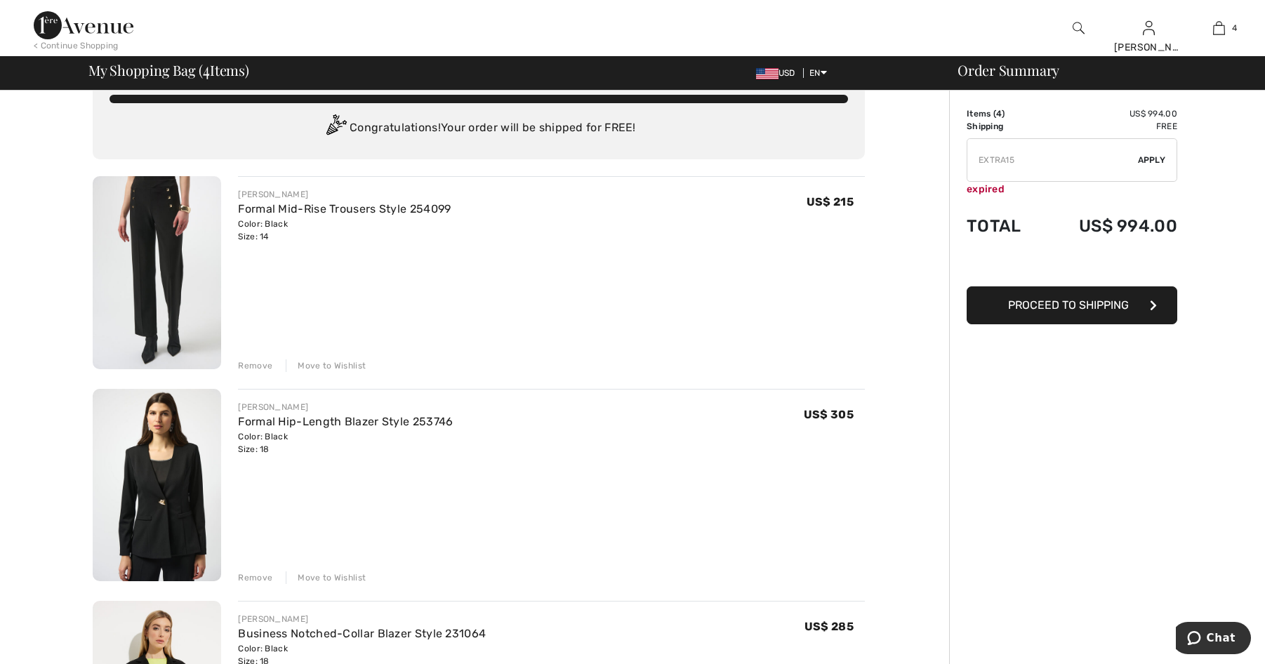
scroll to position [28, 0]
click at [1102, 307] on span "Proceed to Shipping" at bounding box center [1068, 304] width 121 height 13
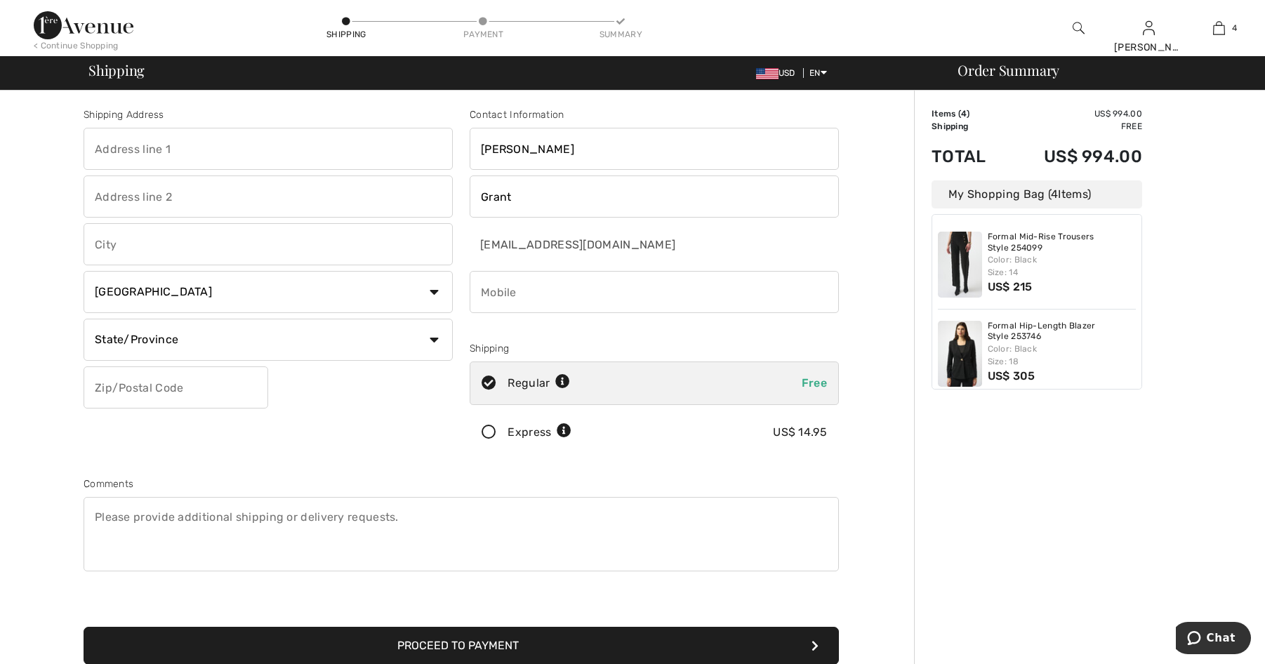
click at [154, 145] on input "text" at bounding box center [268, 149] width 369 height 42
type input "5006 Mercedes Bend"
type input "5006 Mercedes Bnd"
type input "Waterloo"
select select "US"
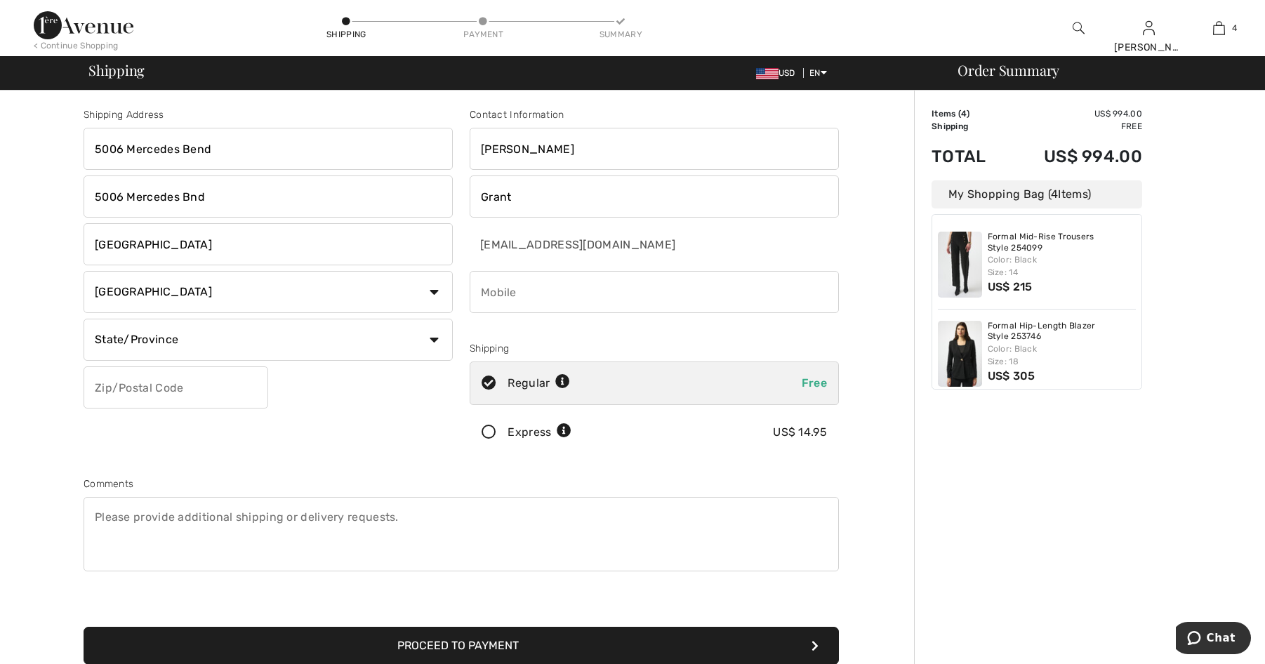
select select "IA"
type input "50701"
type input "3192962320"
drag, startPoint x: 217, startPoint y: 201, endPoint x: 12, endPoint y: 199, distance: 204.9
click at [12, 199] on div "Shipping Address 5006 Mercedes Bend 5006 Mercedes Bnd Waterloo Country Canada U…" at bounding box center [460, 503] width 905 height 824
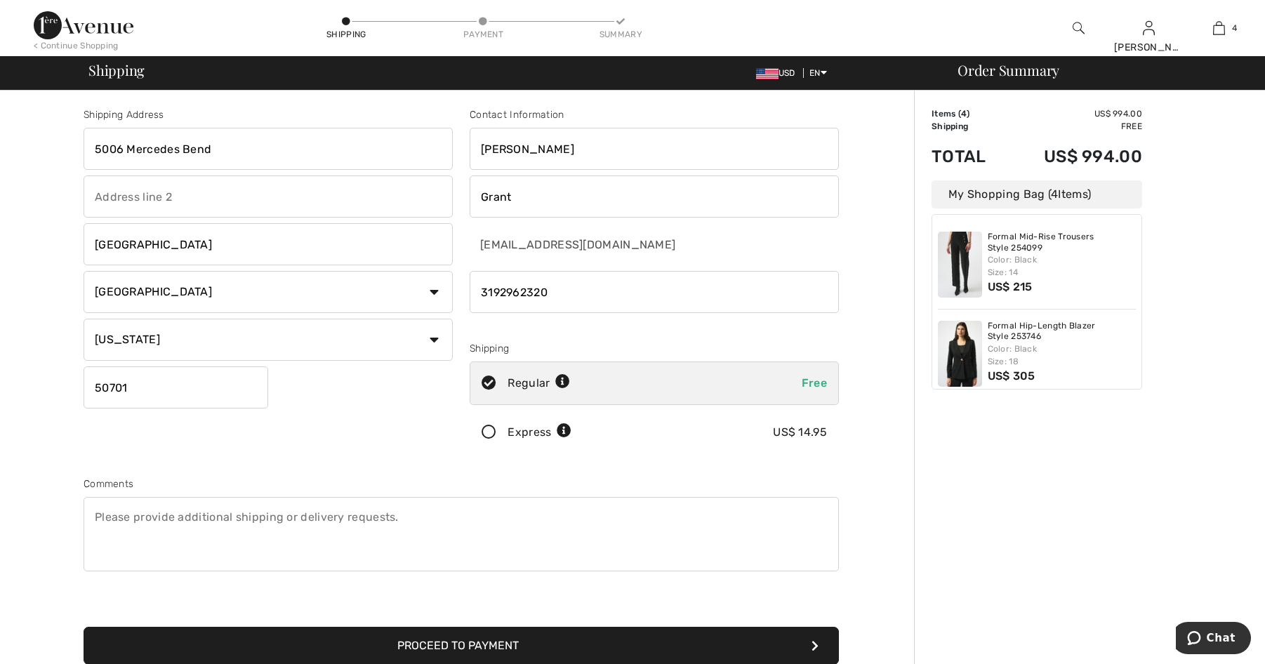
click at [722, 638] on button "Proceed to Payment" at bounding box center [461, 646] width 755 height 38
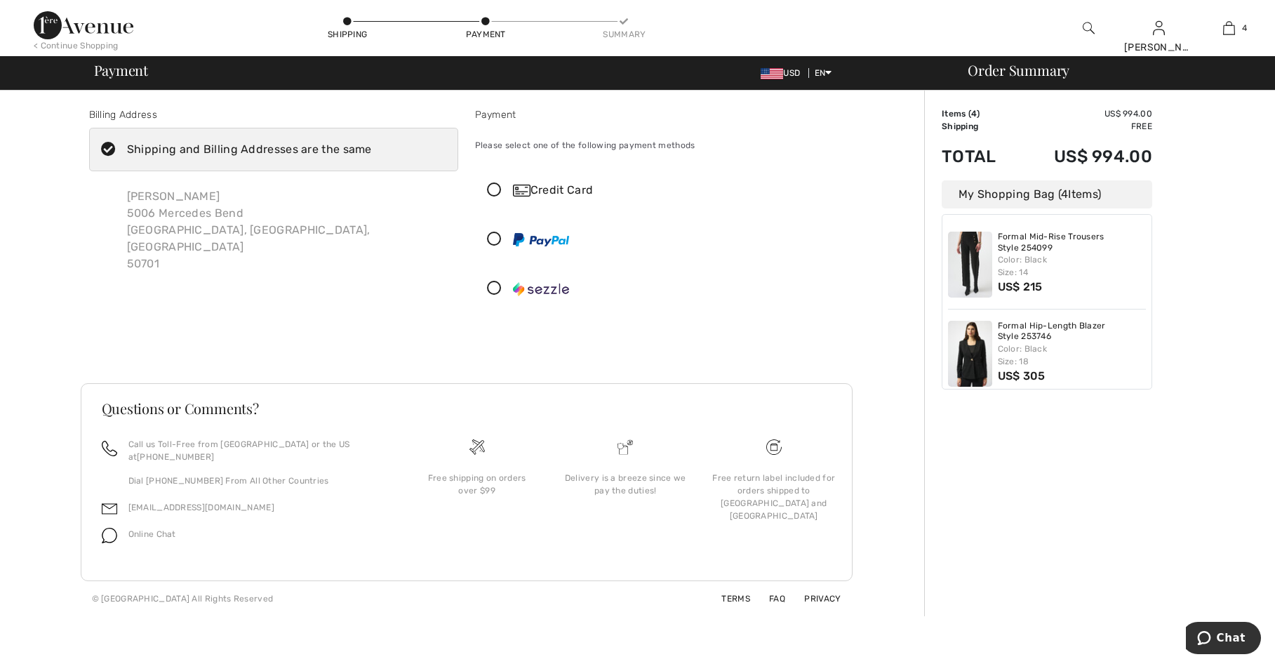
click at [491, 237] on icon at bounding box center [494, 239] width 37 height 15
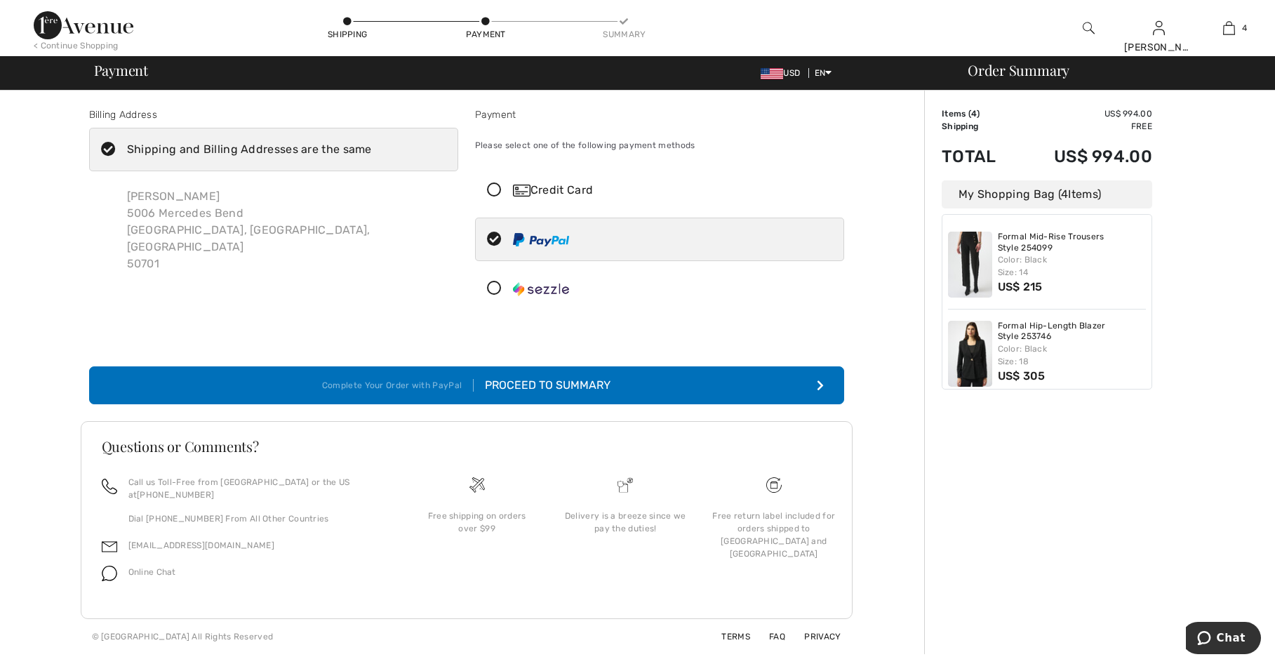
click at [576, 384] on div "Proceed to Summary" at bounding box center [542, 385] width 137 height 17
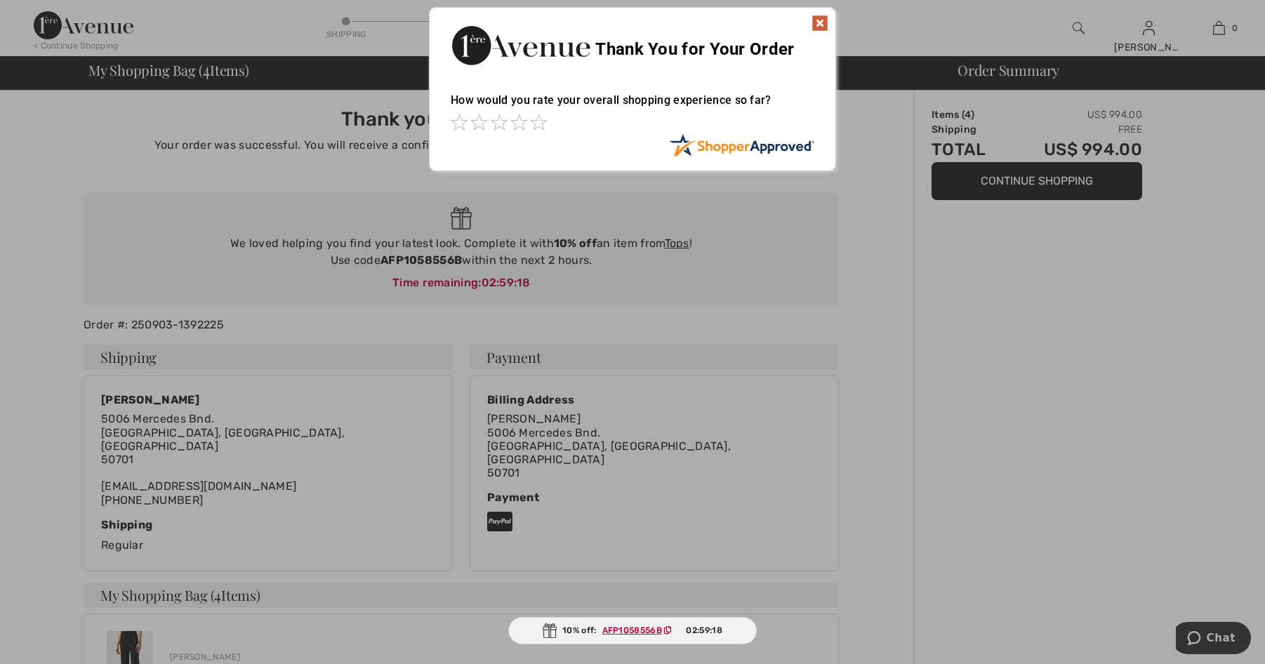
click at [815, 18] on img at bounding box center [819, 23] width 17 height 17
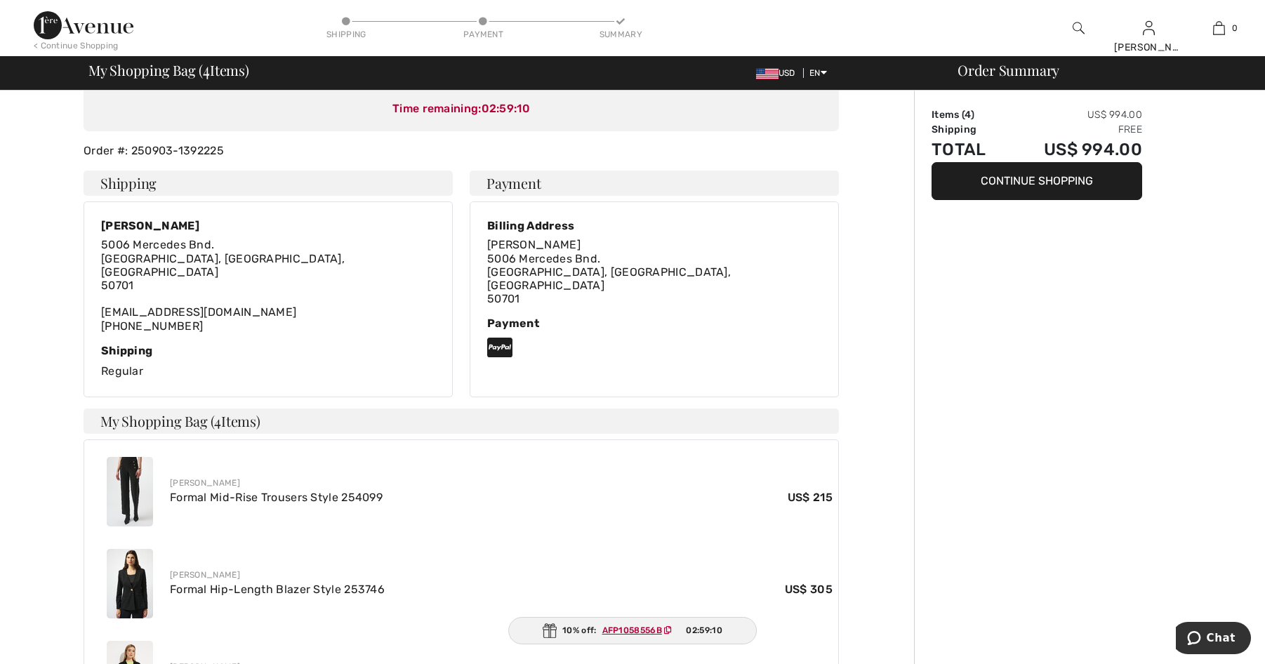
scroll to position [185, 0]
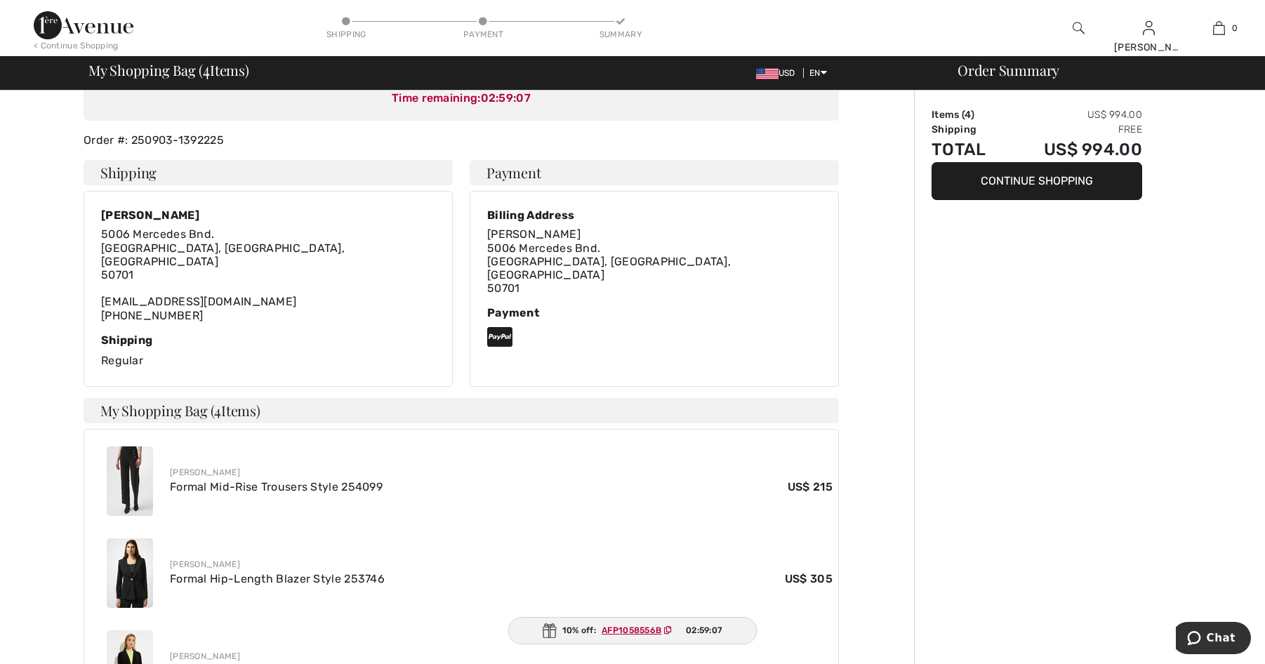
click at [639, 630] on ins "AFP1058556B" at bounding box center [631, 630] width 60 height 10
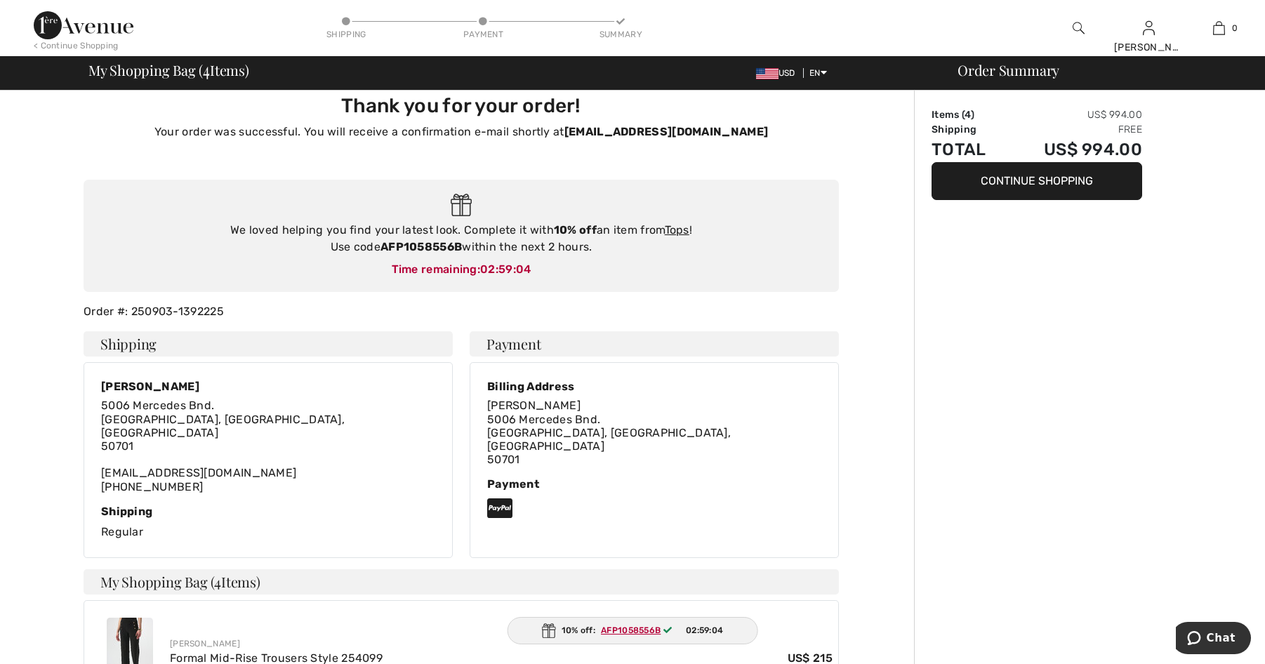
scroll to position [0, 0]
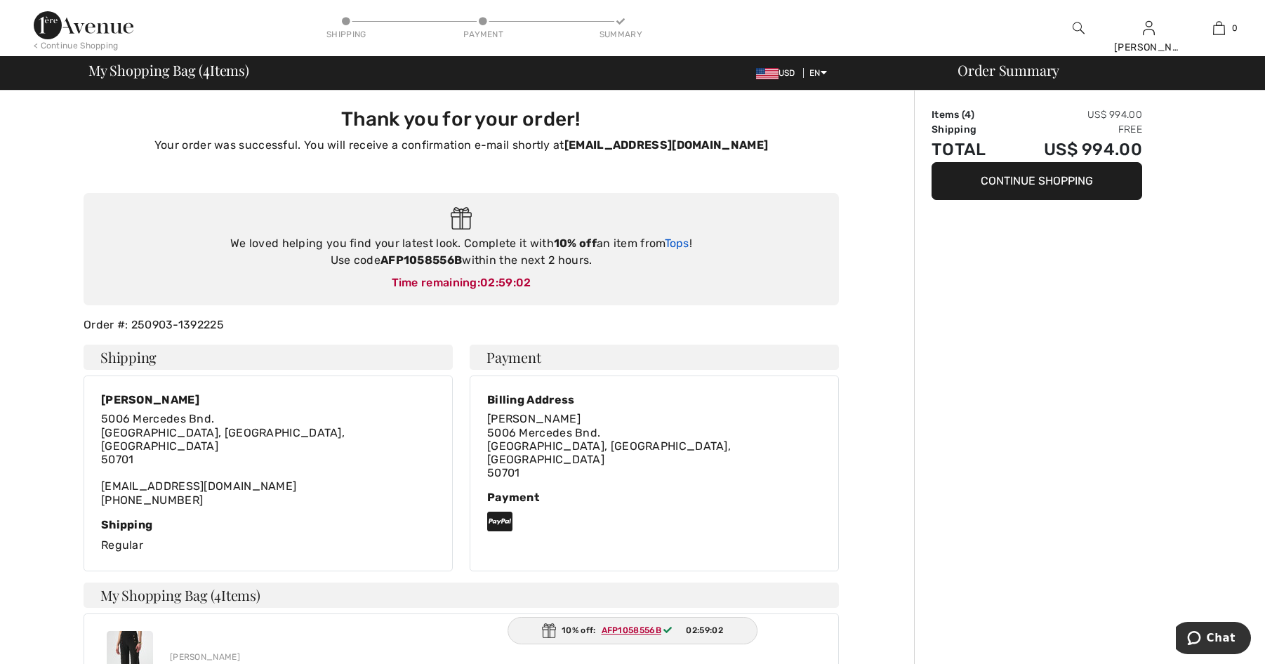
click at [686, 245] on link "Tops" at bounding box center [677, 243] width 25 height 13
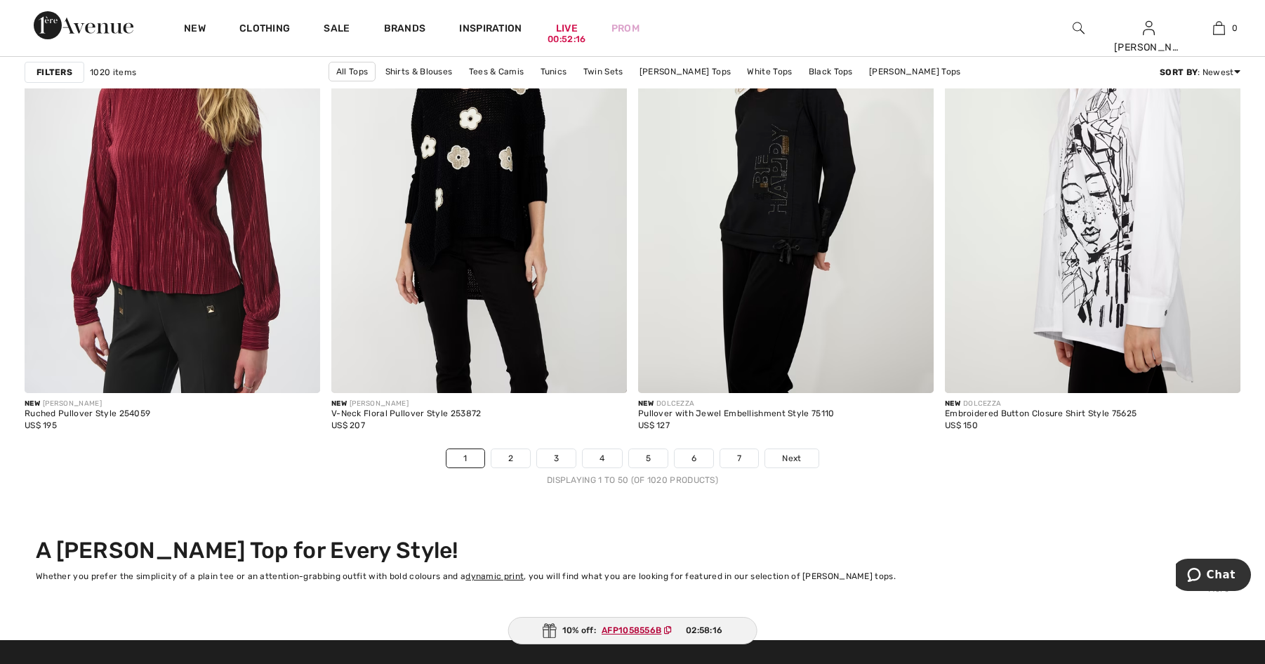
scroll to position [7642, 0]
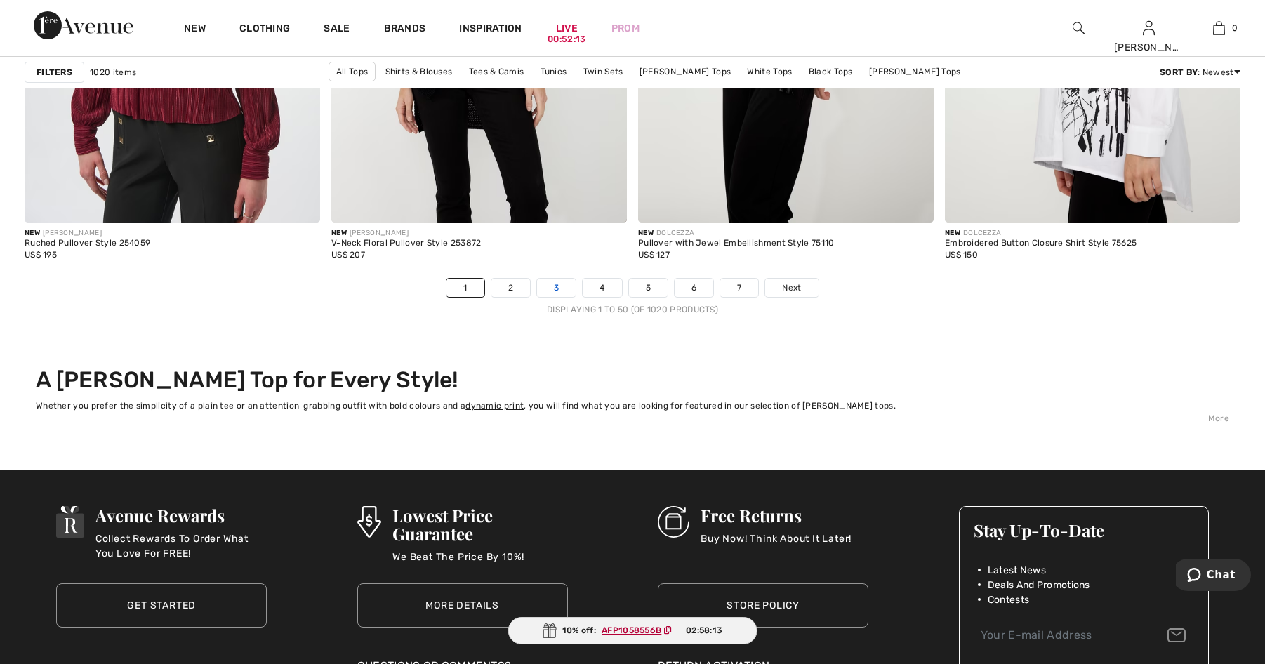
click at [552, 289] on link "3" at bounding box center [556, 288] width 39 height 18
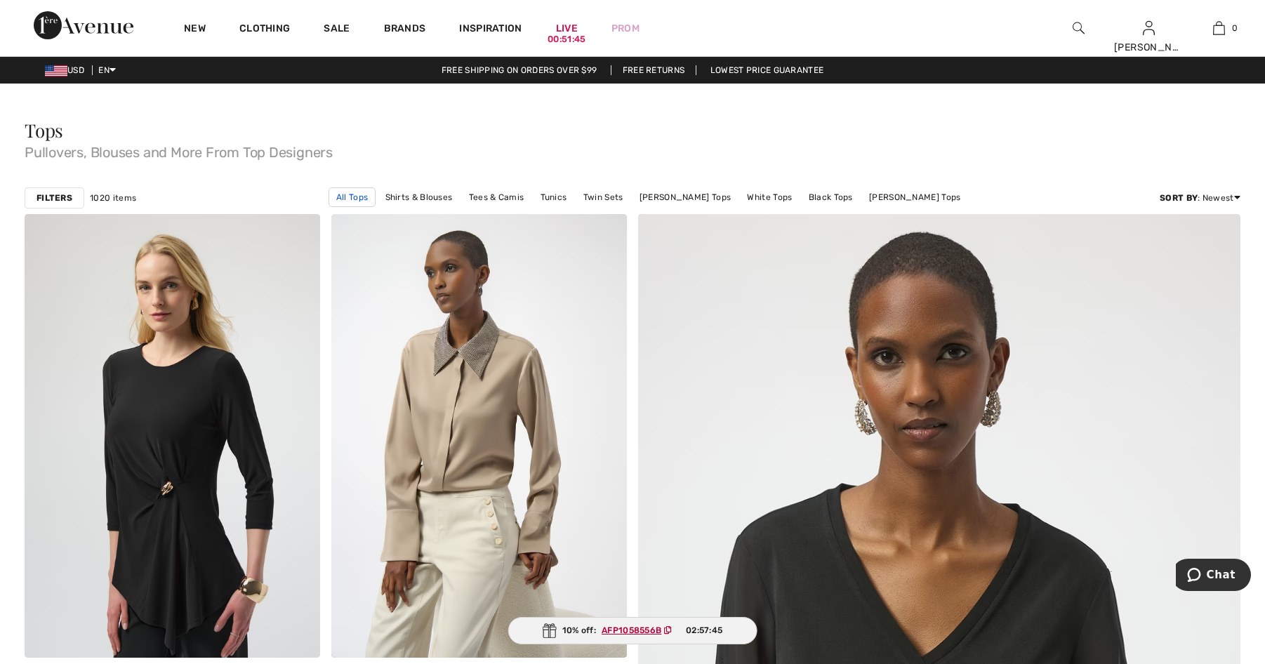
click at [375, 194] on link "All Tops" at bounding box center [351, 197] width 47 height 20
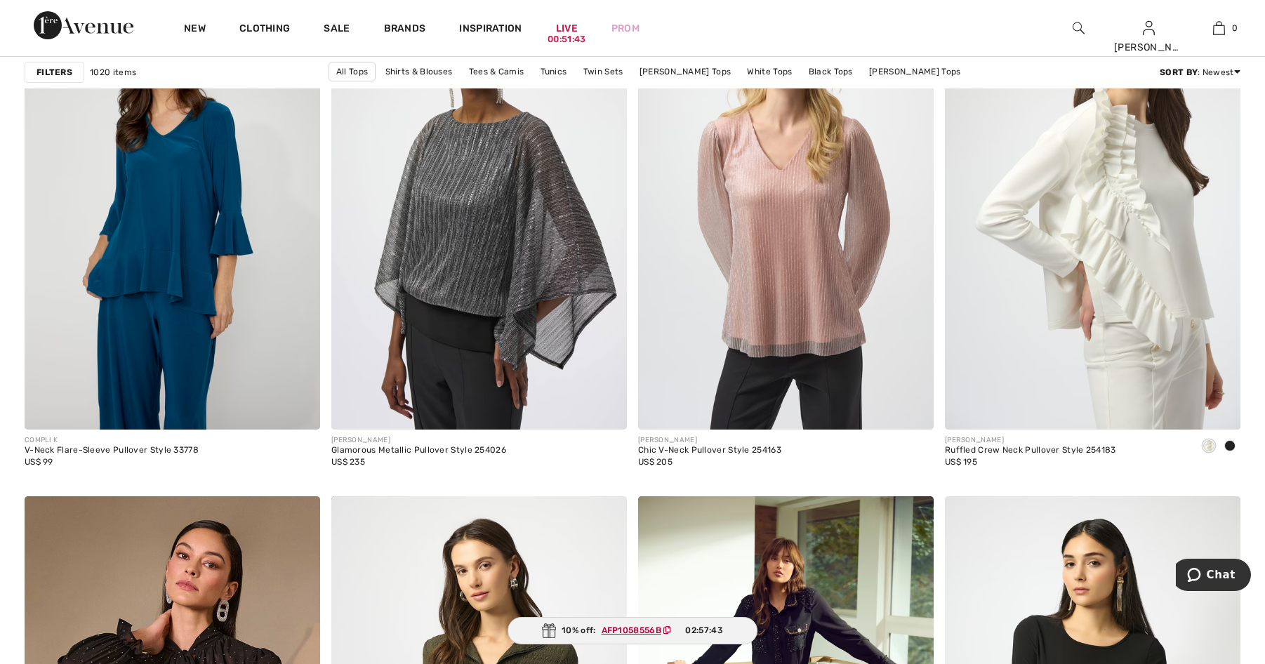
scroll to position [4350, 0]
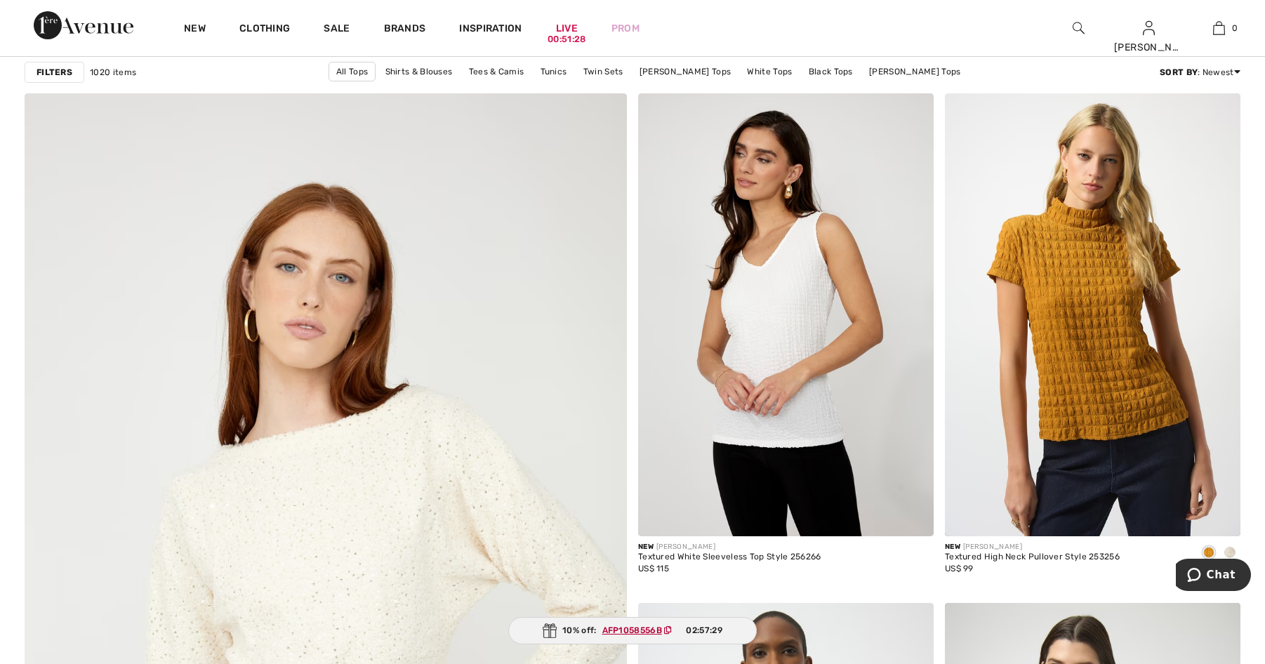
scroll to position [2913, 0]
